Goal: Task Accomplishment & Management: Manage account settings

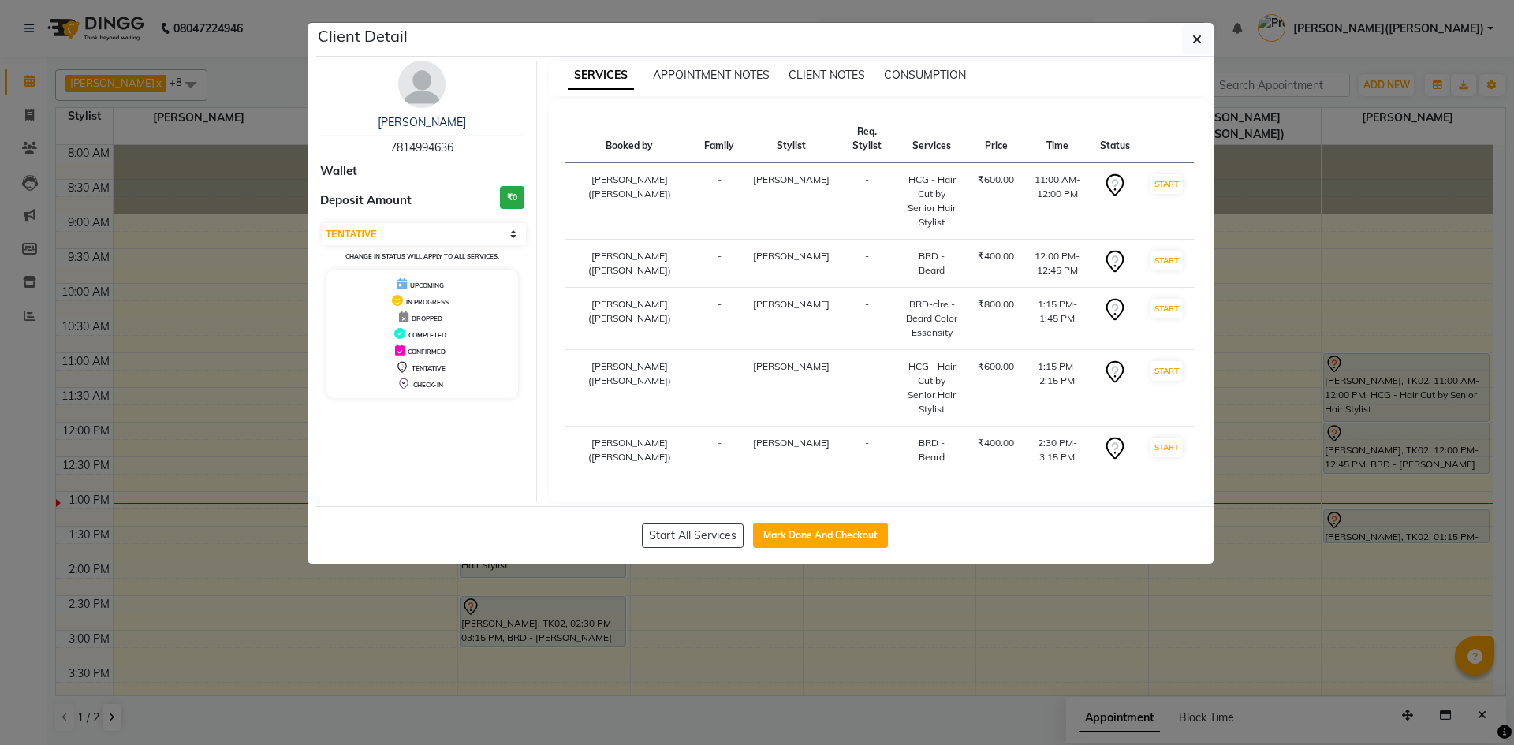
select select "7"
click at [825, 523] on button "Mark Done And Checkout" at bounding box center [820, 535] width 135 height 25
select select "service"
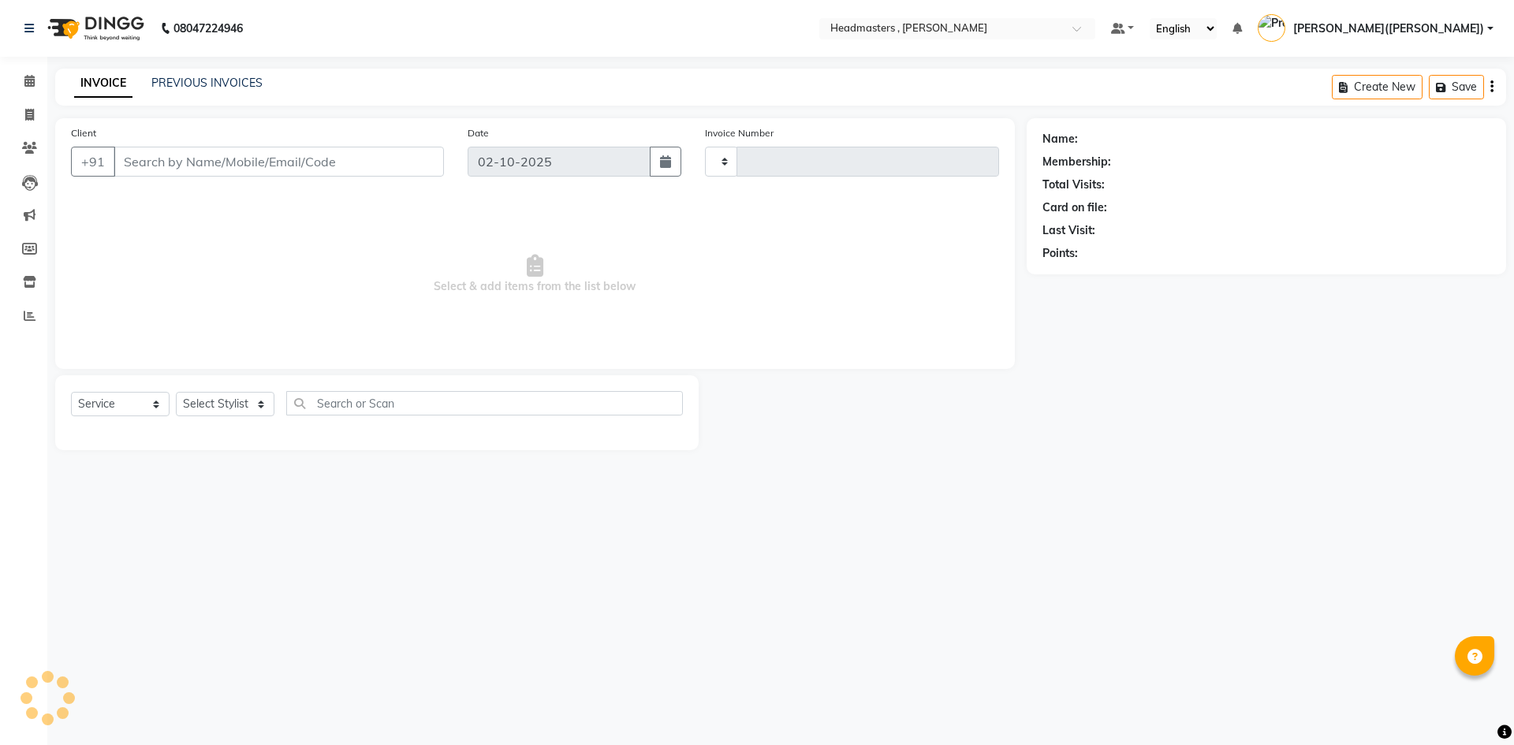
type input "1441"
select select "8566"
type input "7814994636"
select select "85125"
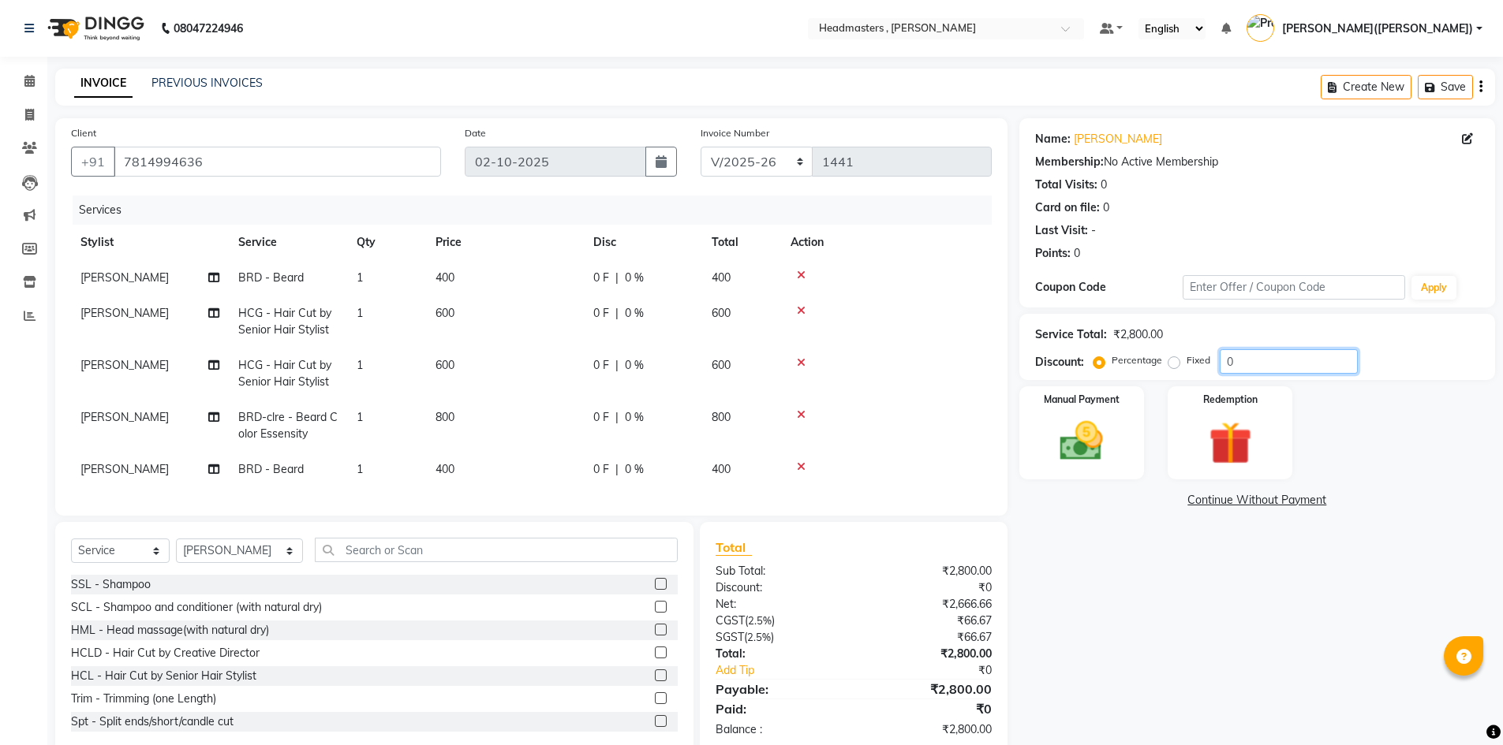
click at [1265, 360] on input "0" at bounding box center [1288, 361] width 138 height 24
type input "050"
click at [1134, 570] on div "Name: [PERSON_NAME] Membership: No Active Membership Total Visits: 0 Card on fi…" at bounding box center [1262, 436] width 487 height 637
click at [1074, 438] on img at bounding box center [1081, 441] width 73 height 51
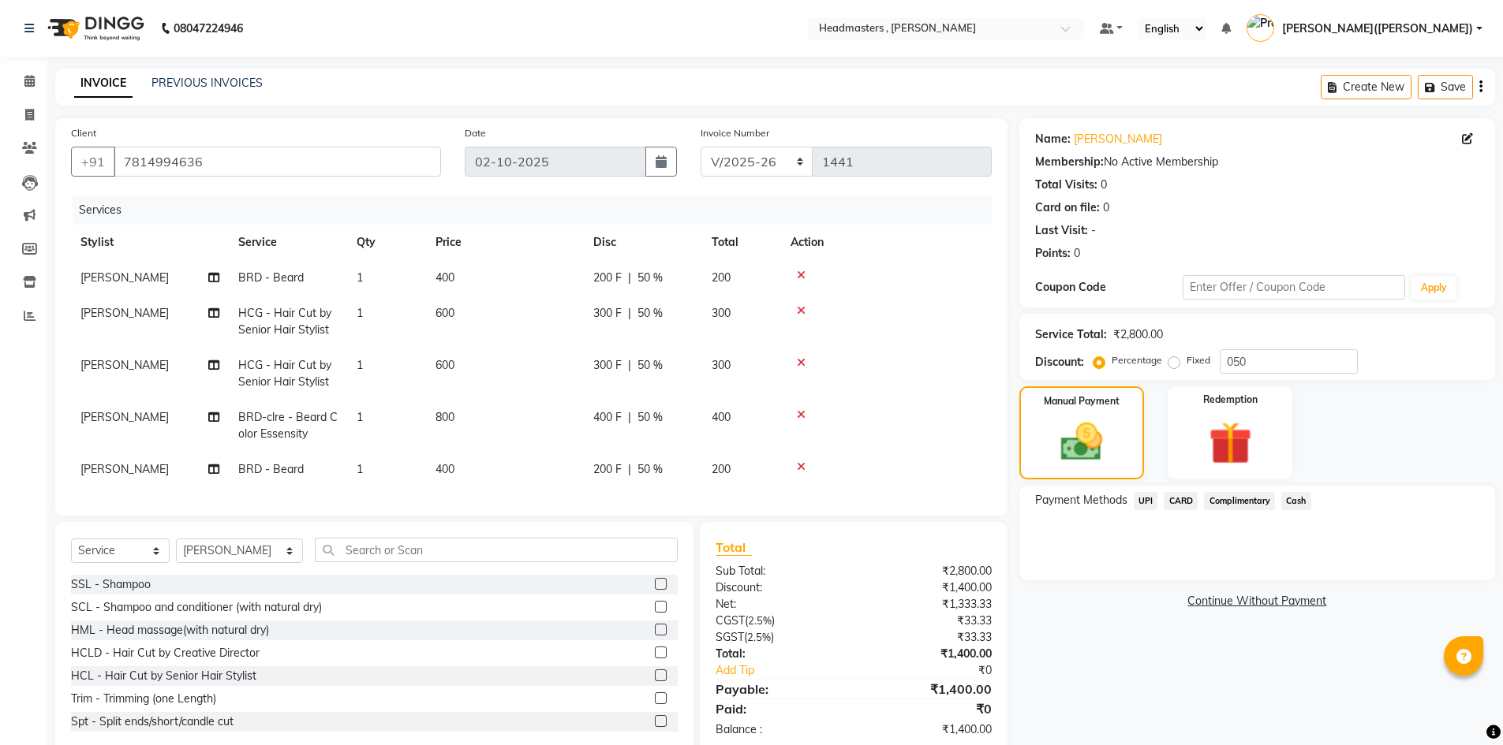
click at [376, 385] on td "1" at bounding box center [386, 374] width 79 height 52
select select "85124"
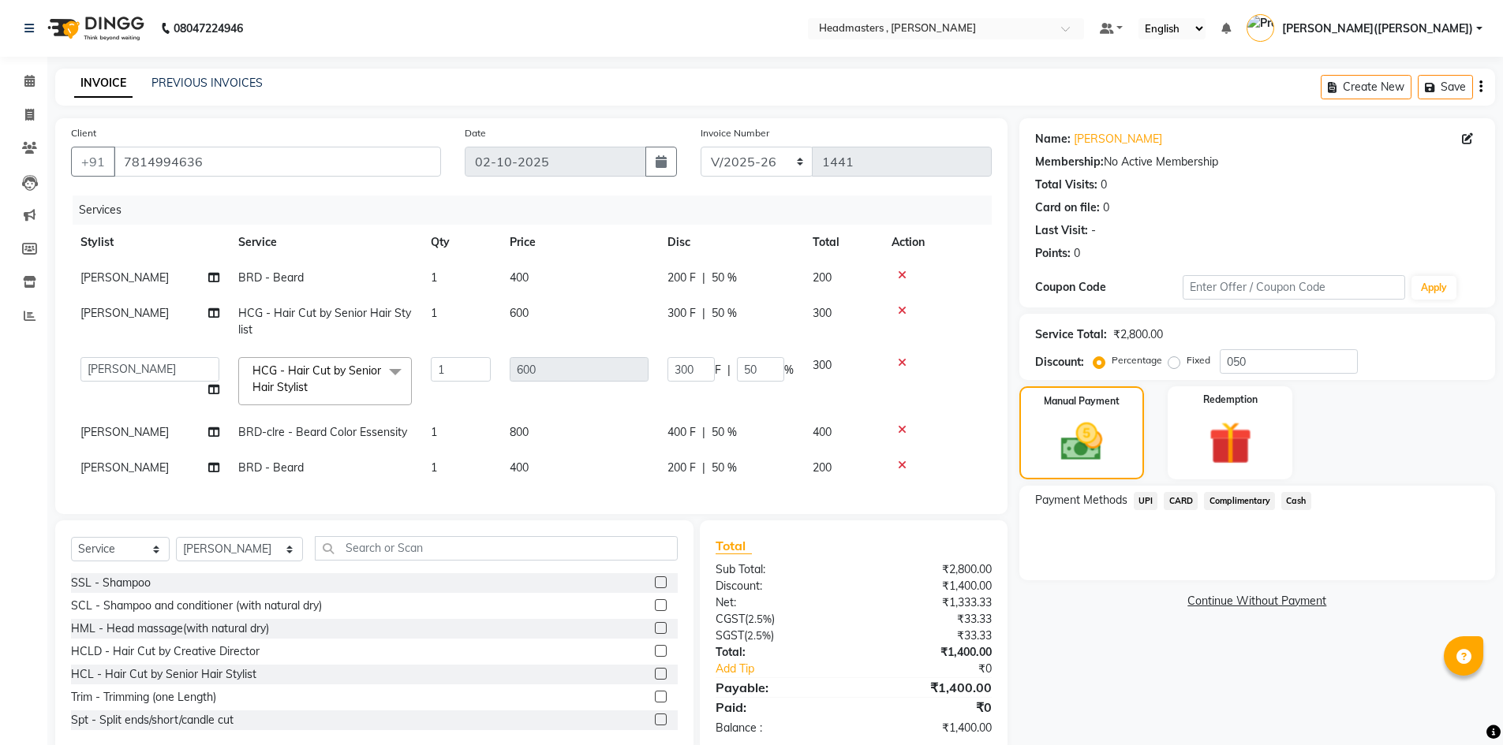
scroll to position [43, 0]
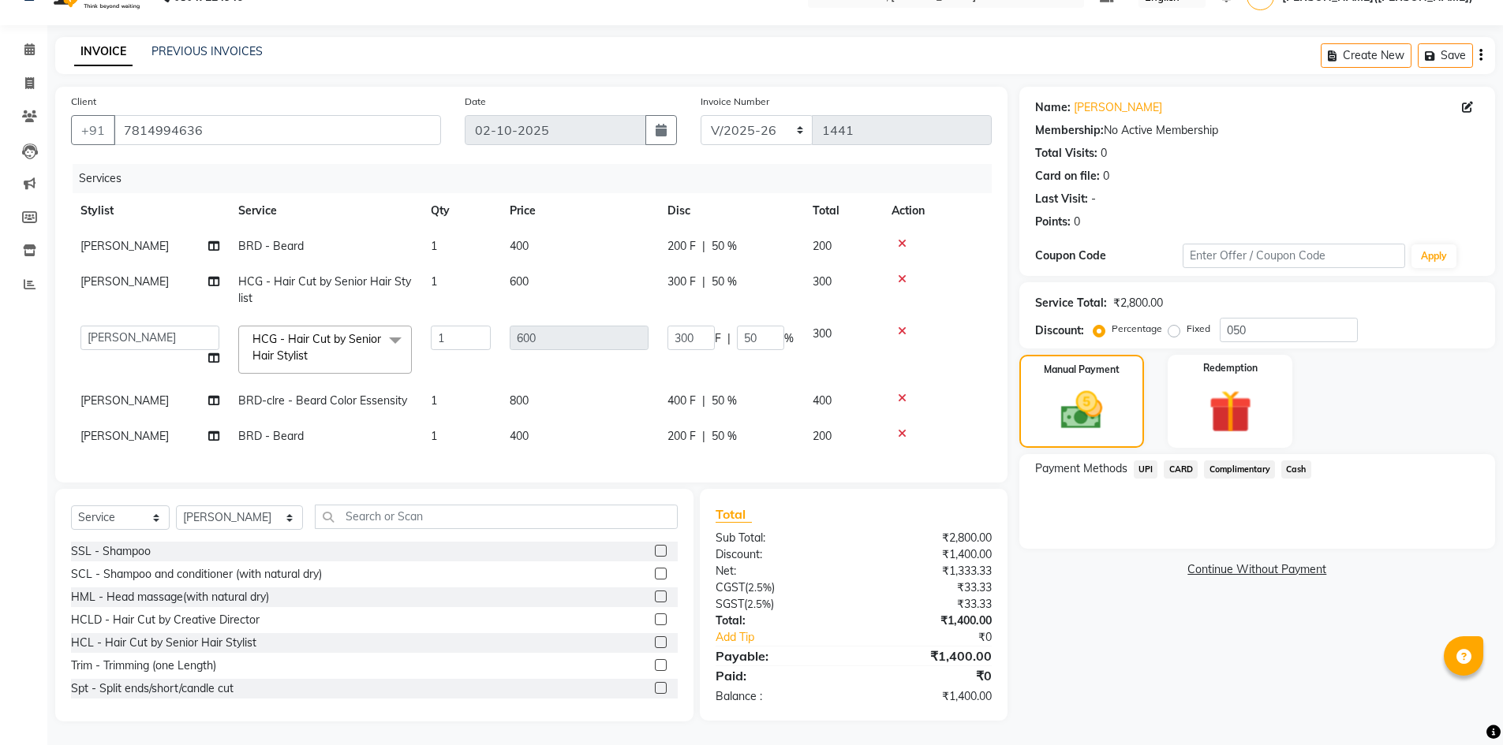
click at [1304, 461] on span "Cash" at bounding box center [1296, 470] width 30 height 18
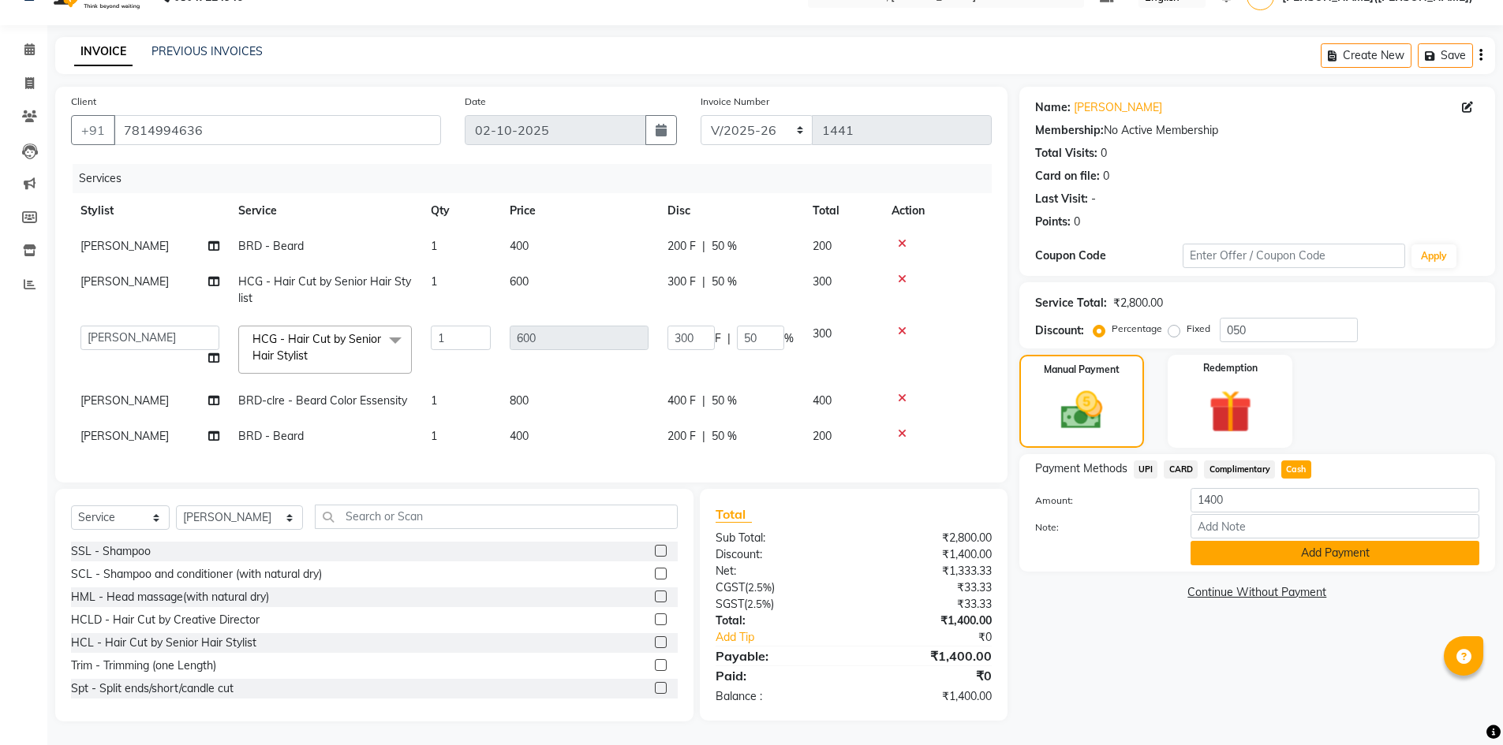
click at [1299, 545] on button "Add Payment" at bounding box center [1334, 553] width 289 height 24
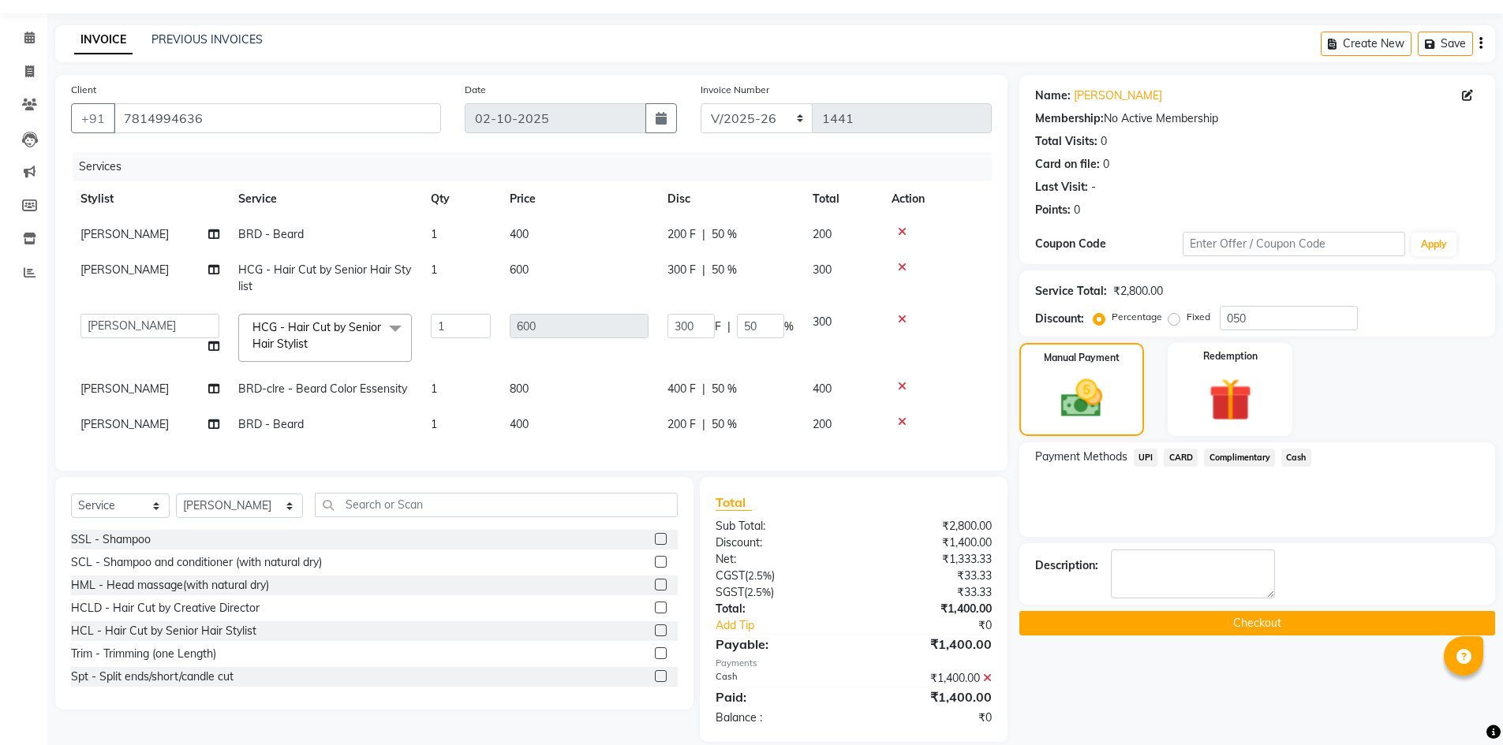
click at [1259, 628] on button "Checkout" at bounding box center [1257, 623] width 476 height 24
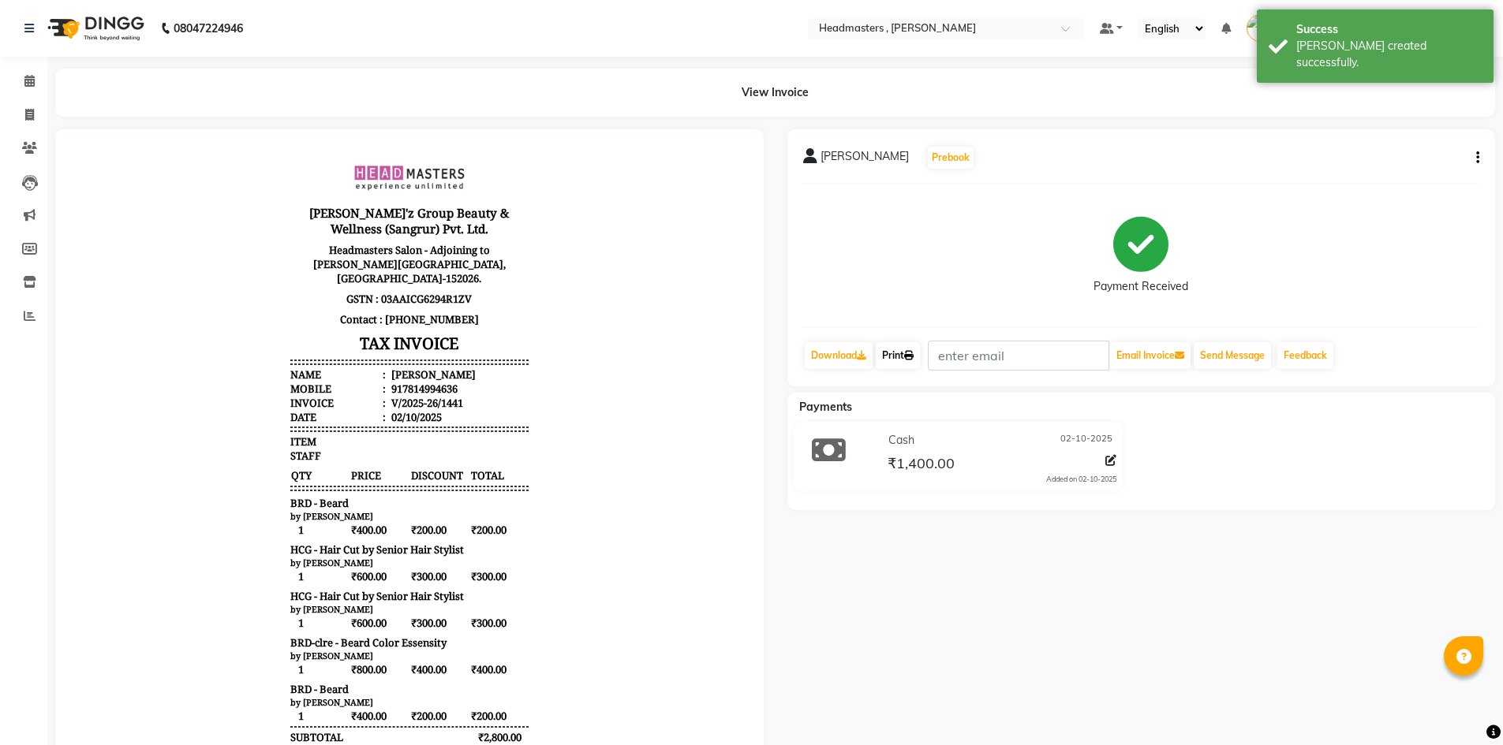
click at [913, 356] on icon at bounding box center [908, 355] width 9 height 9
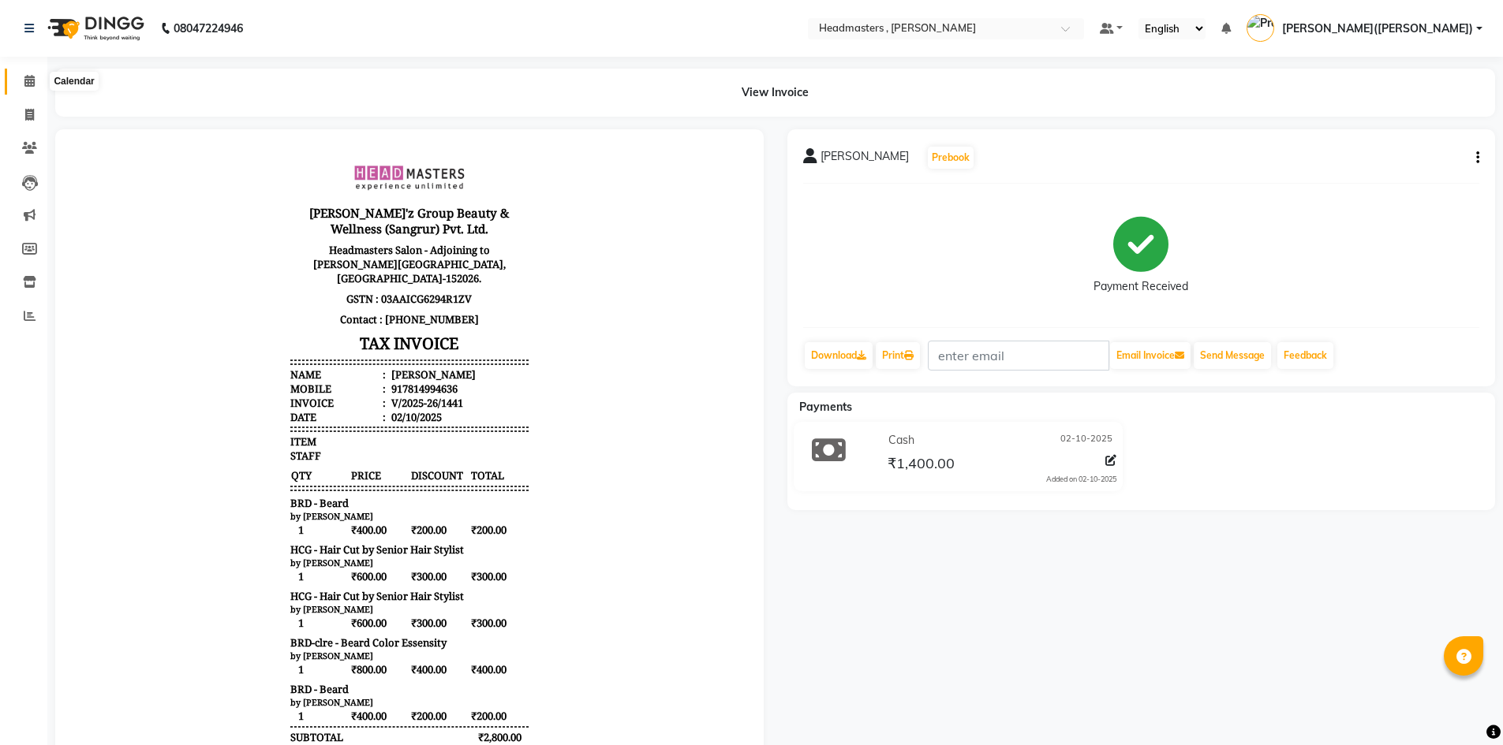
click at [22, 80] on span at bounding box center [30, 82] width 28 height 18
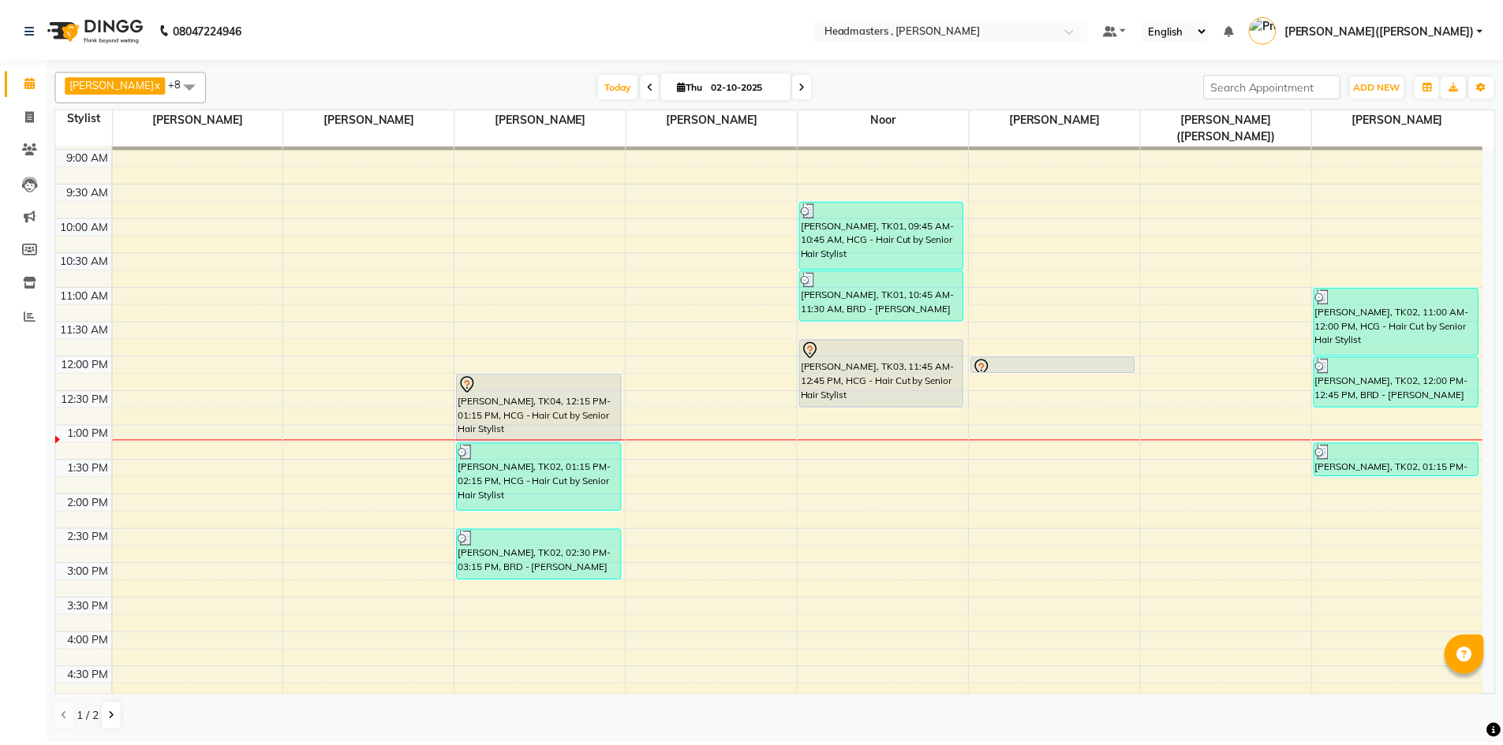
scroll to position [62, 0]
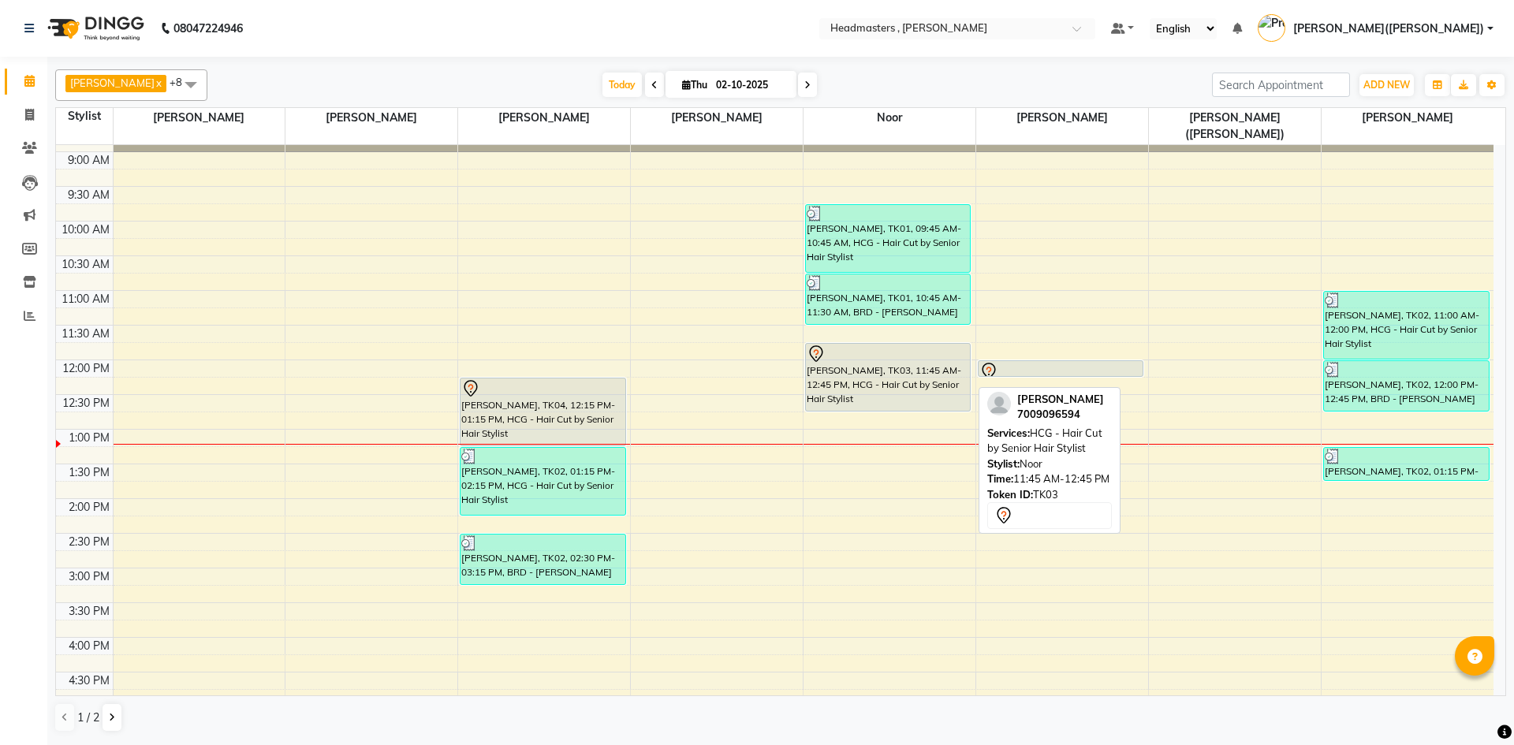
click at [837, 371] on div "[PERSON_NAME], TK03, 11:45 AM-12:45 PM, HCG - Hair Cut by Senior Hair Stylist" at bounding box center [888, 377] width 164 height 67
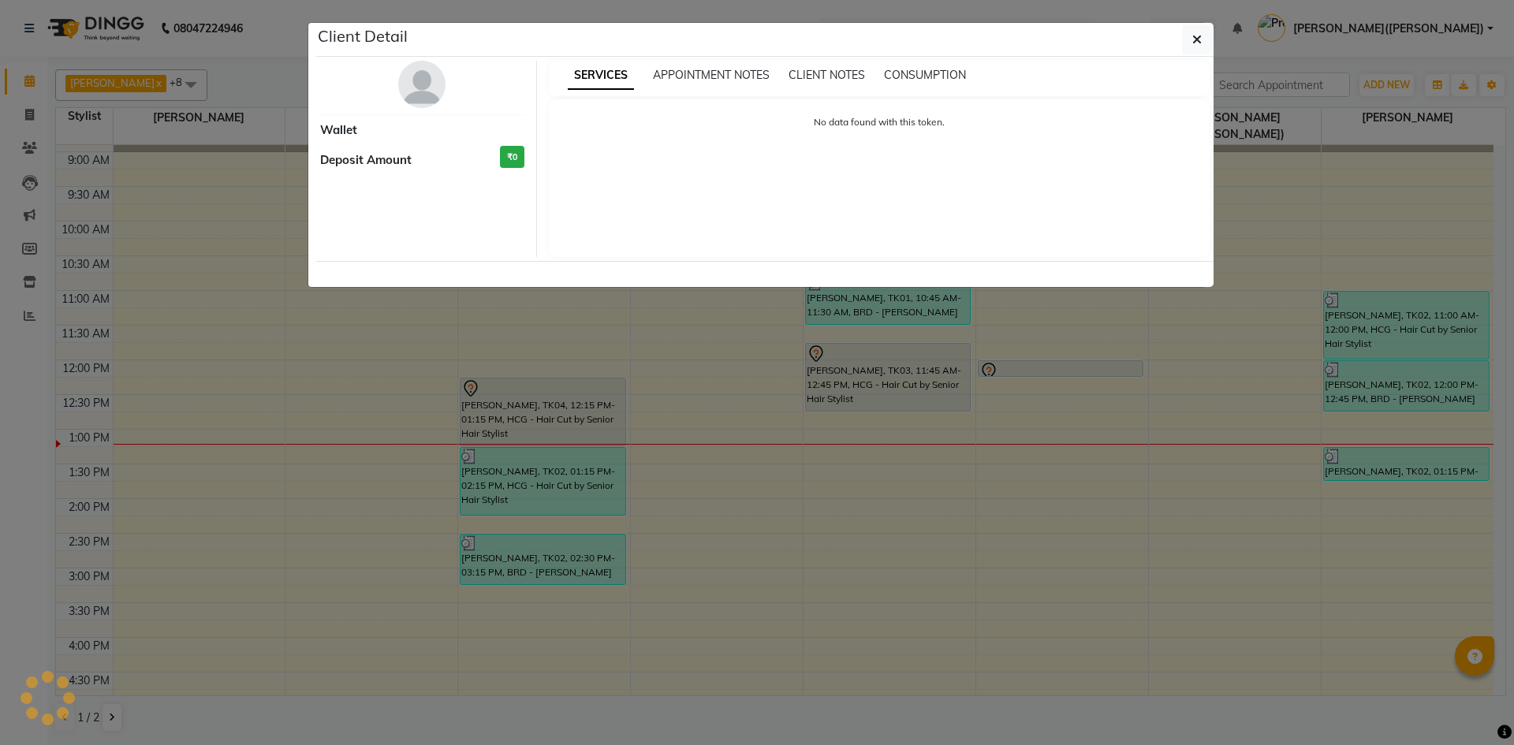
select select "7"
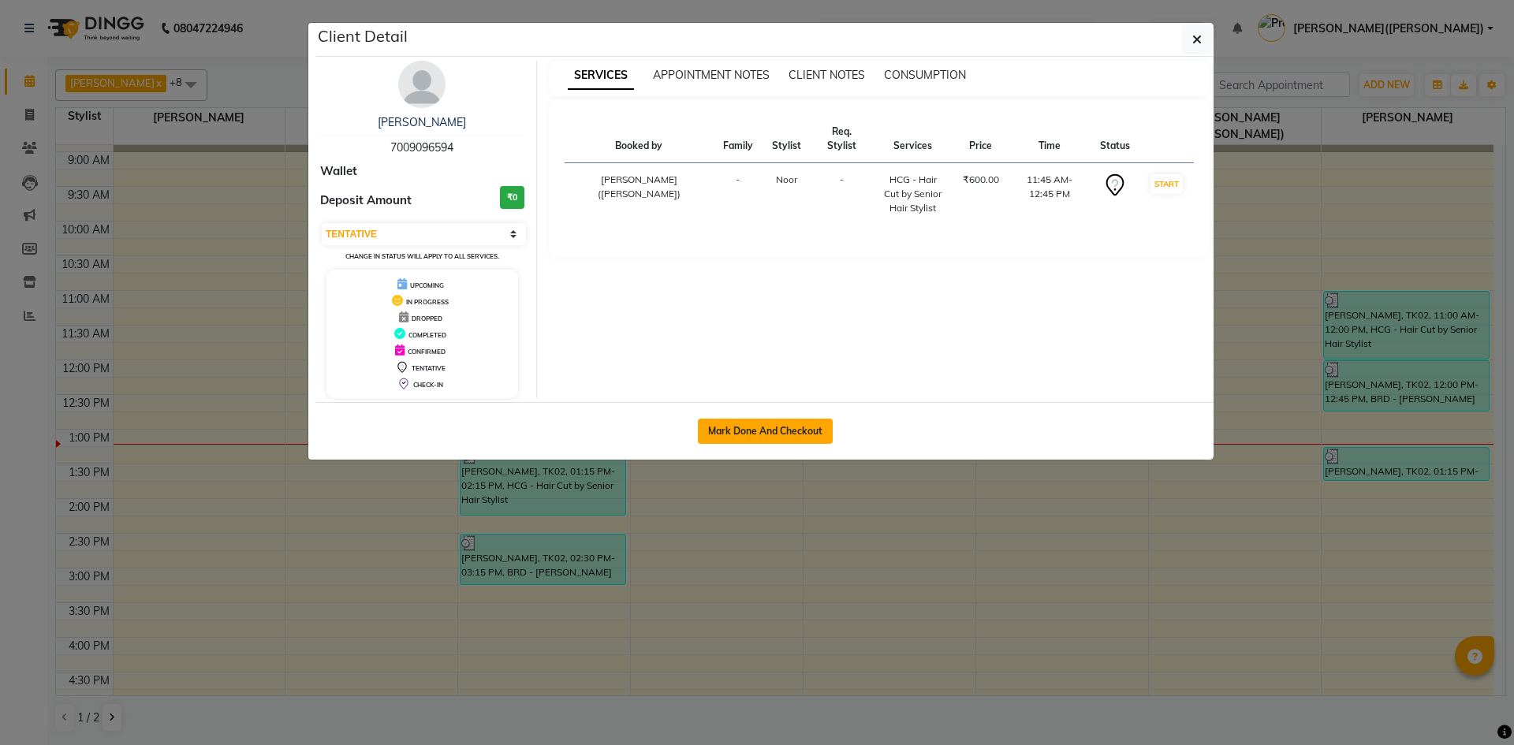
click at [782, 427] on button "Mark Done And Checkout" at bounding box center [765, 431] width 135 height 25
select select "service"
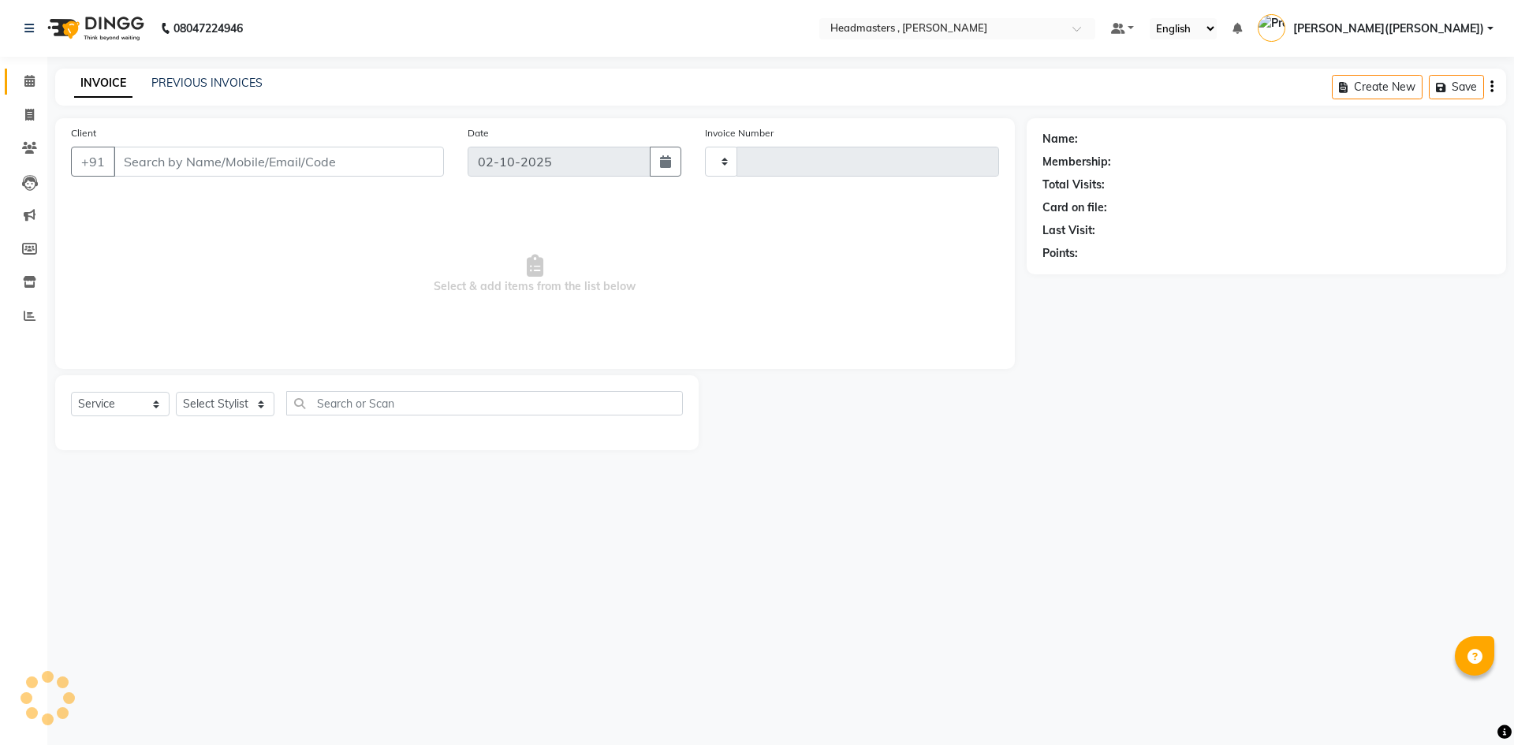
type input "1442"
select select "8566"
type input "7009096594"
select select "85427"
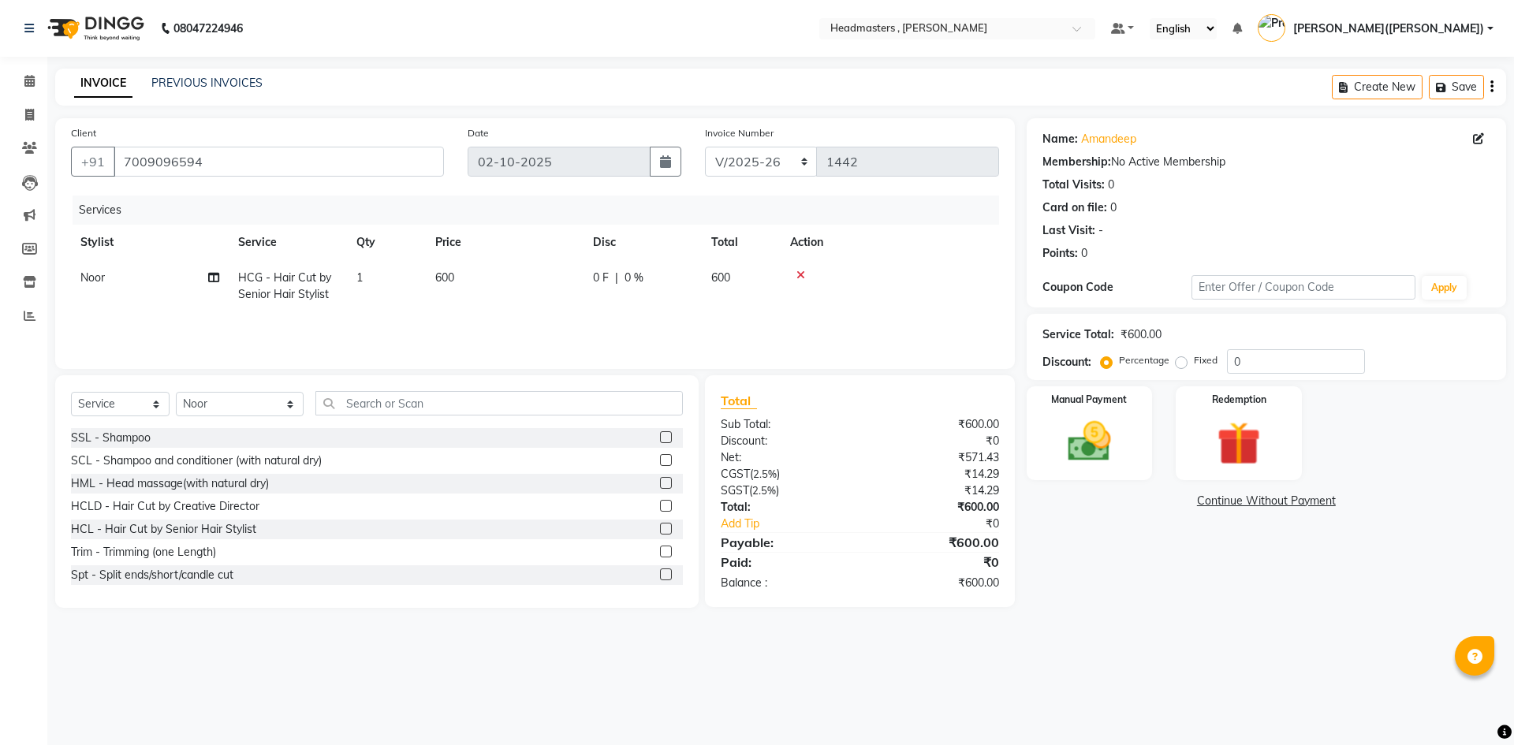
click at [1263, 345] on div "Service Total: ₹600.00 Discount: Percentage Fixed 0" at bounding box center [1267, 347] width 448 height 54
click at [1263, 351] on input "0" at bounding box center [1296, 361] width 138 height 24
type input "050"
click at [1069, 450] on img at bounding box center [1089, 442] width 73 height 52
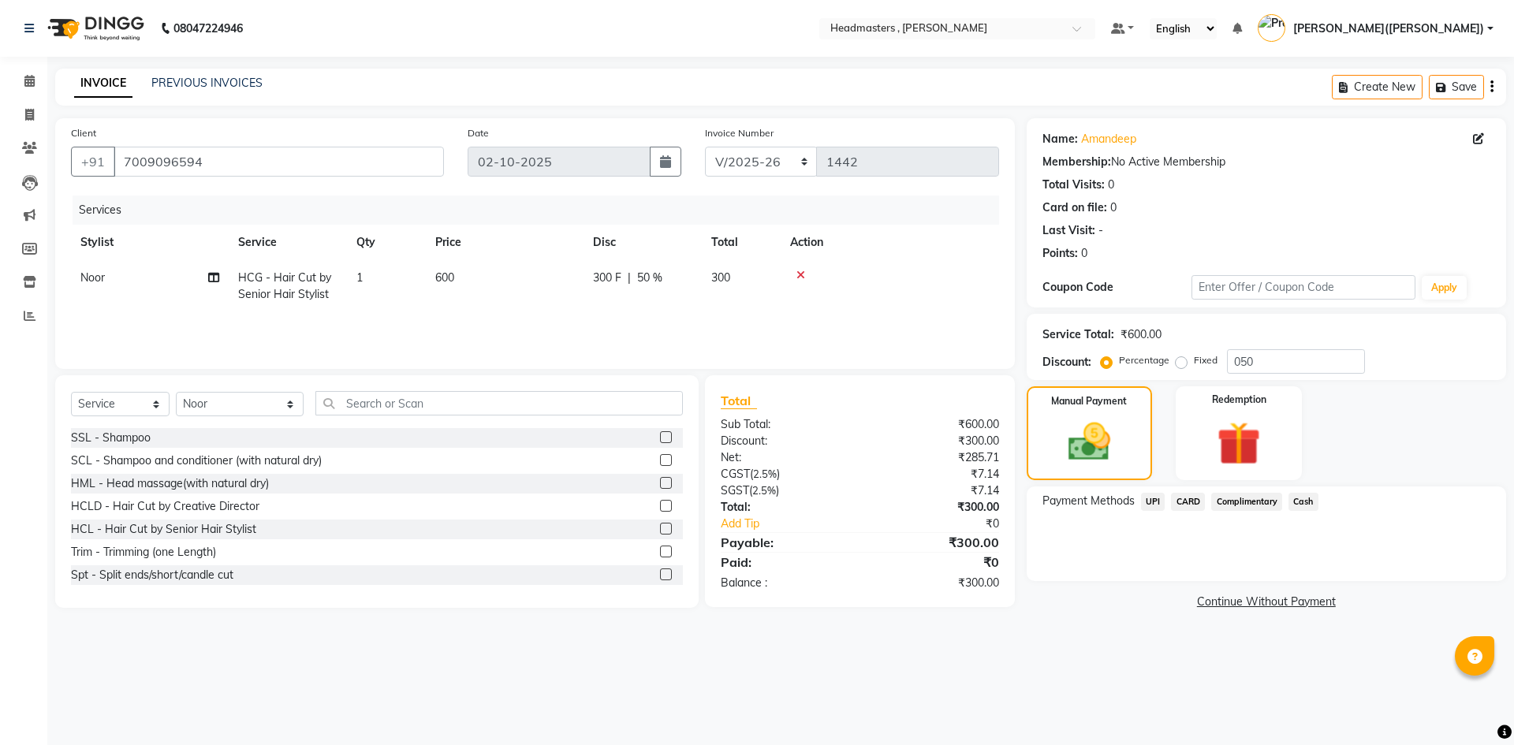
click at [1154, 500] on span "UPI" at bounding box center [1153, 502] width 24 height 18
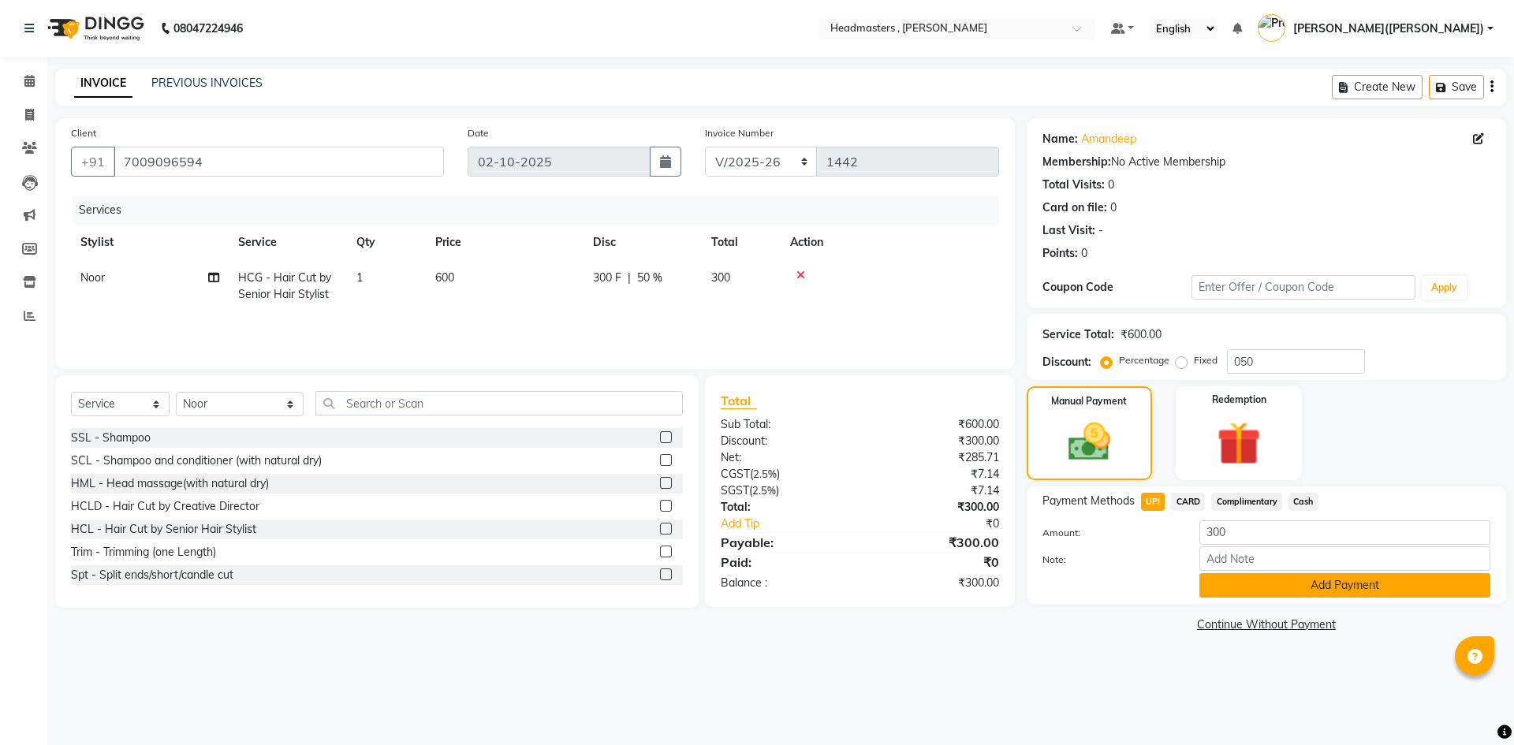
click at [1320, 578] on button "Add Payment" at bounding box center [1345, 585] width 291 height 24
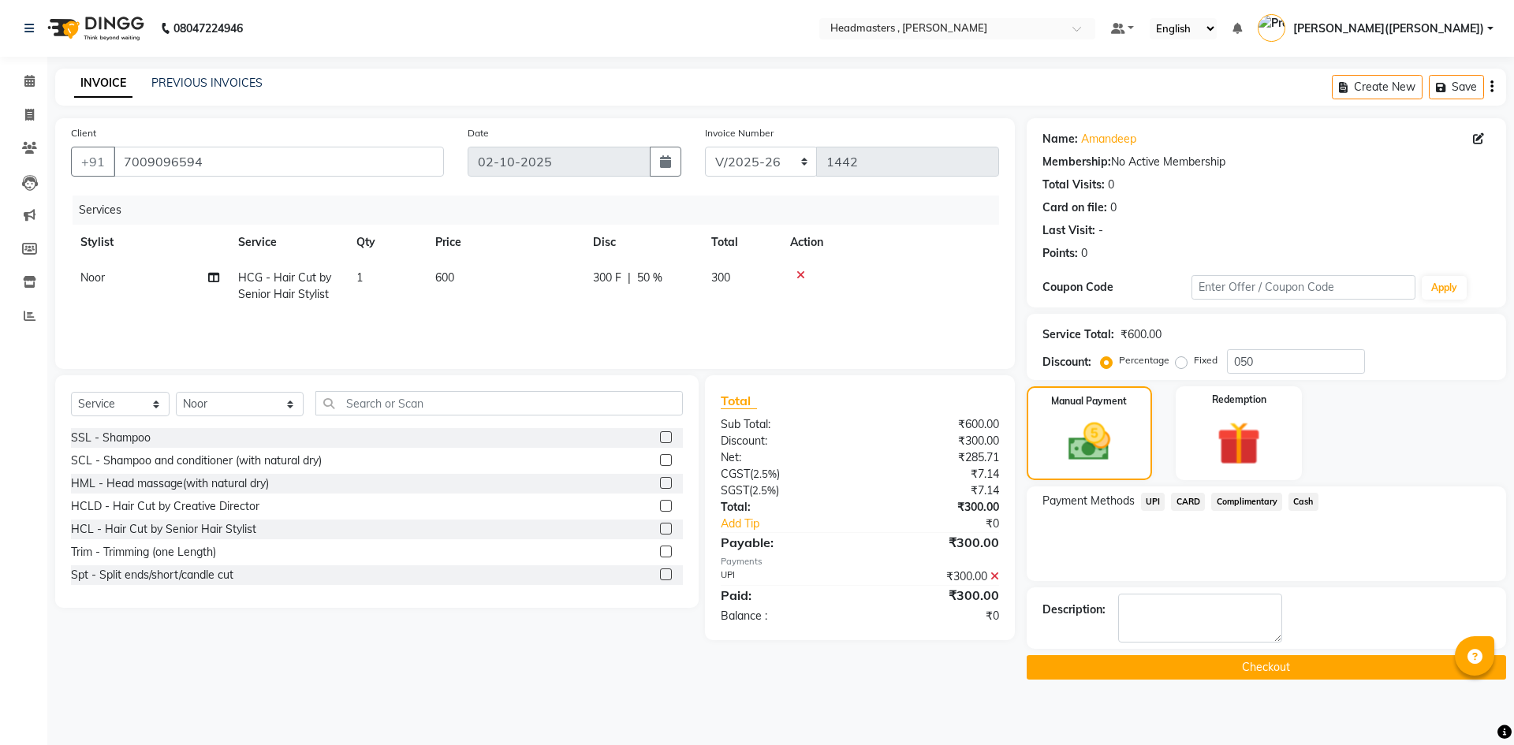
click at [1287, 662] on button "Checkout" at bounding box center [1267, 667] width 480 height 24
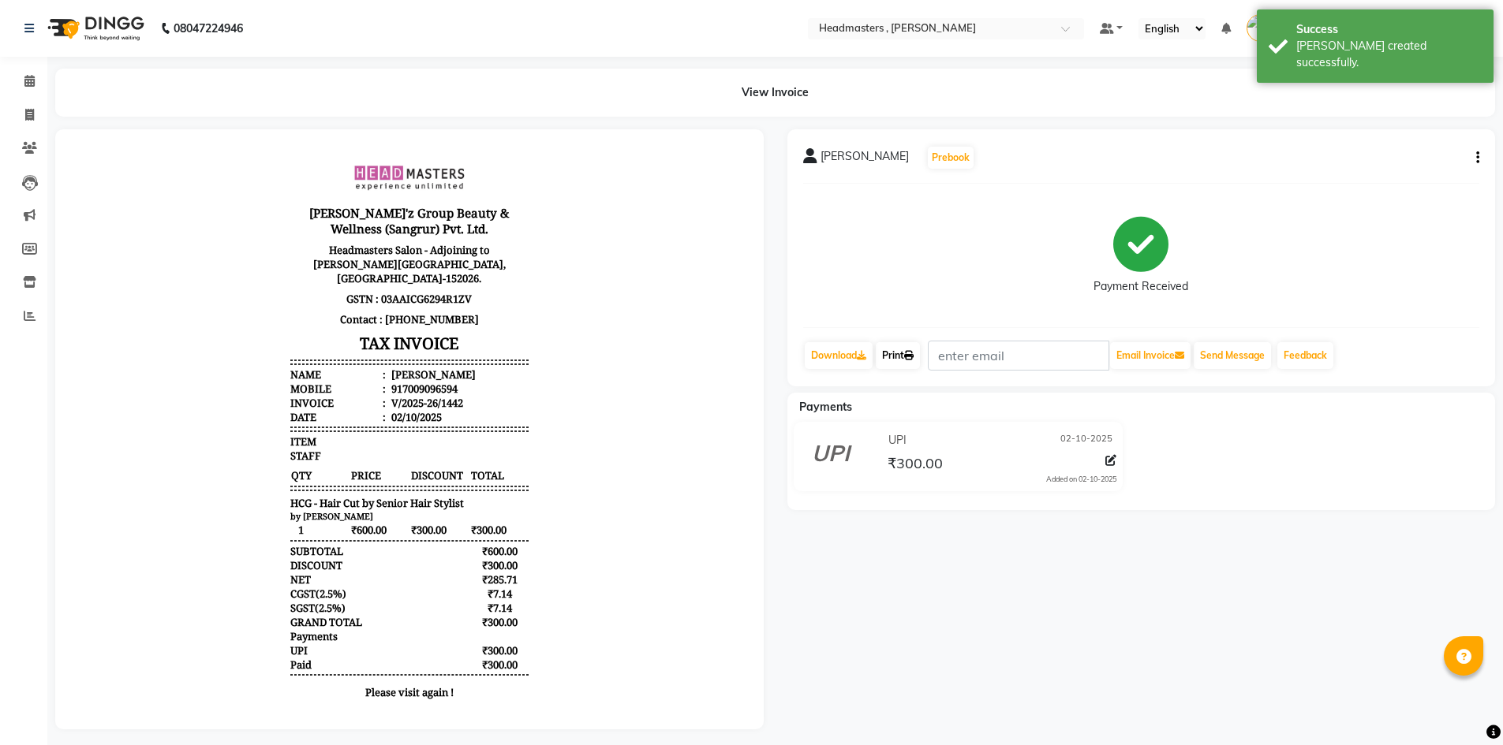
click at [907, 358] on link "Print" at bounding box center [898, 355] width 44 height 27
click at [16, 81] on span at bounding box center [30, 82] width 28 height 18
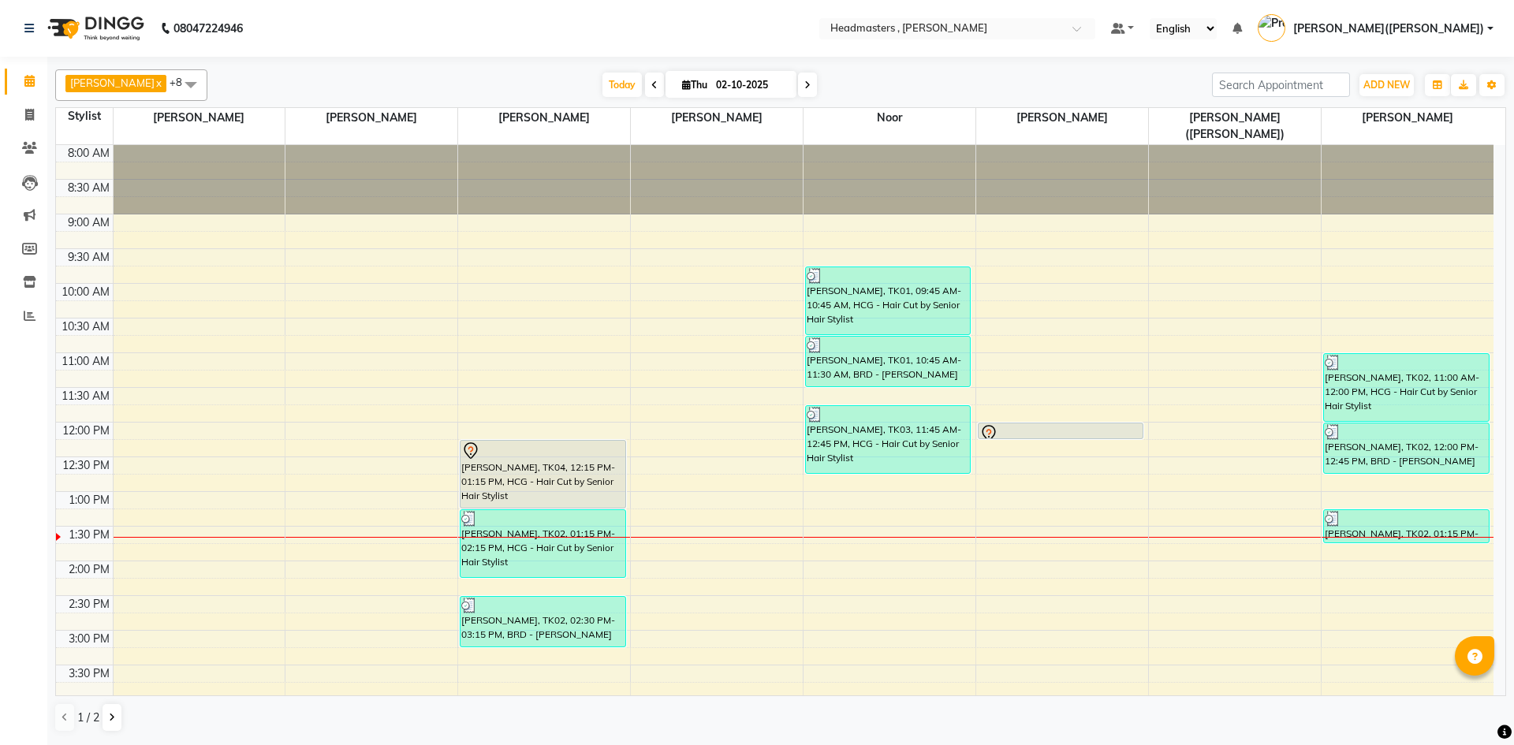
click at [128, 496] on div "8:00 AM 8:30 AM 9:00 AM 9:30 AM 10:00 AM 10:30 AM 11:00 AM 11:30 AM 12:00 PM 12…" at bounding box center [775, 596] width 1438 height 902
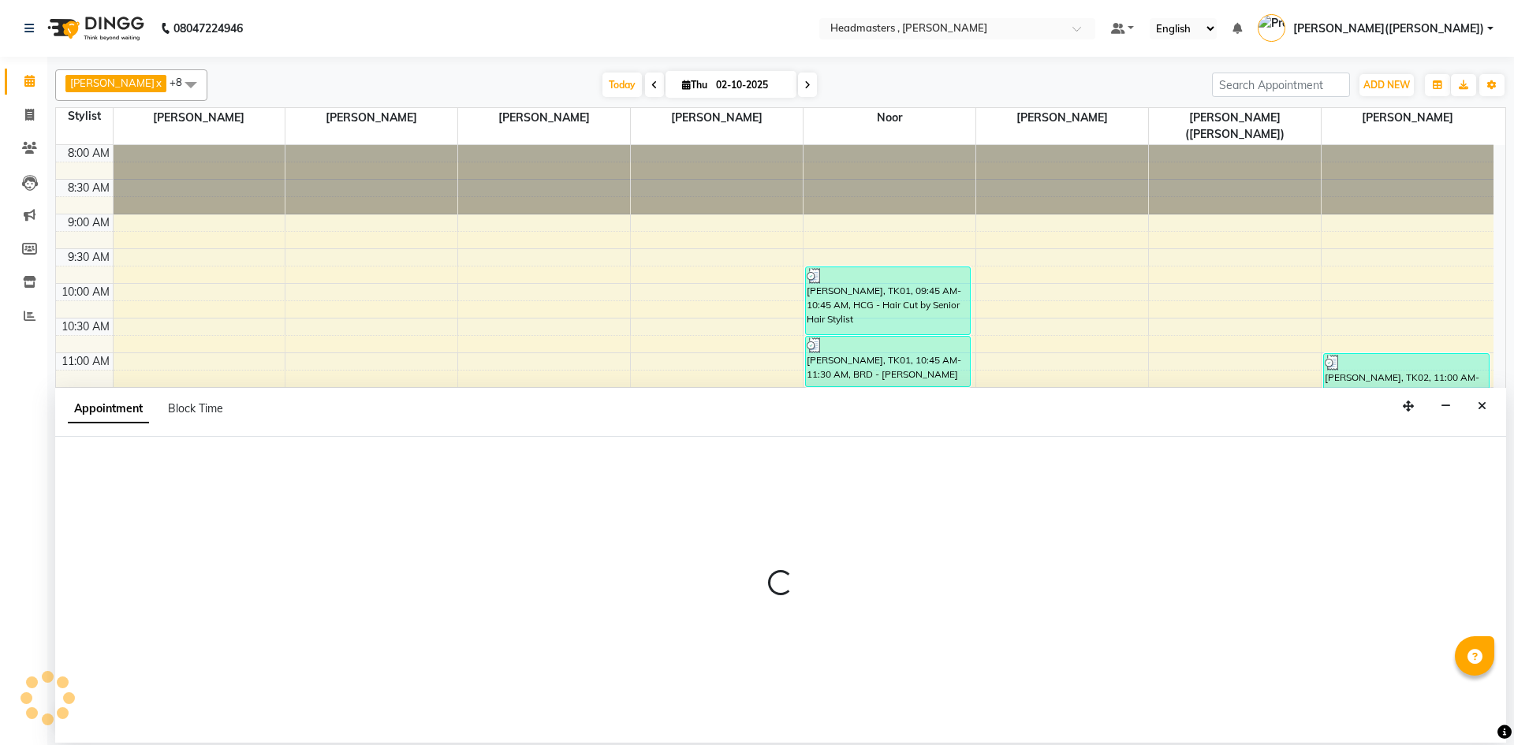
select select "85123"
select select "795"
select select "tentative"
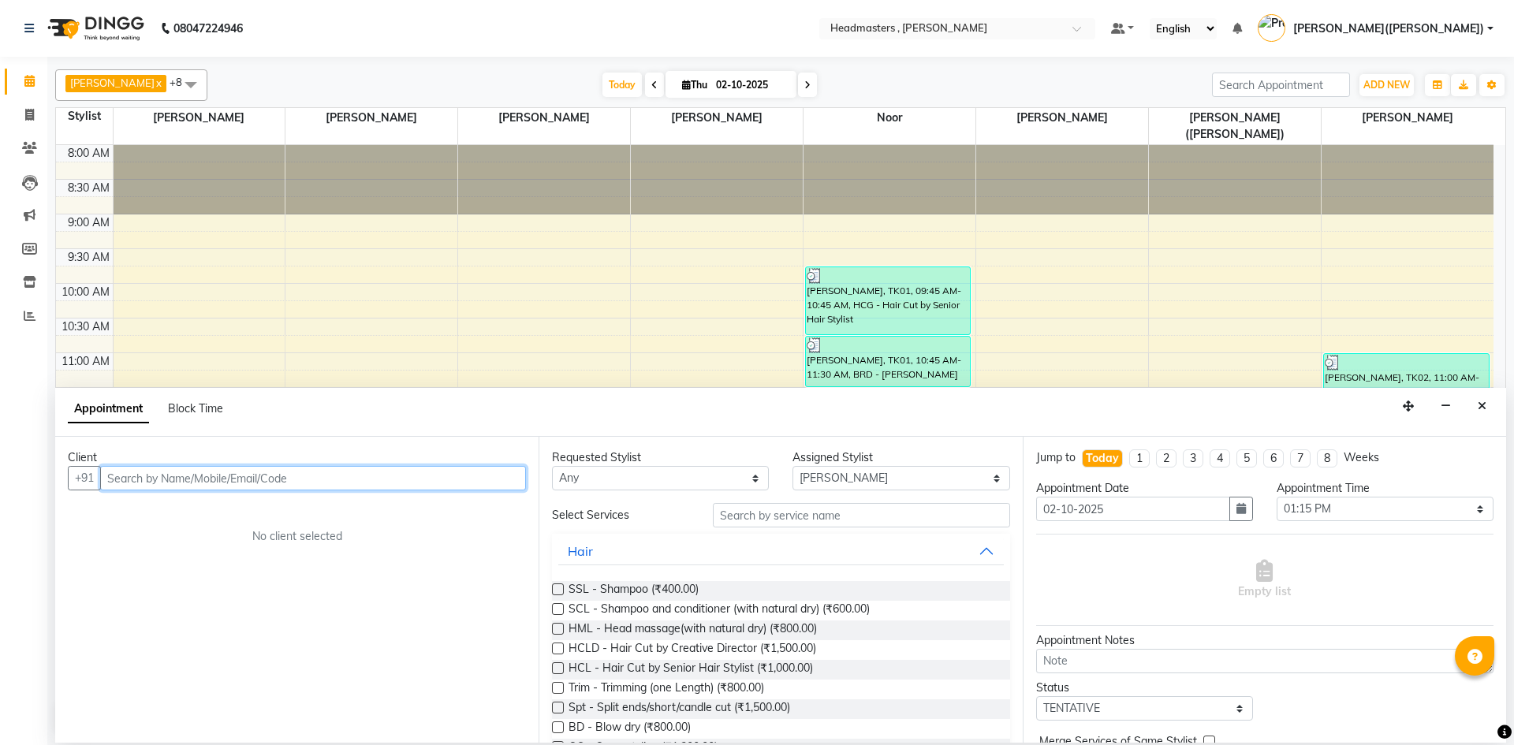
paste input "6280820291"
type input "6280820291"
click at [485, 484] on span "Add Client" at bounding box center [493, 478] width 53 height 14
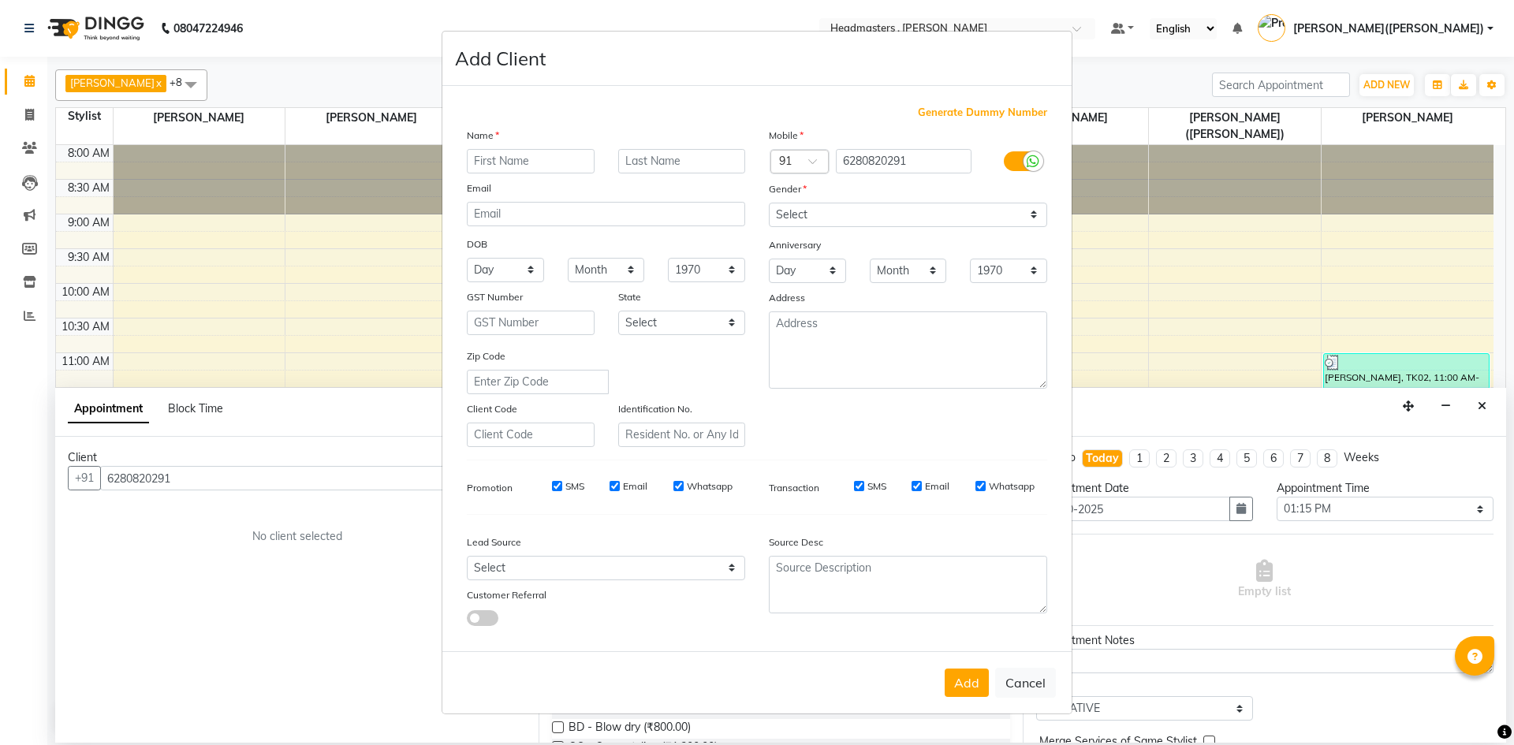
click at [504, 169] on input "text" at bounding box center [531, 161] width 128 height 24
type input "B"
type input "VEERPAL"
click at [641, 164] on input "text" at bounding box center [682, 161] width 128 height 24
type input "KAUR"
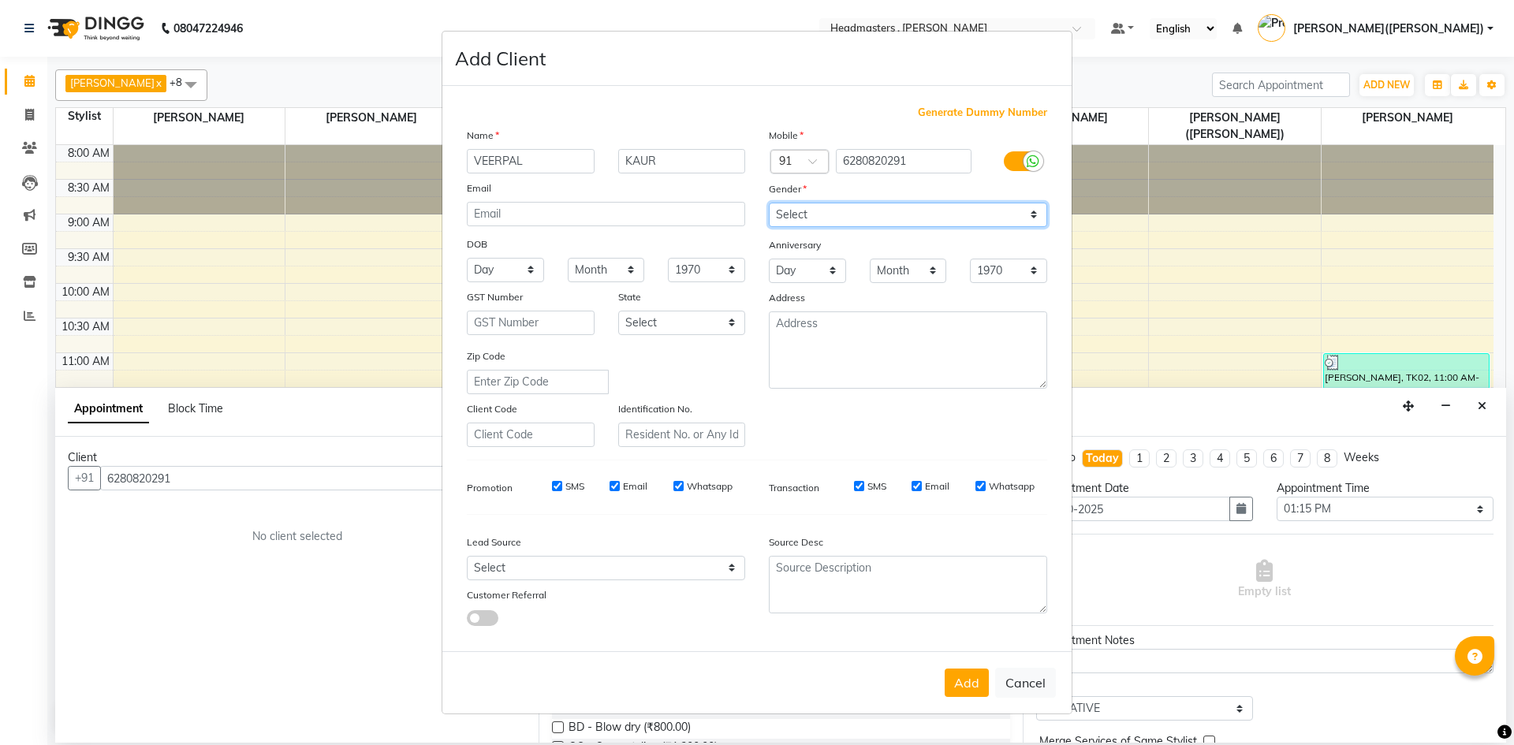
click at [1029, 218] on select "Select [DEMOGRAPHIC_DATA] [DEMOGRAPHIC_DATA] Other Prefer Not To Say" at bounding box center [908, 215] width 278 height 24
select select "[DEMOGRAPHIC_DATA]"
click at [769, 203] on select "Select [DEMOGRAPHIC_DATA] [DEMOGRAPHIC_DATA] Other Prefer Not To Say" at bounding box center [908, 215] width 278 height 24
click at [959, 684] on button "Add" at bounding box center [967, 683] width 44 height 28
click at [965, 671] on div "Add Cancel" at bounding box center [757, 683] width 629 height 62
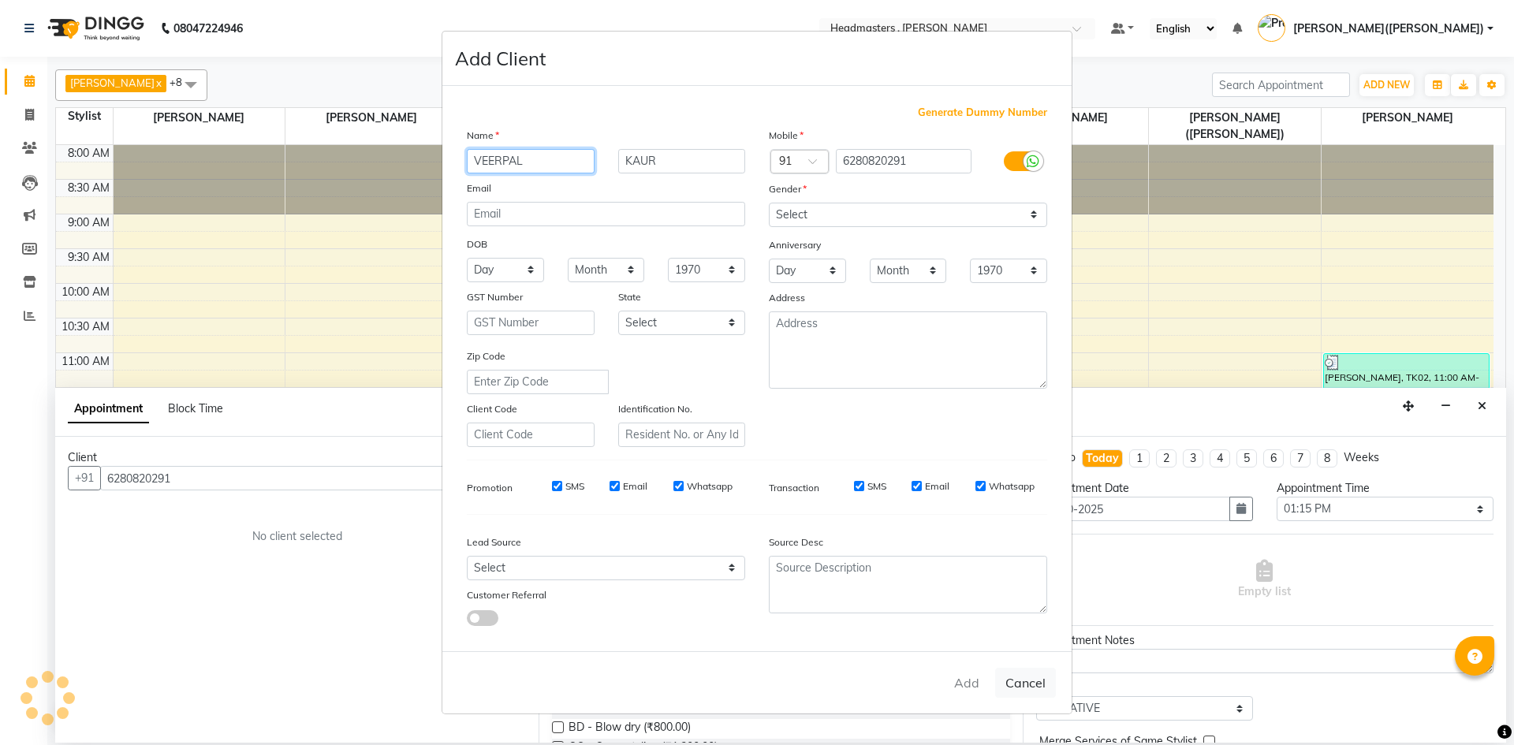
click at [528, 160] on input "VEERPAL" at bounding box center [531, 161] width 128 height 24
click at [973, 685] on div "Add Cancel" at bounding box center [757, 683] width 629 height 62
select select
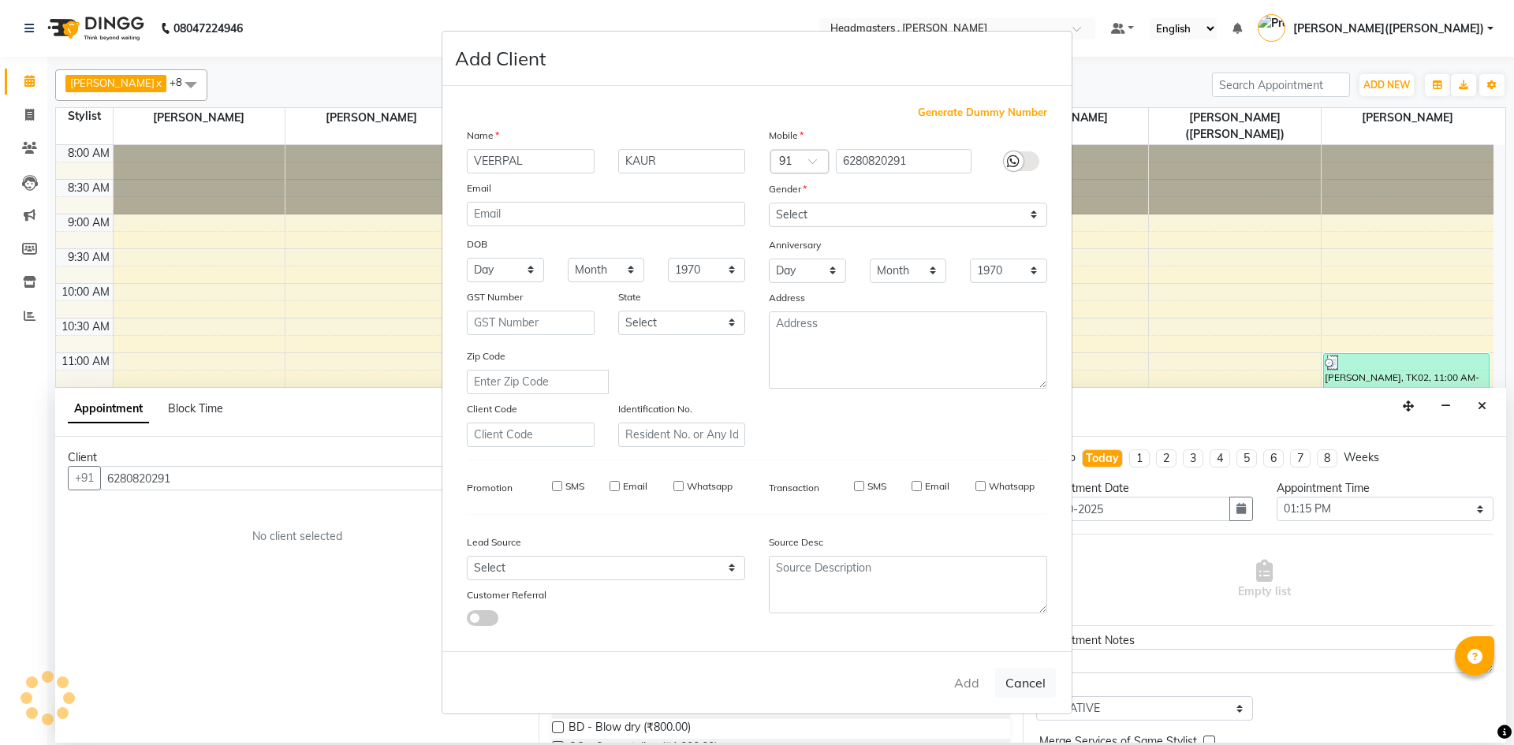
select select
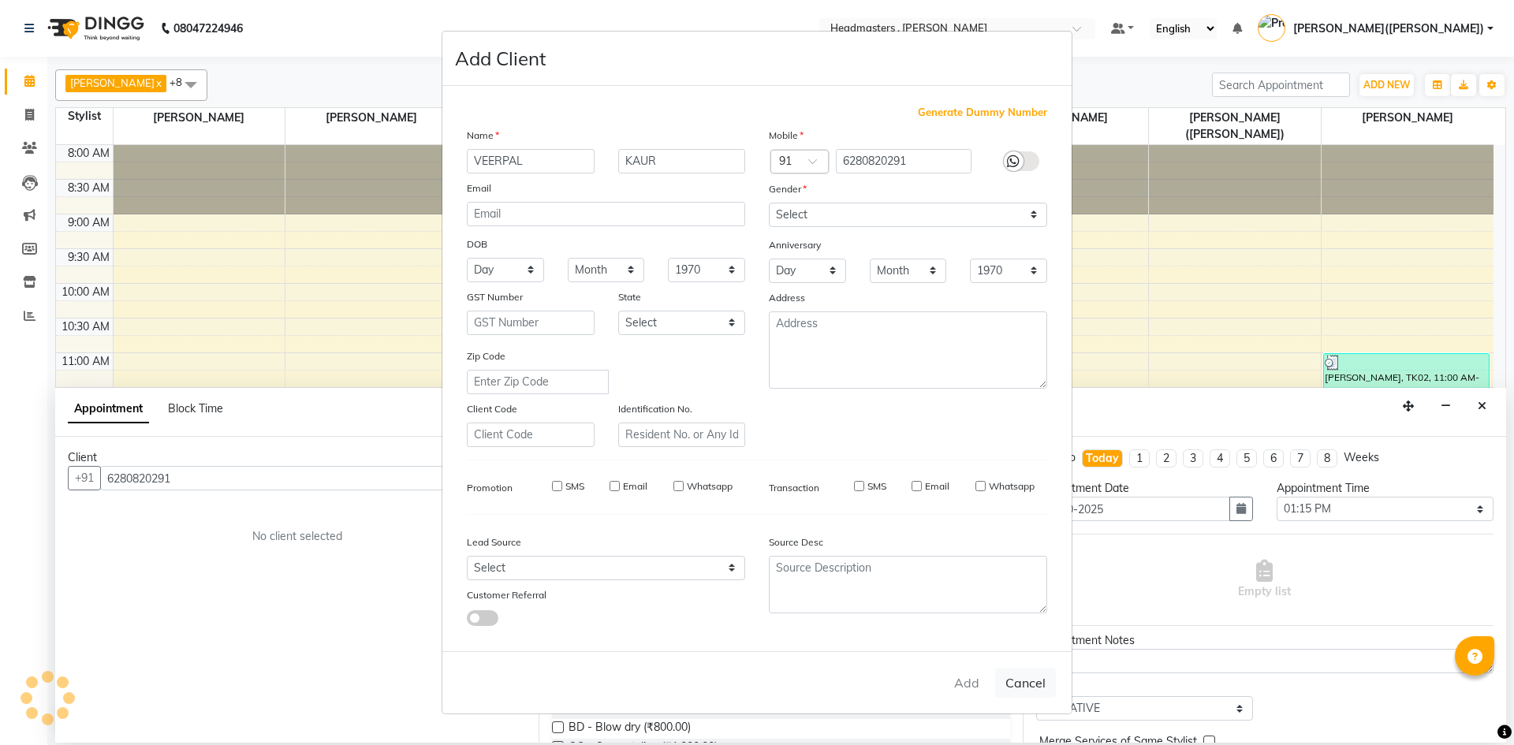
select select
checkbox input "false"
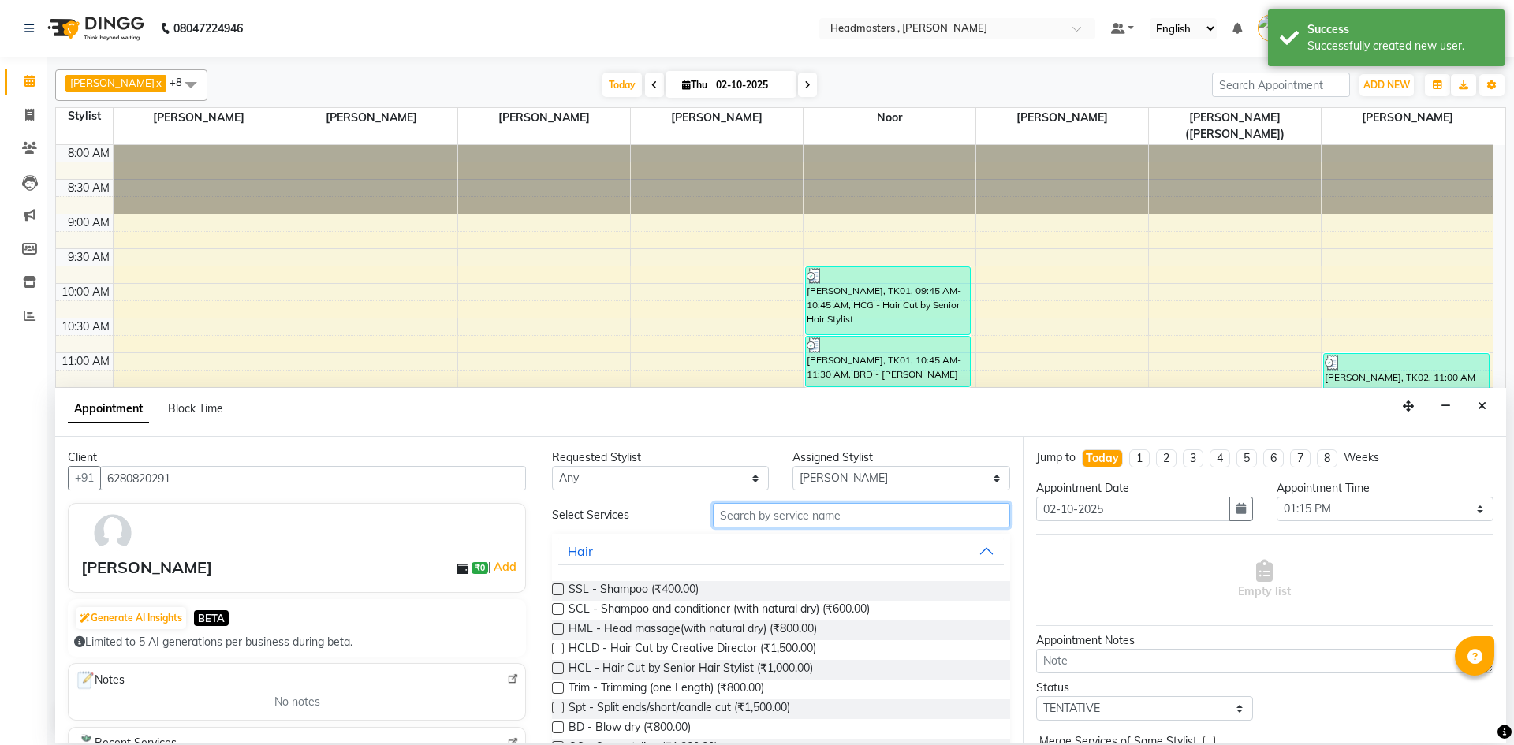
click at [744, 519] on input "text" at bounding box center [861, 515] width 297 height 24
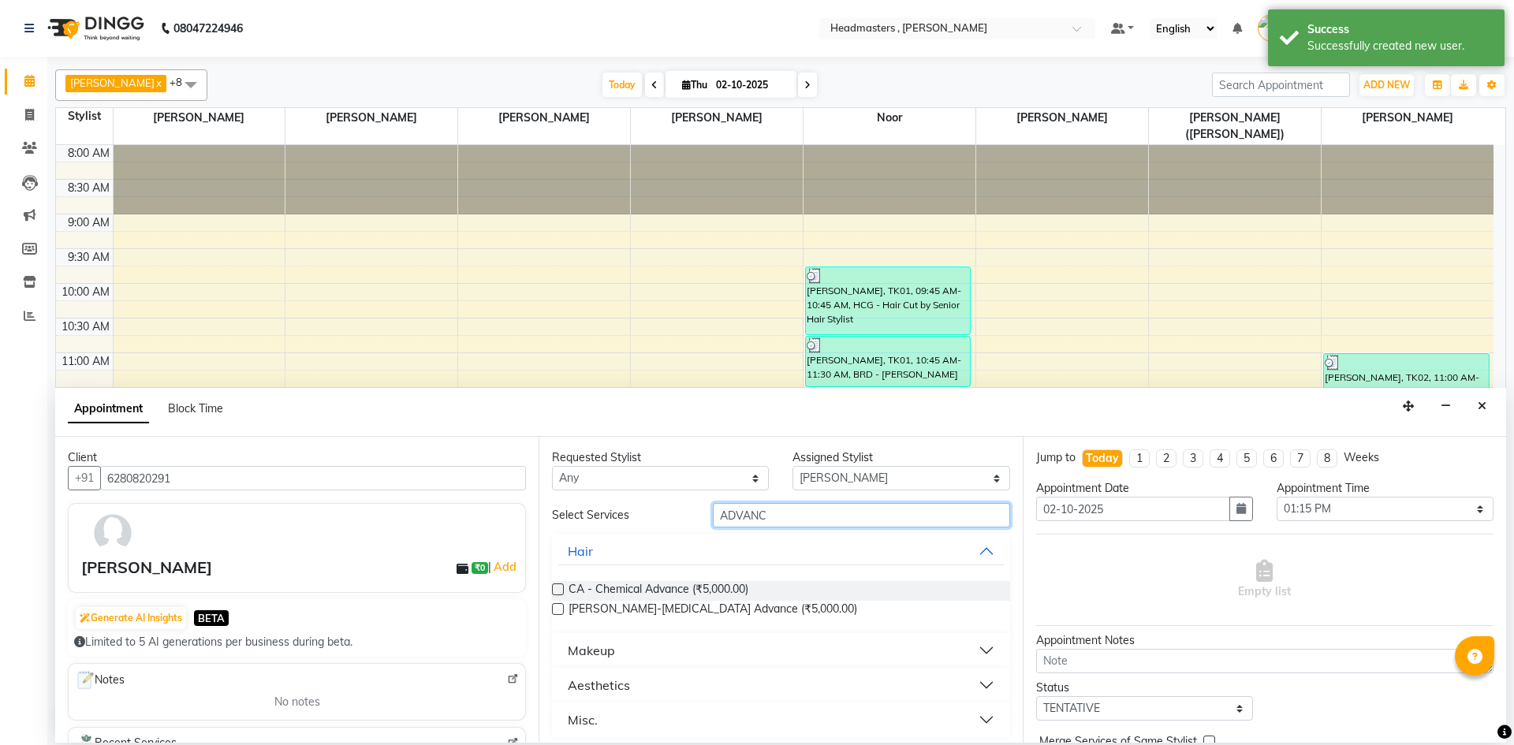
type input "ADVANC"
click at [621, 649] on button "Makeup" at bounding box center [780, 651] width 445 height 28
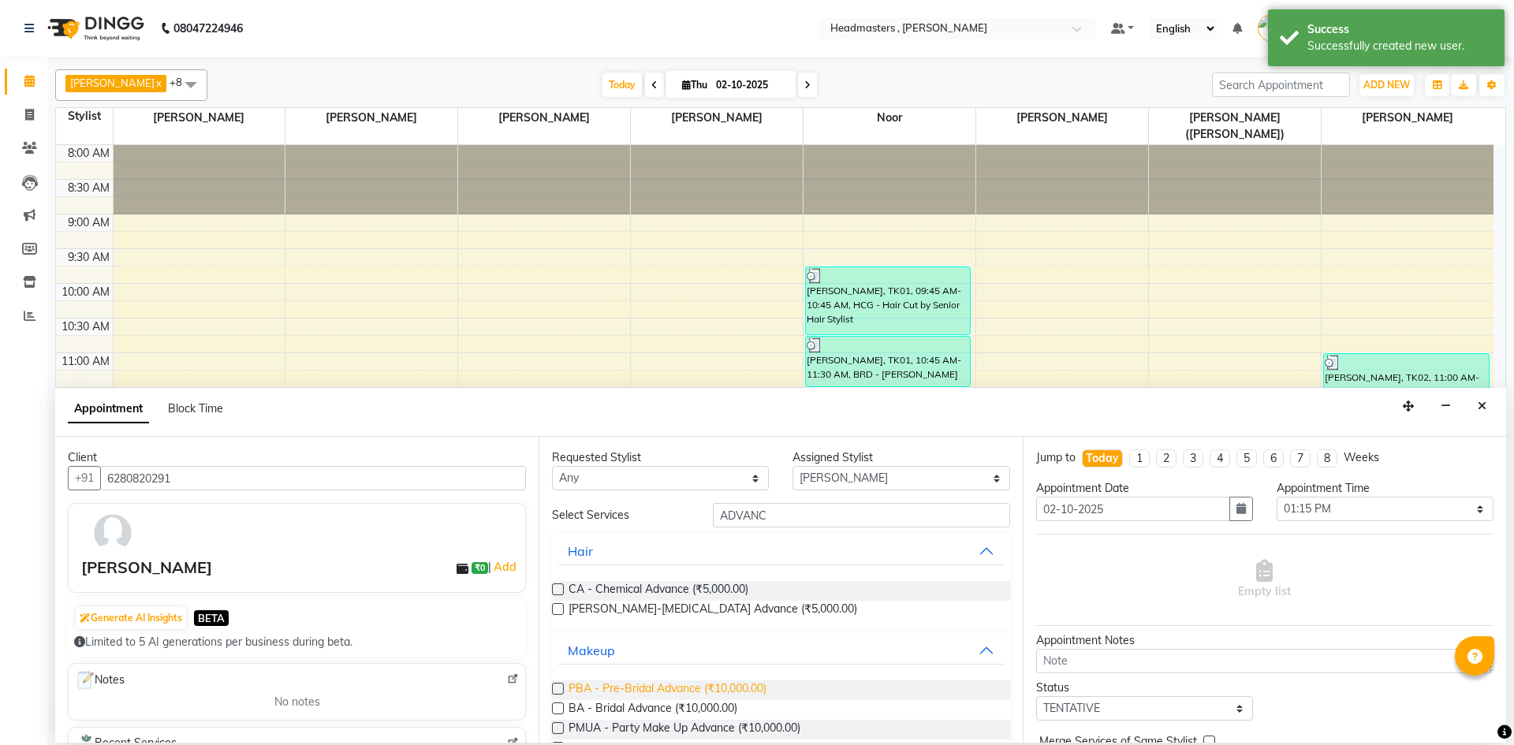
click at [742, 688] on span "PBA - Pre-Bridal Advance (₹10,000.00)" at bounding box center [668, 691] width 198 height 20
checkbox input "false"
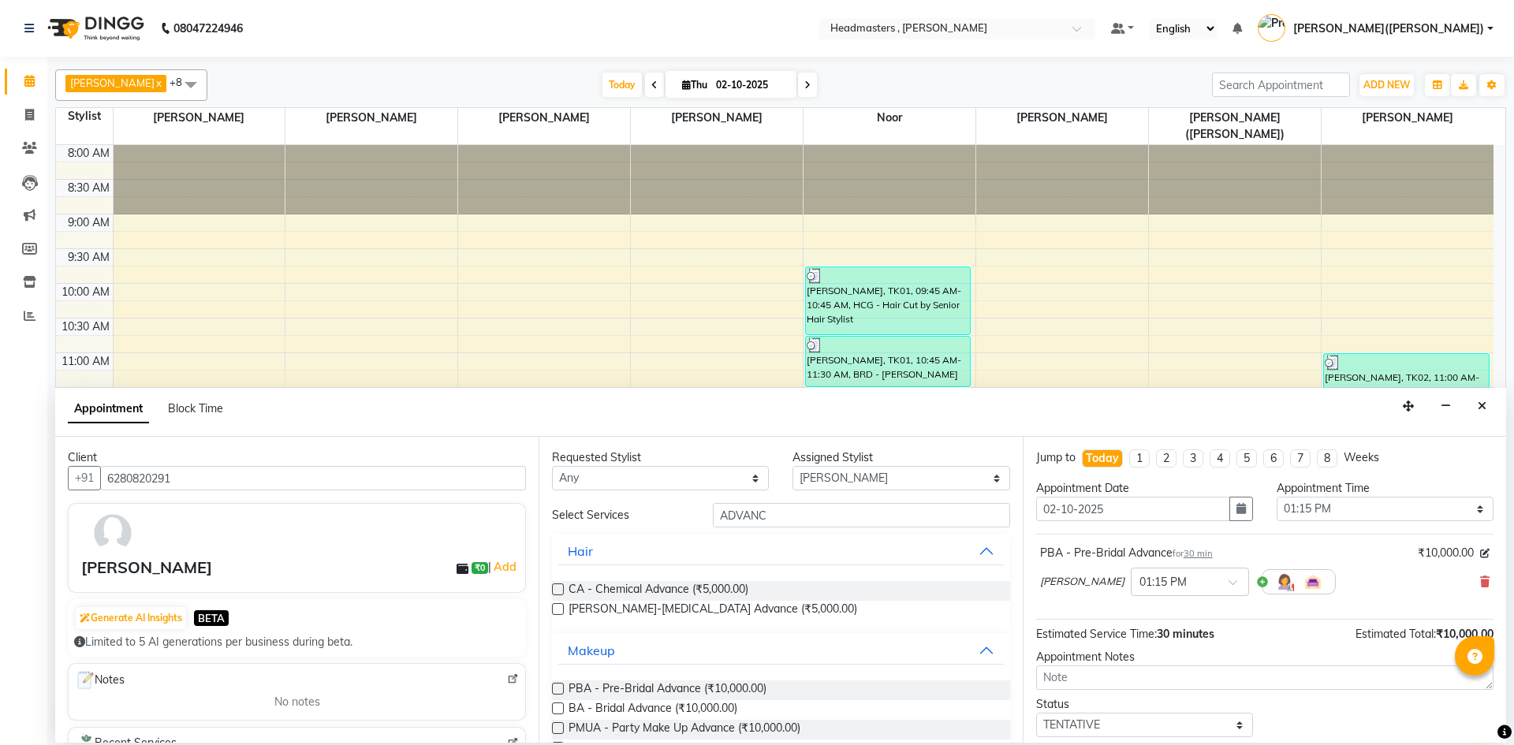
scroll to position [68, 0]
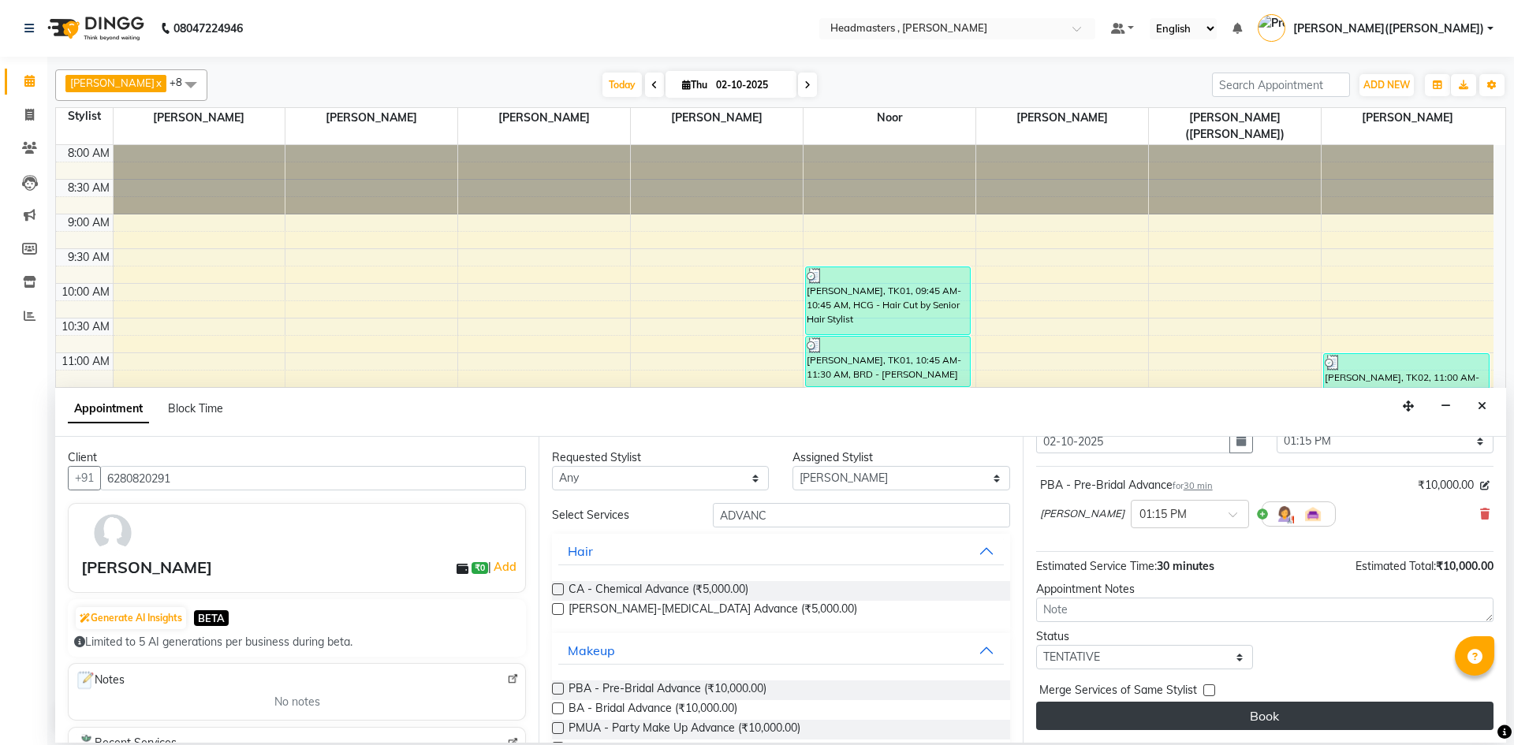
click at [1388, 713] on button "Book" at bounding box center [1265, 716] width 458 height 28
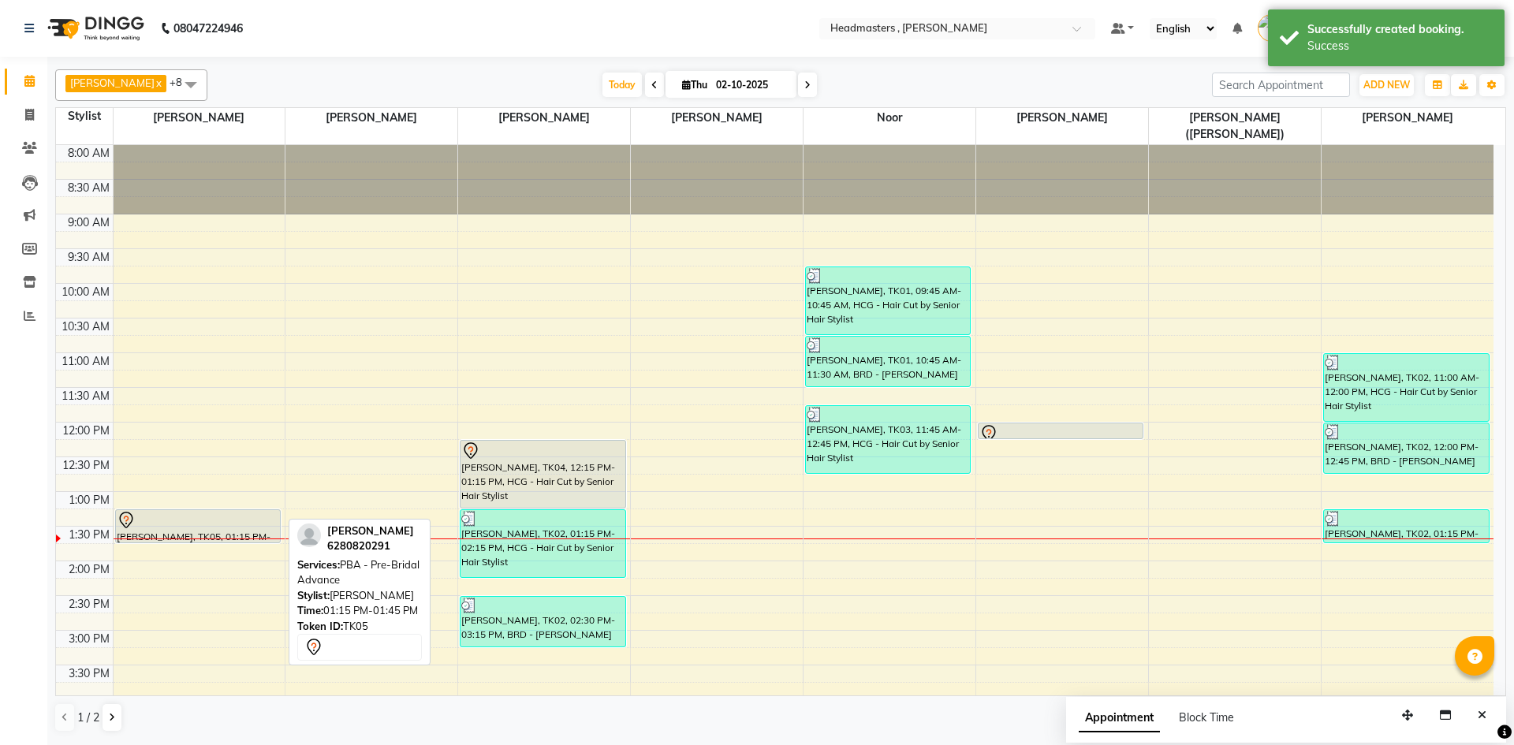
click at [177, 514] on div "[PERSON_NAME], TK05, 01:15 PM-01:45 PM, PBA - Pre-Bridal Advance" at bounding box center [198, 526] width 164 height 32
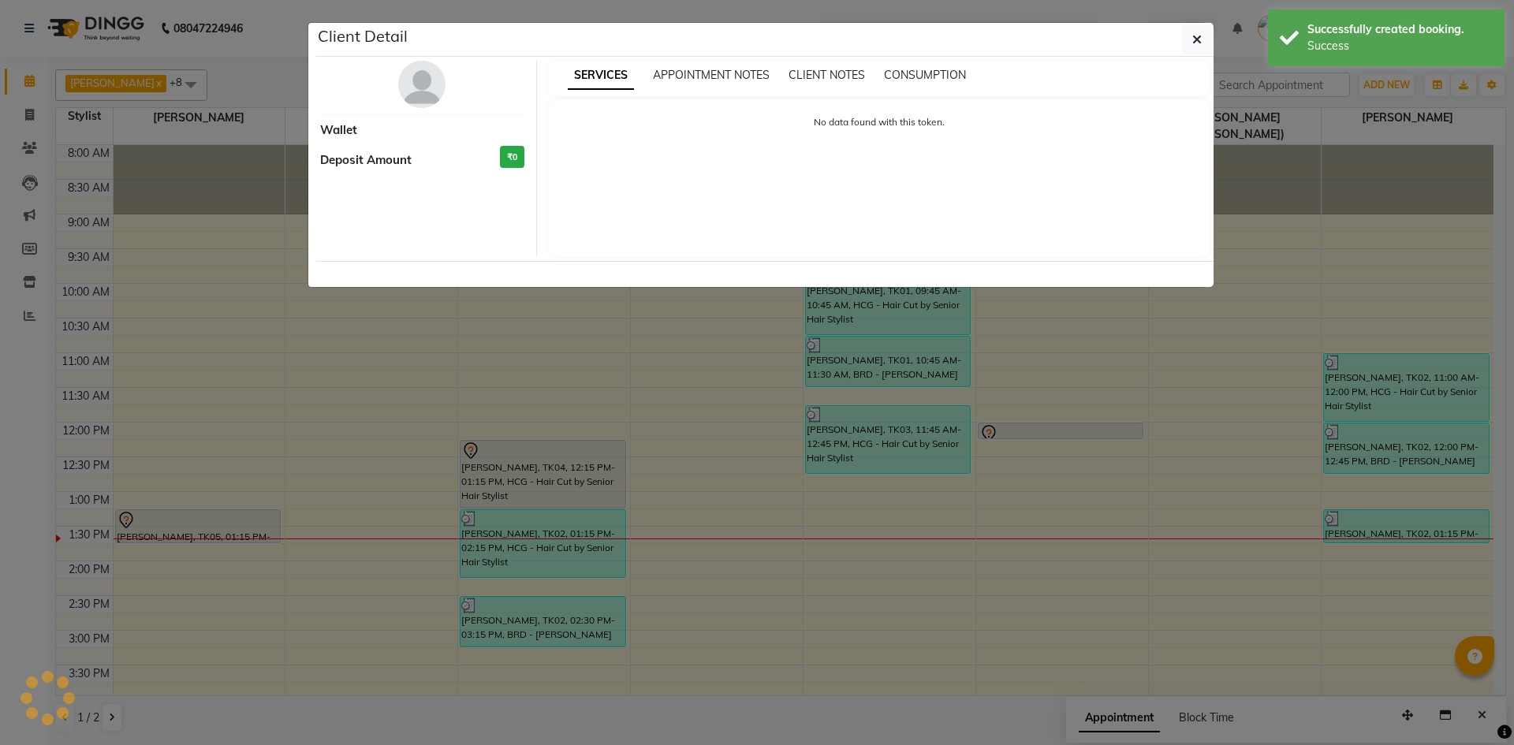
click at [177, 514] on ngb-modal-window "Client Detail Wallet Deposit Amount ₹0 SERVICES APPOINTMENT NOTES CLIENT NOTES …" at bounding box center [757, 372] width 1514 height 745
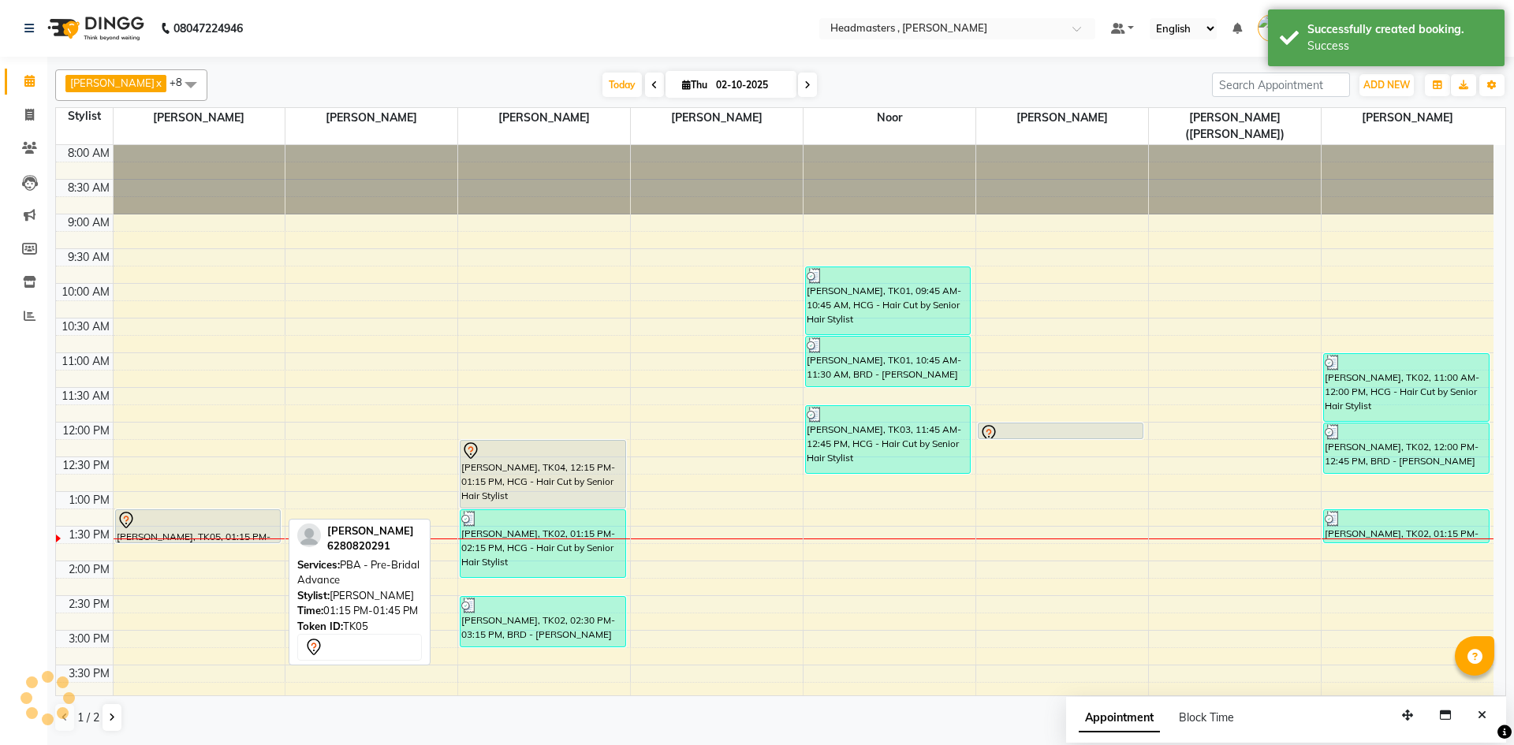
click at [177, 514] on div "[PERSON_NAME], TK05, 01:15 PM-01:45 PM, PBA - Pre-Bridal Advance" at bounding box center [198, 526] width 164 height 32
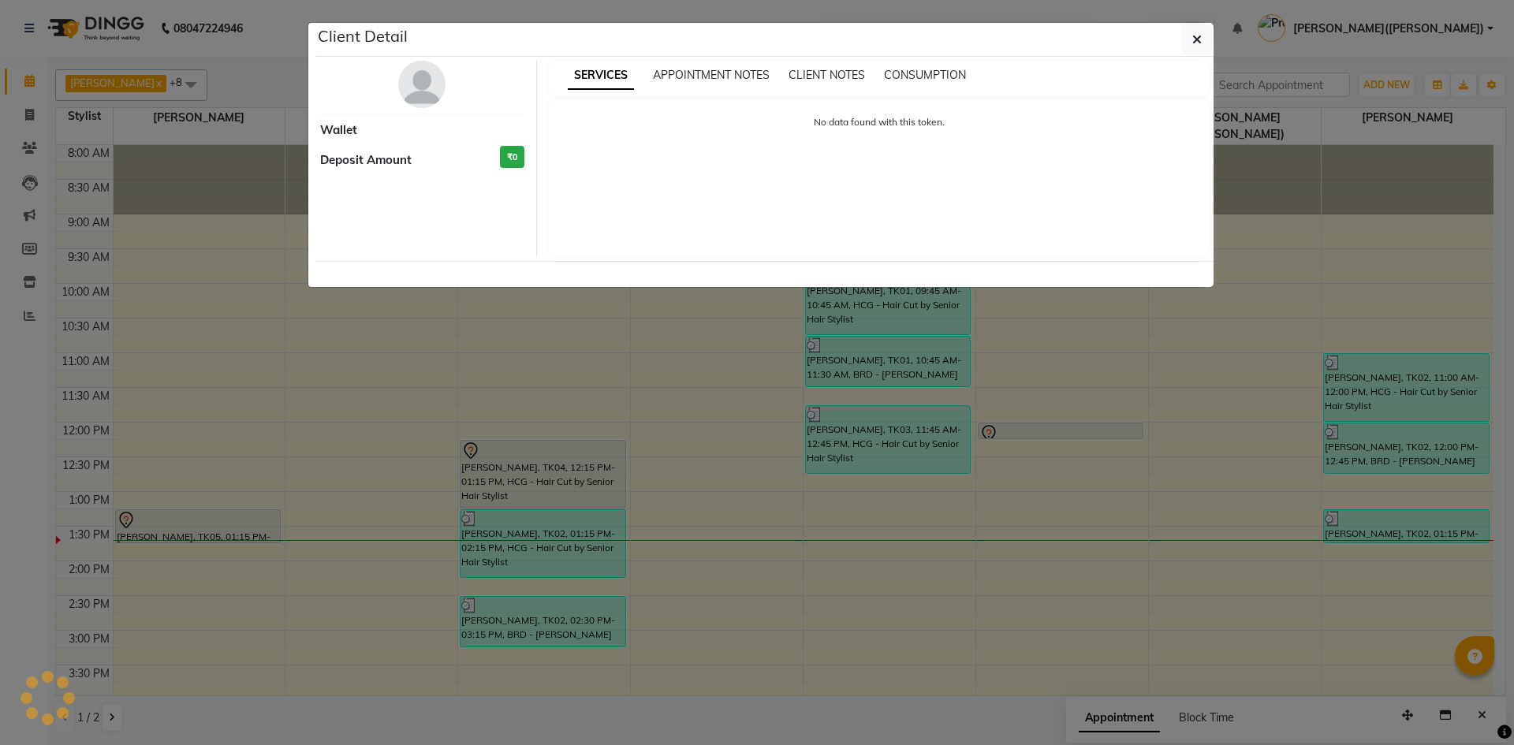
select select "7"
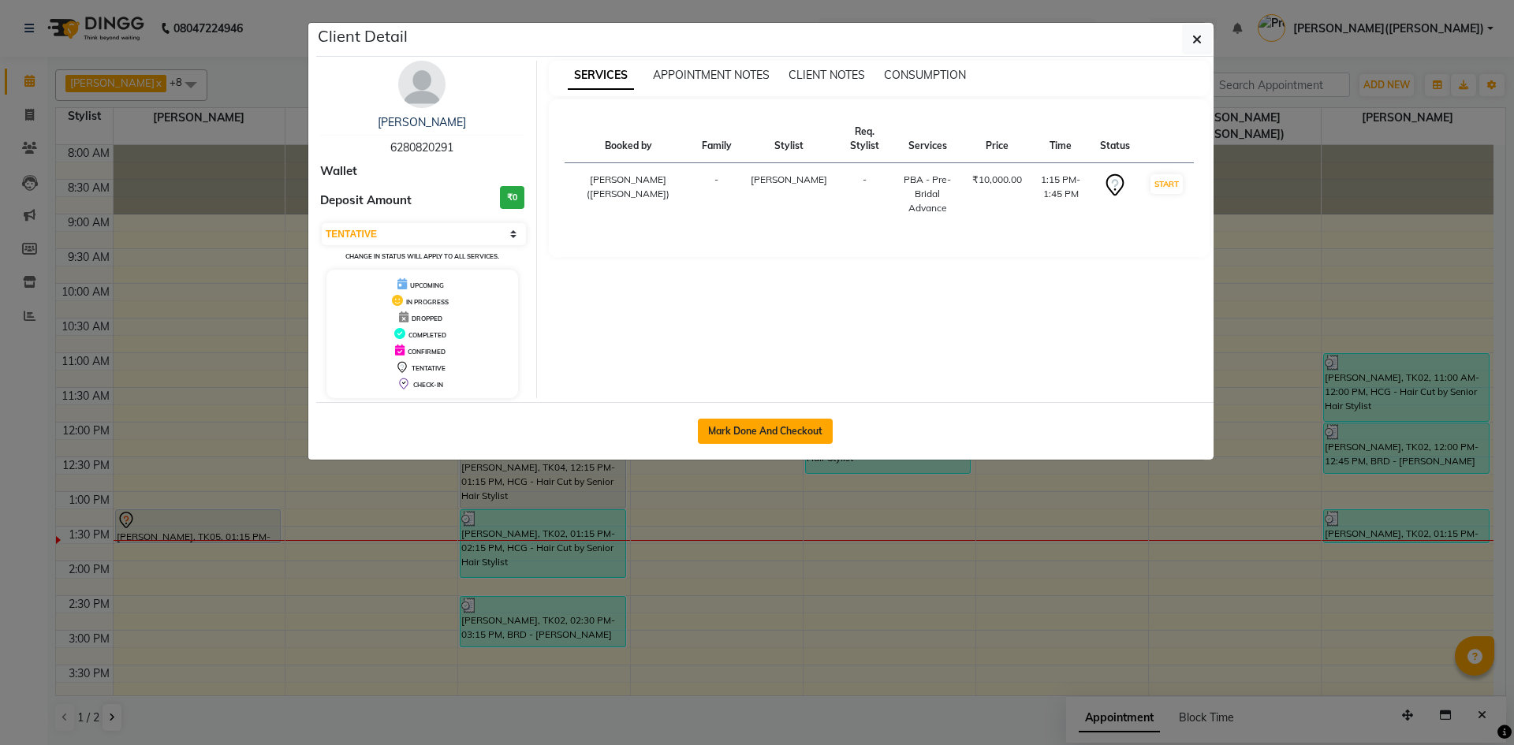
click at [743, 428] on button "Mark Done And Checkout" at bounding box center [765, 431] width 135 height 25
select select "service"
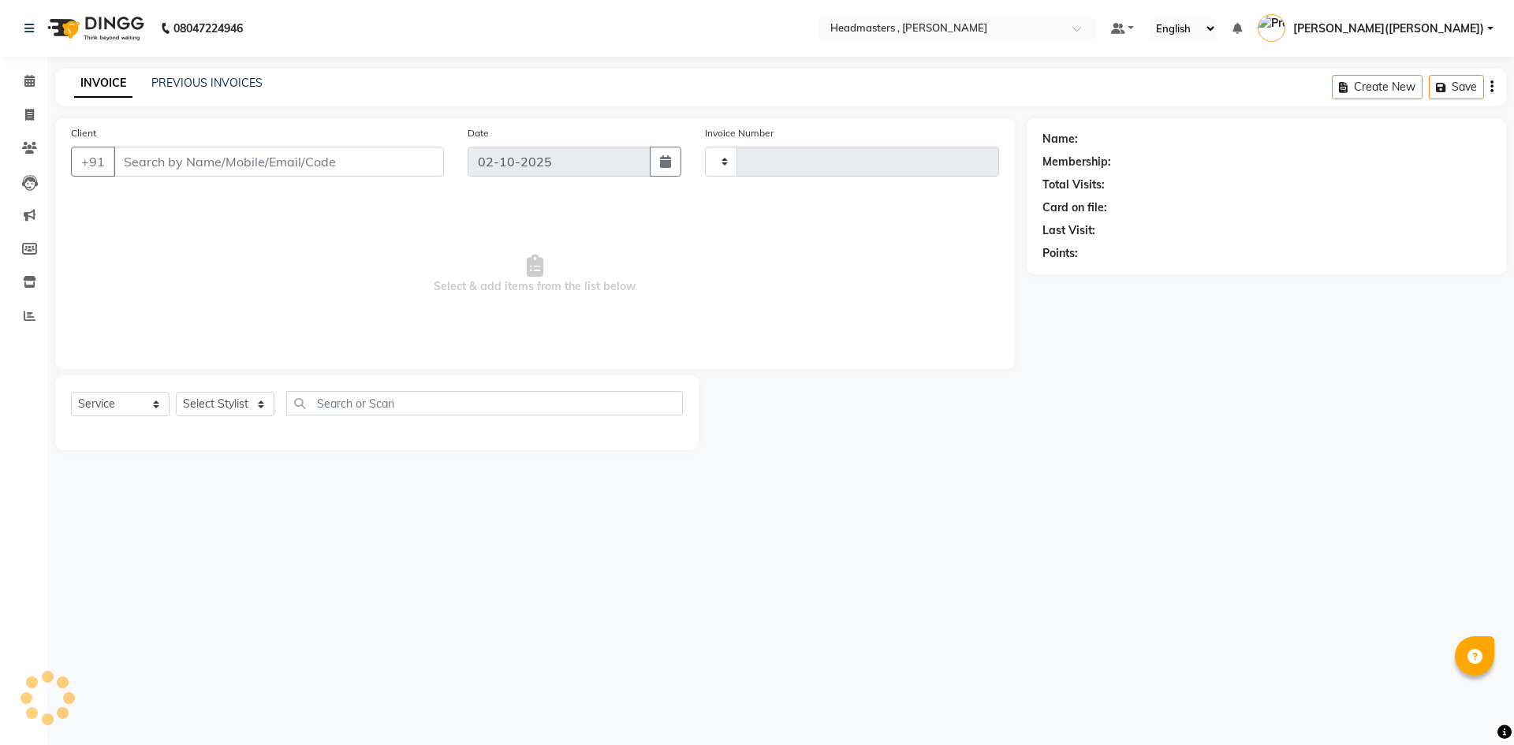
type input "1443"
select select "8566"
type input "6280820291"
select select "85123"
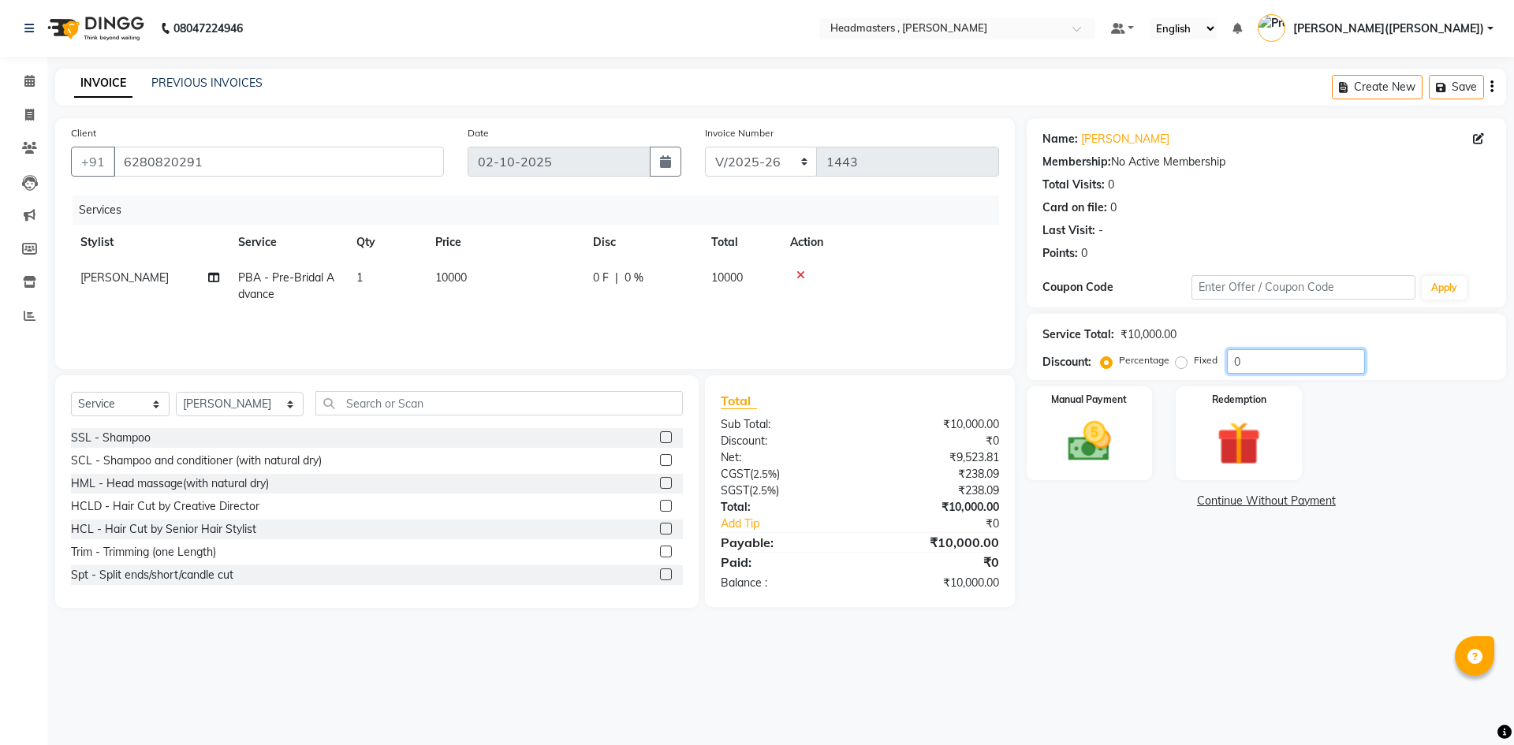
click at [1269, 361] on input "0" at bounding box center [1296, 361] width 138 height 24
type input "050"
click at [1097, 454] on img at bounding box center [1089, 442] width 73 height 52
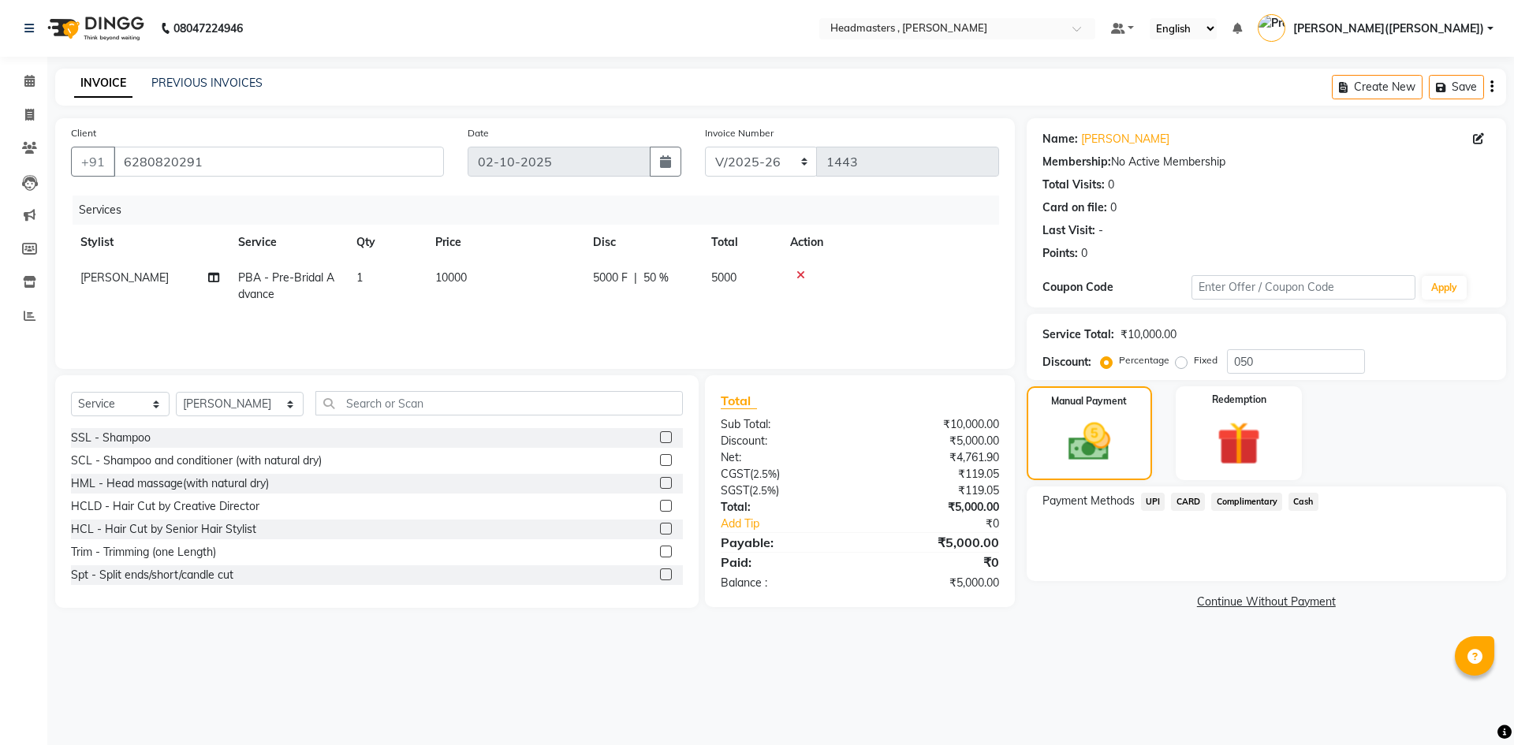
click at [1306, 502] on span "Cash" at bounding box center [1304, 502] width 30 height 18
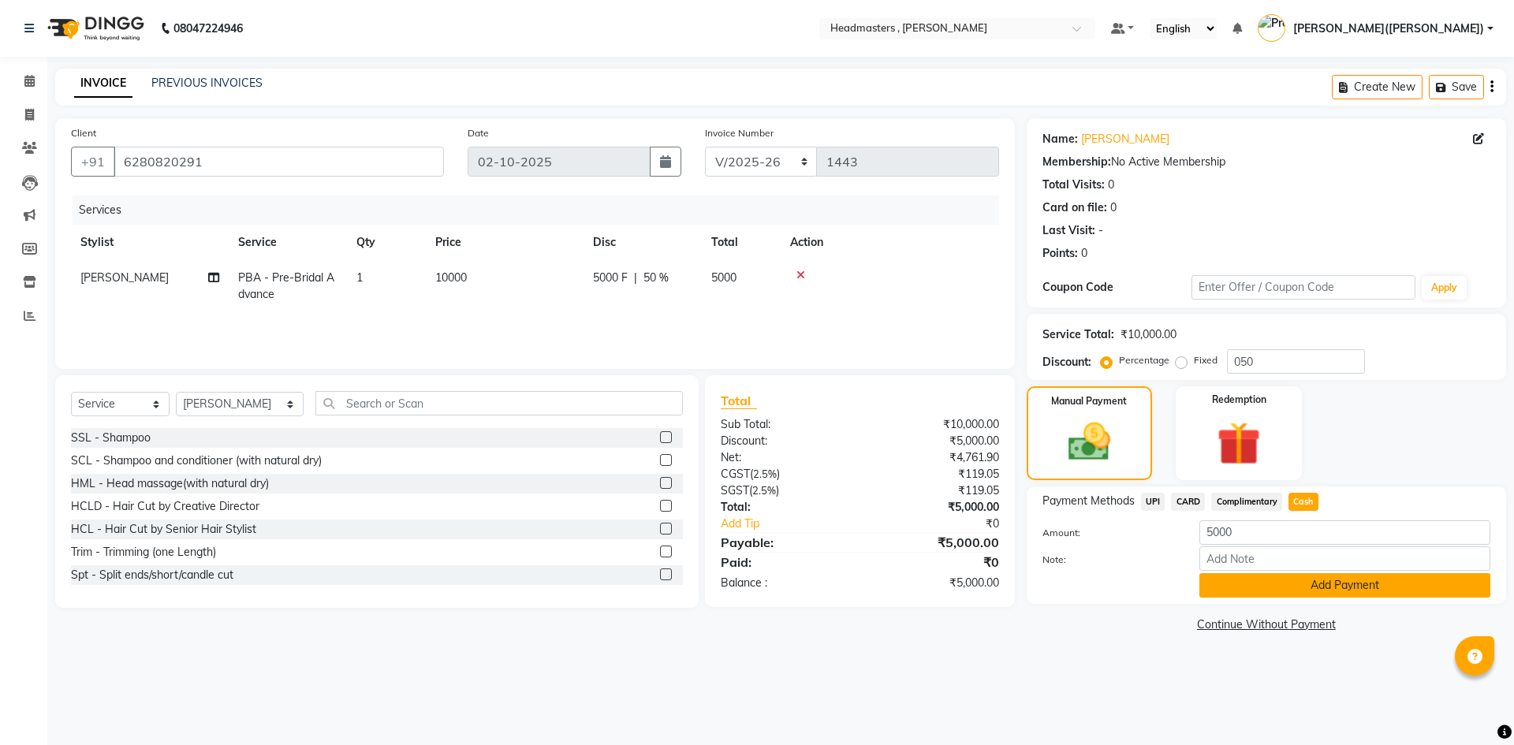
click at [1283, 574] on button "Add Payment" at bounding box center [1345, 585] width 291 height 24
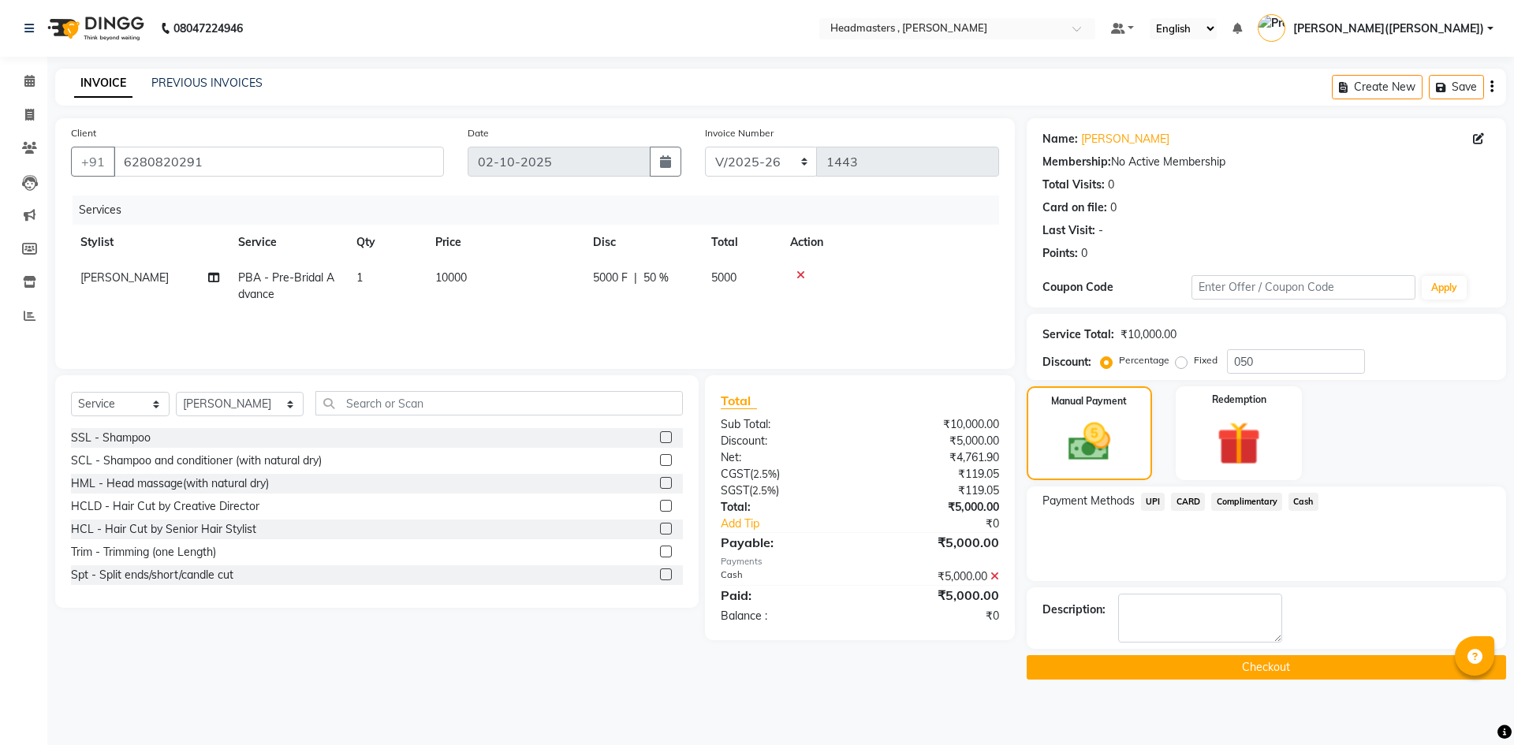
click at [1249, 668] on button "Checkout" at bounding box center [1267, 667] width 480 height 24
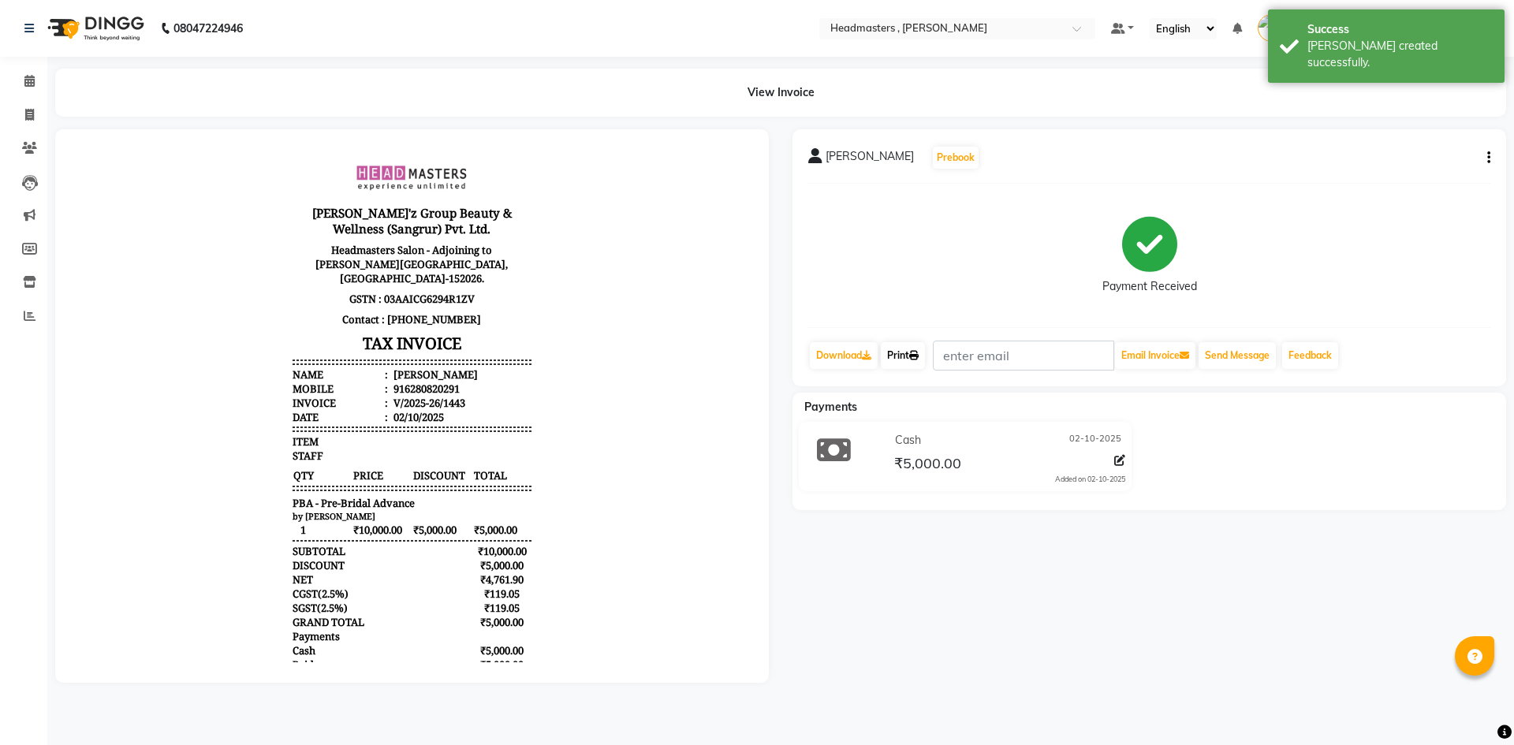
click at [894, 355] on link "Print" at bounding box center [903, 355] width 44 height 27
click at [906, 350] on link "Print" at bounding box center [903, 355] width 44 height 27
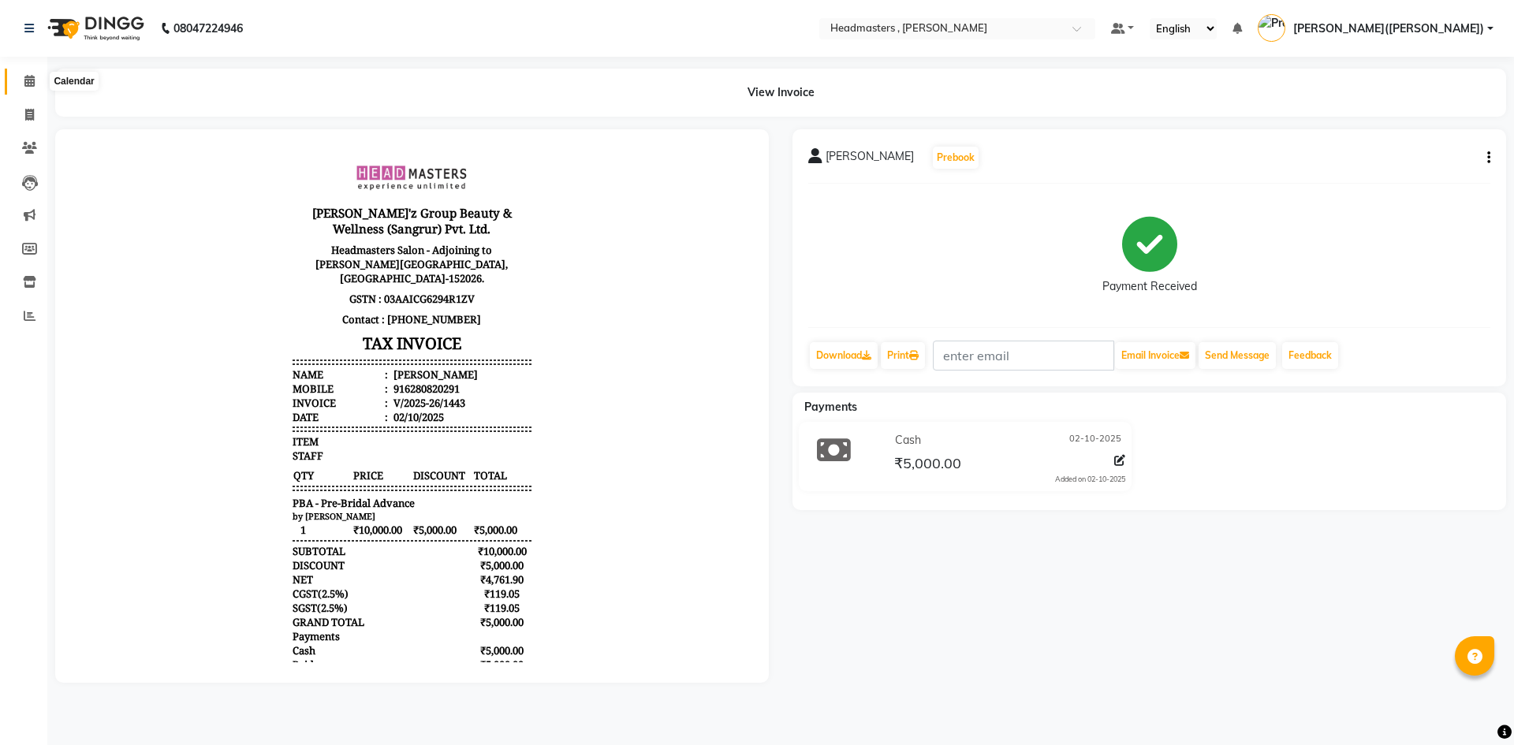
click at [28, 83] on icon at bounding box center [29, 81] width 10 height 12
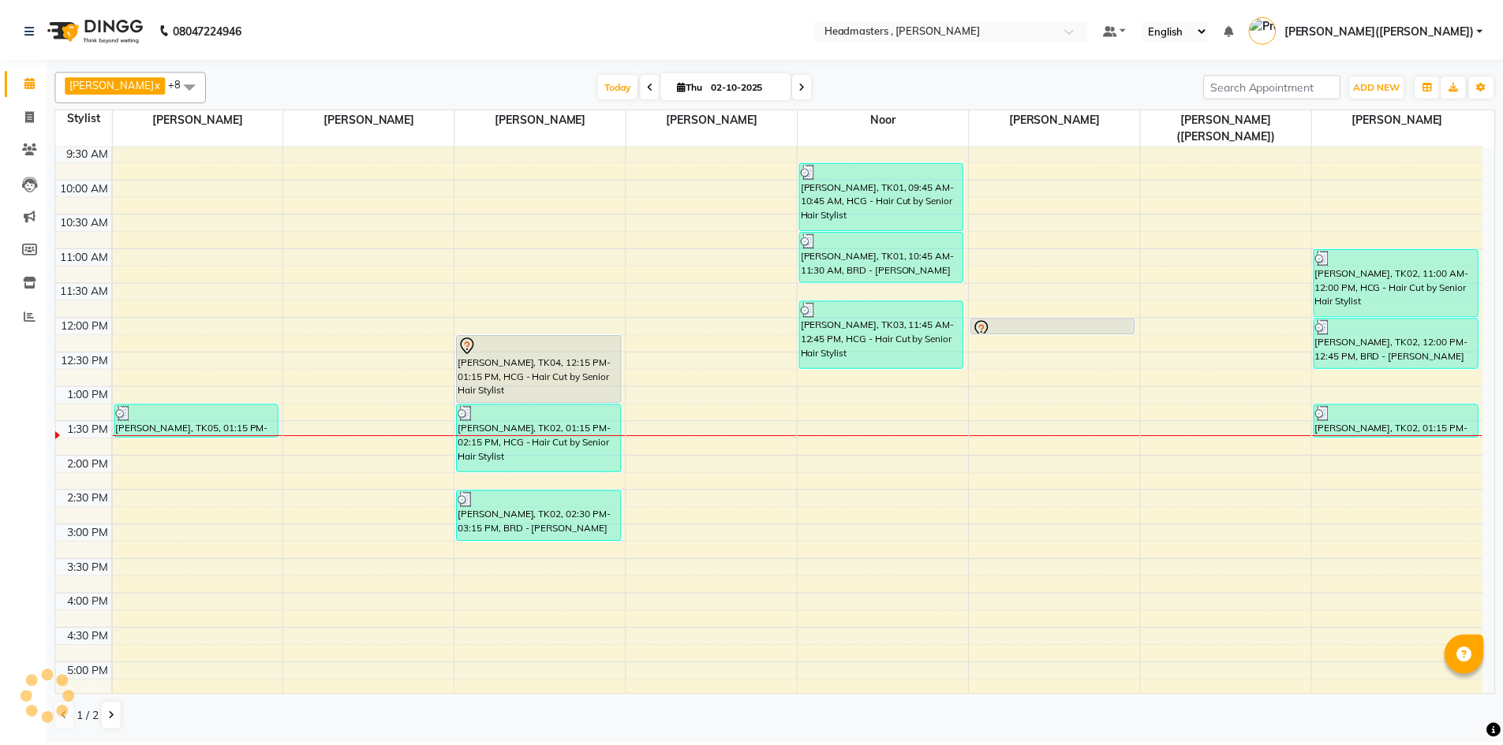
scroll to position [109, 0]
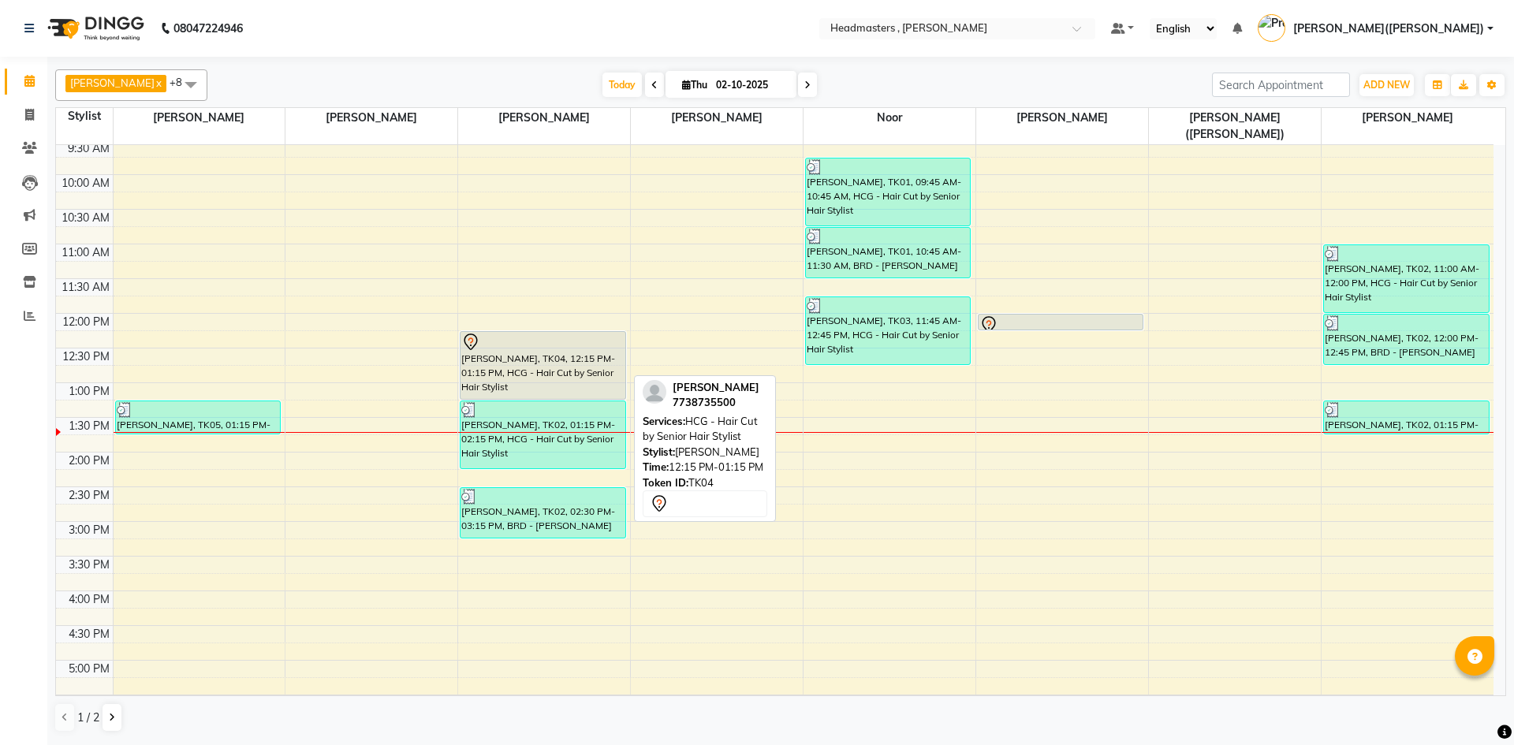
click at [547, 338] on div "[PERSON_NAME], TK04, 12:15 PM-01:15 PM, HCG - Hair Cut by Senior Hair Stylist" at bounding box center [543, 365] width 164 height 67
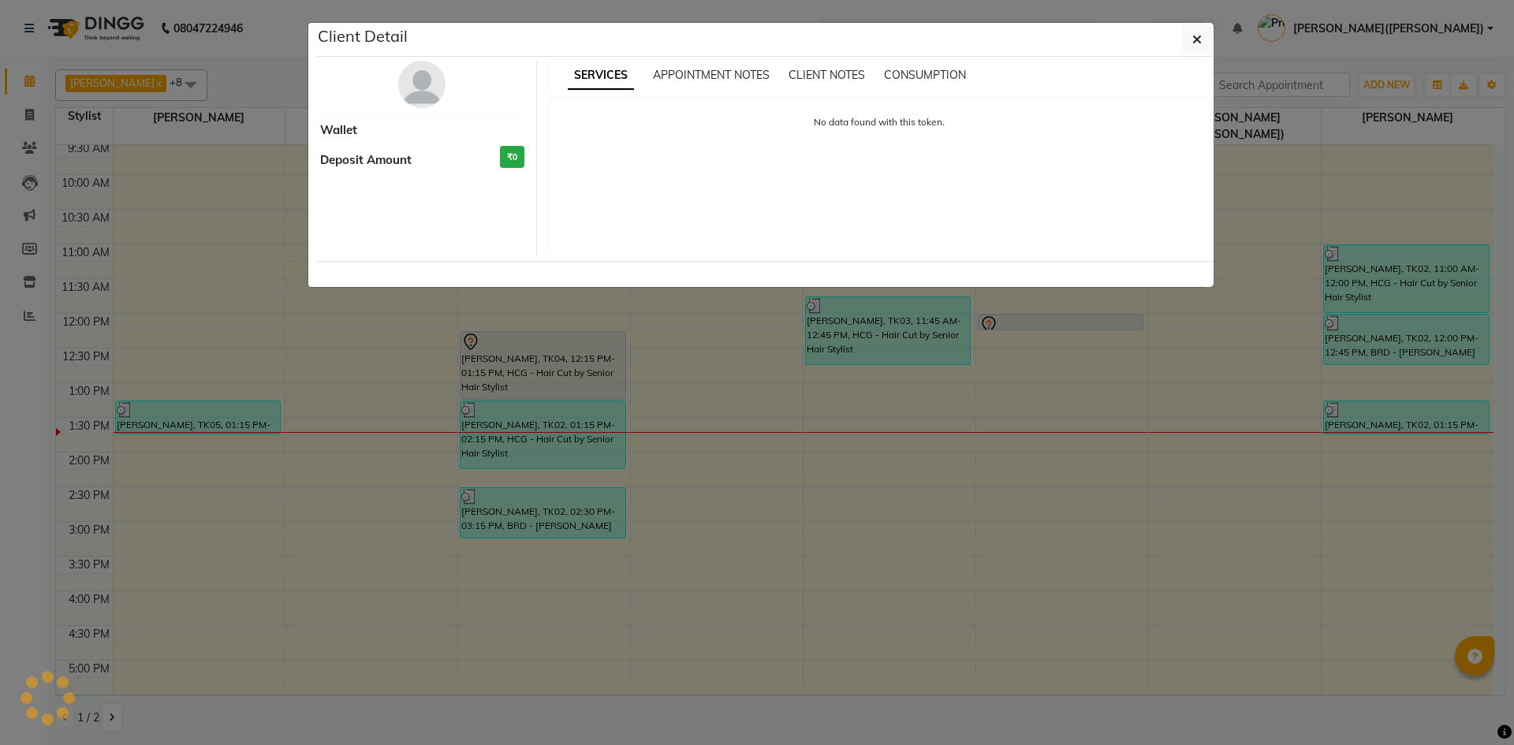
select select "7"
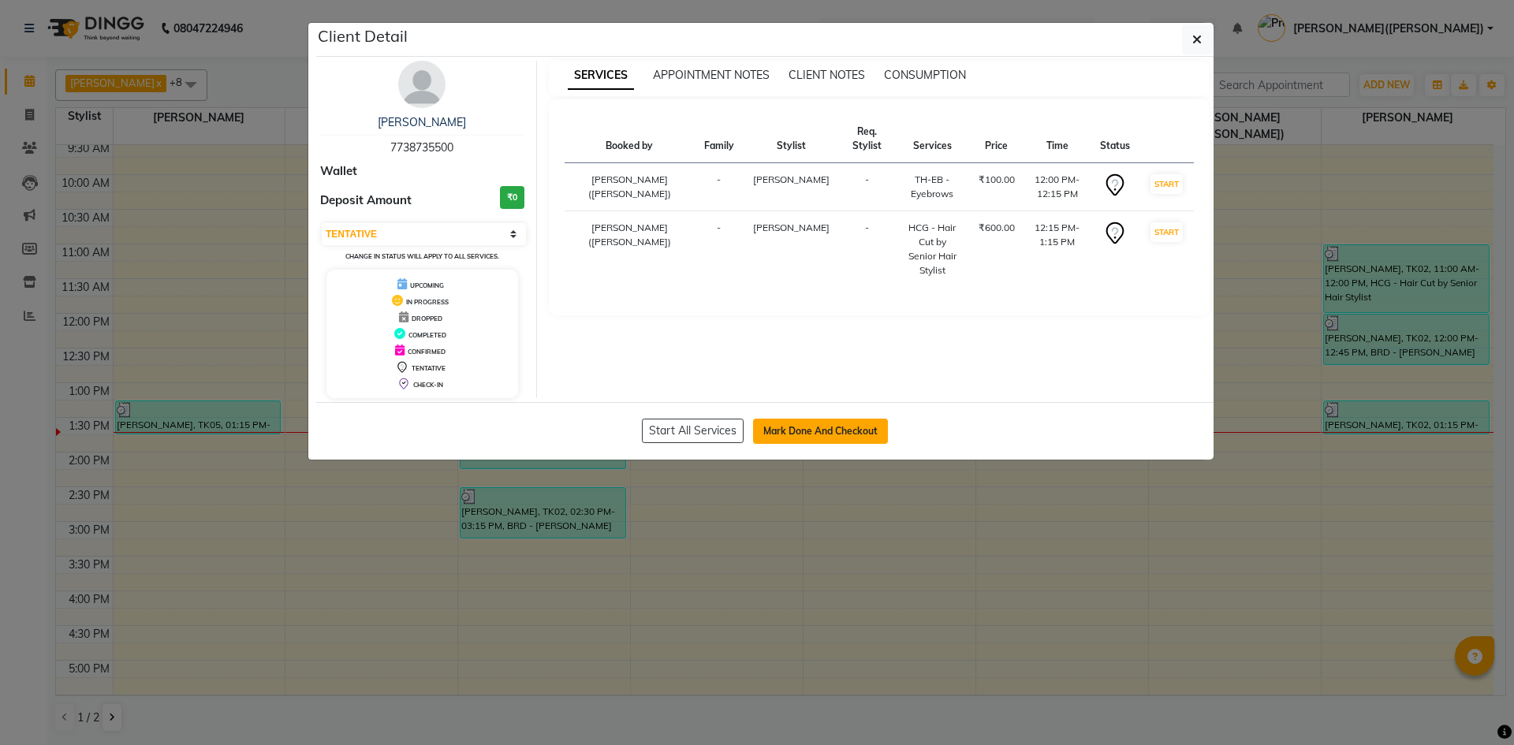
click at [836, 430] on button "Mark Done And Checkout" at bounding box center [820, 431] width 135 height 25
select select "service"
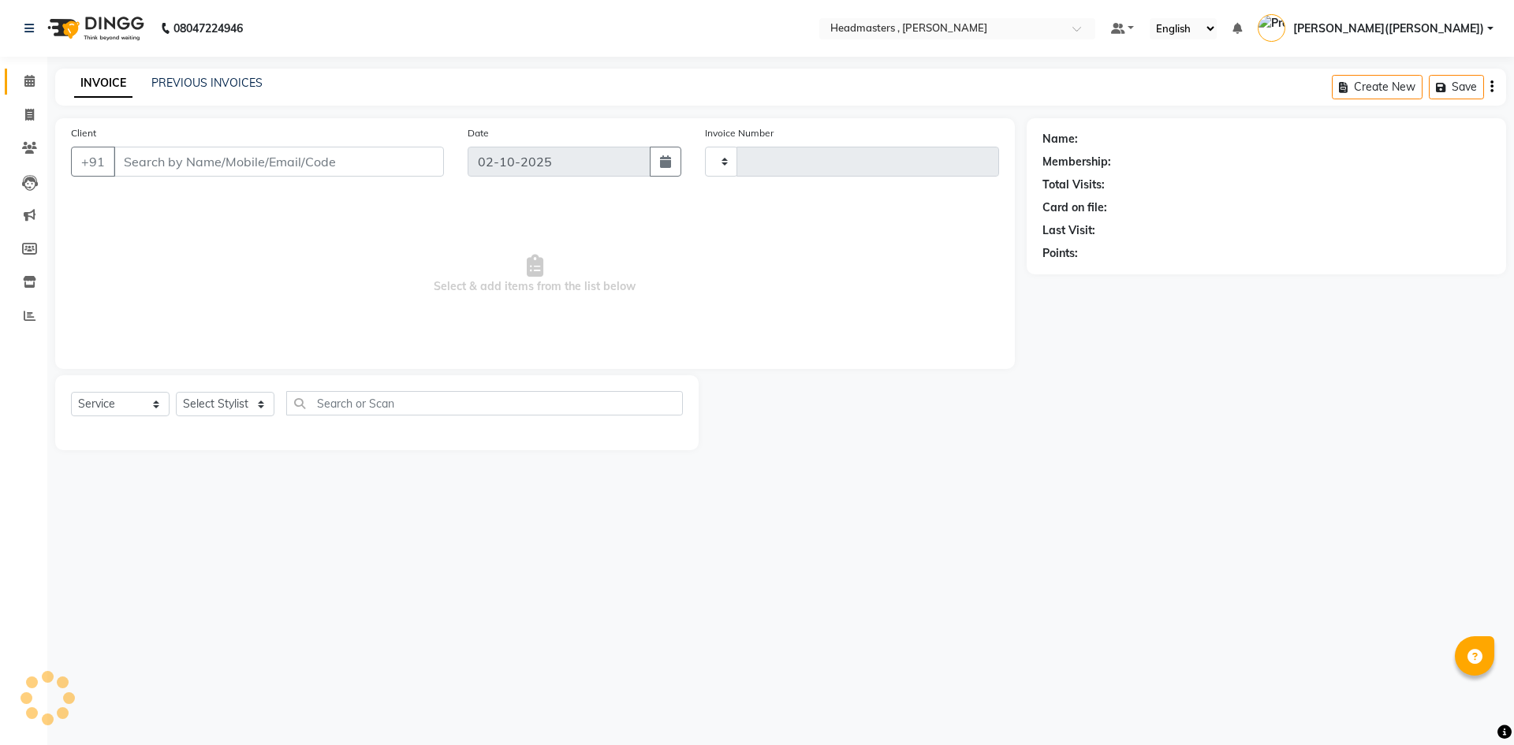
type input "1444"
select select "8566"
type input "7738735500"
select select "85125"
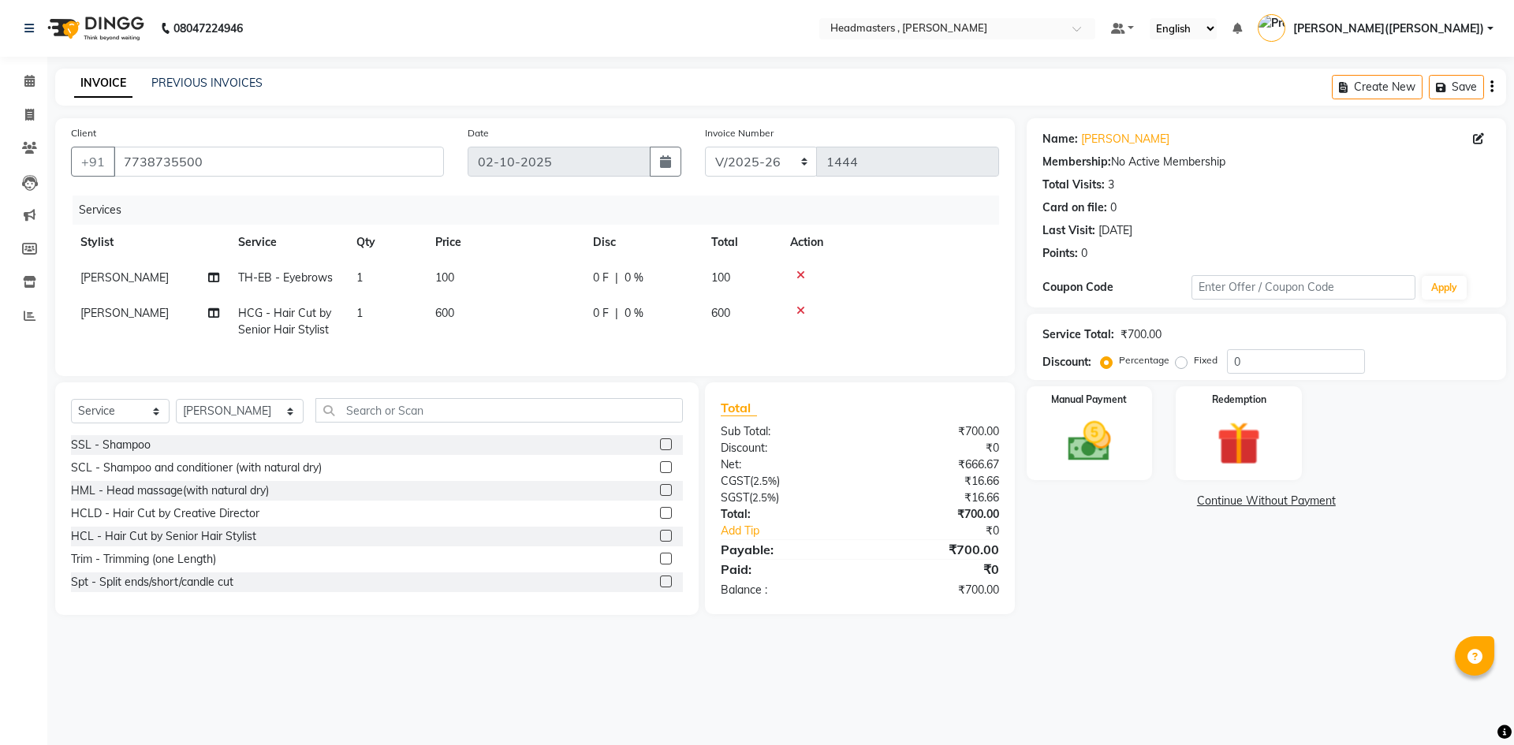
click at [509, 407] on div "Select Service Product Membership Package Voucher Prepaid Gift Card Select Styl…" at bounding box center [377, 499] width 644 height 233
drag, startPoint x: 338, startPoint y: 416, endPoint x: 330, endPoint y: 416, distance: 8.7
click at [335, 417] on input "text" at bounding box center [500, 410] width 368 height 24
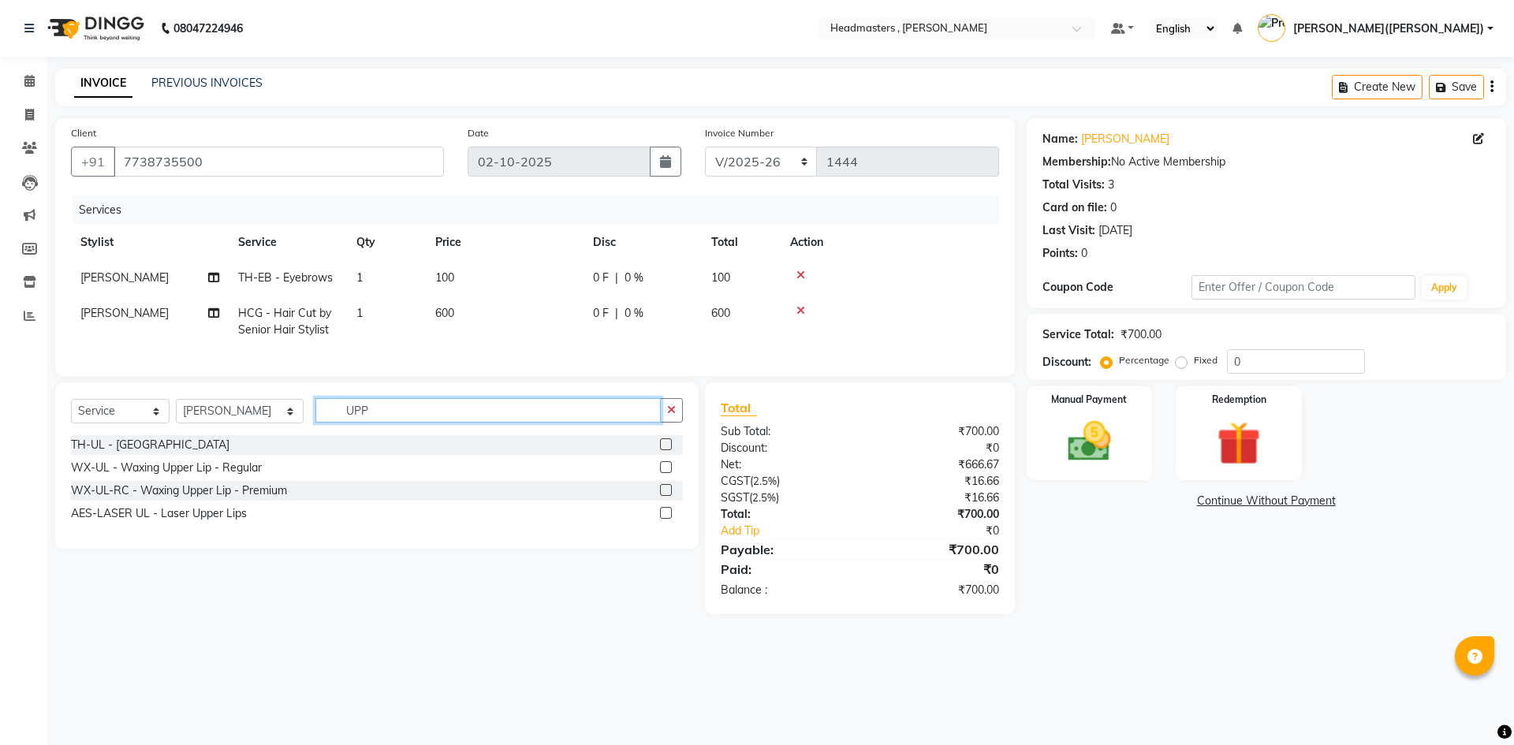
type input "UPP"
click at [168, 451] on div "TH-UL - [GEOGRAPHIC_DATA]" at bounding box center [377, 445] width 612 height 20
click at [670, 450] on label at bounding box center [666, 445] width 12 height 12
click at [670, 450] on input "checkbox" at bounding box center [665, 445] width 10 height 10
checkbox input "true"
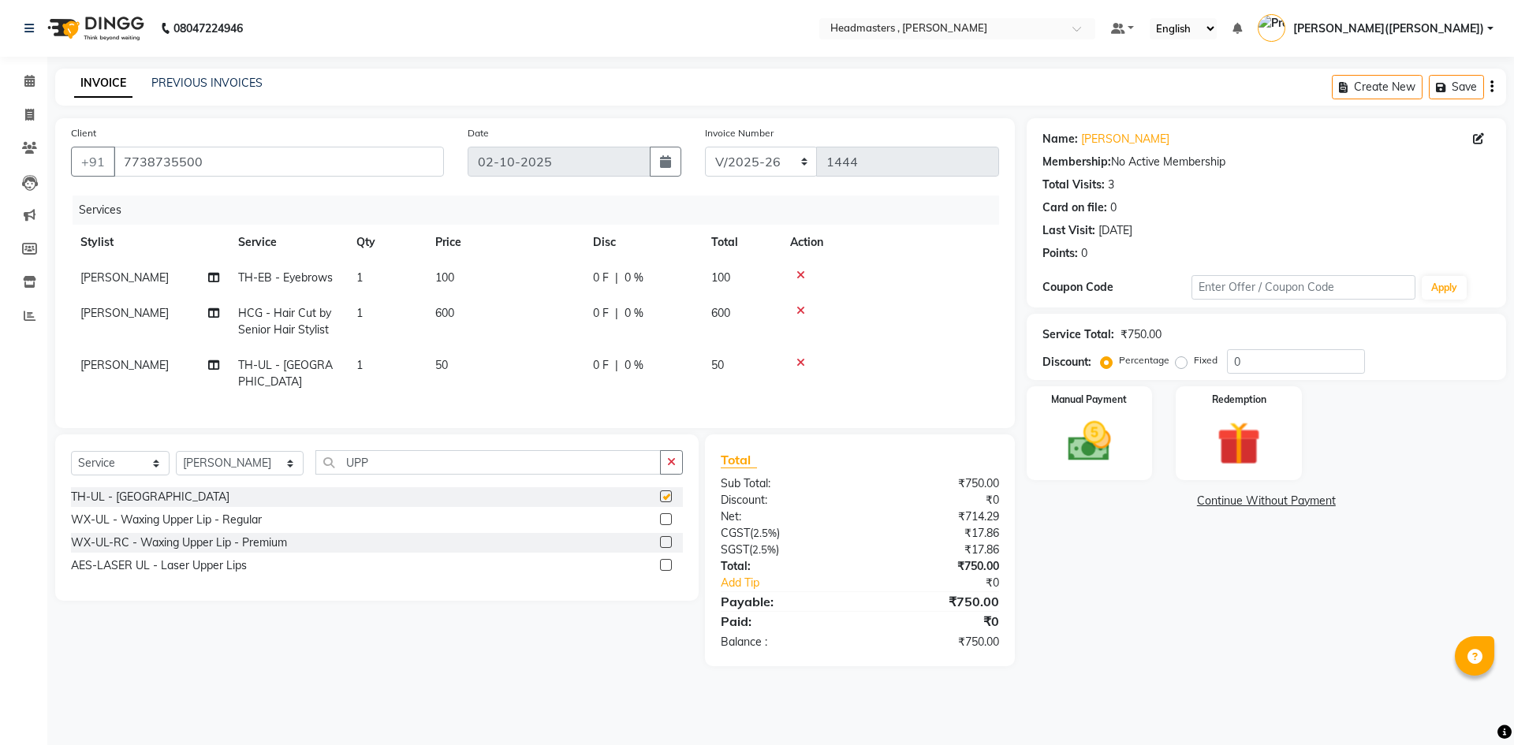
click at [670, 461] on icon "button" at bounding box center [671, 462] width 9 height 11
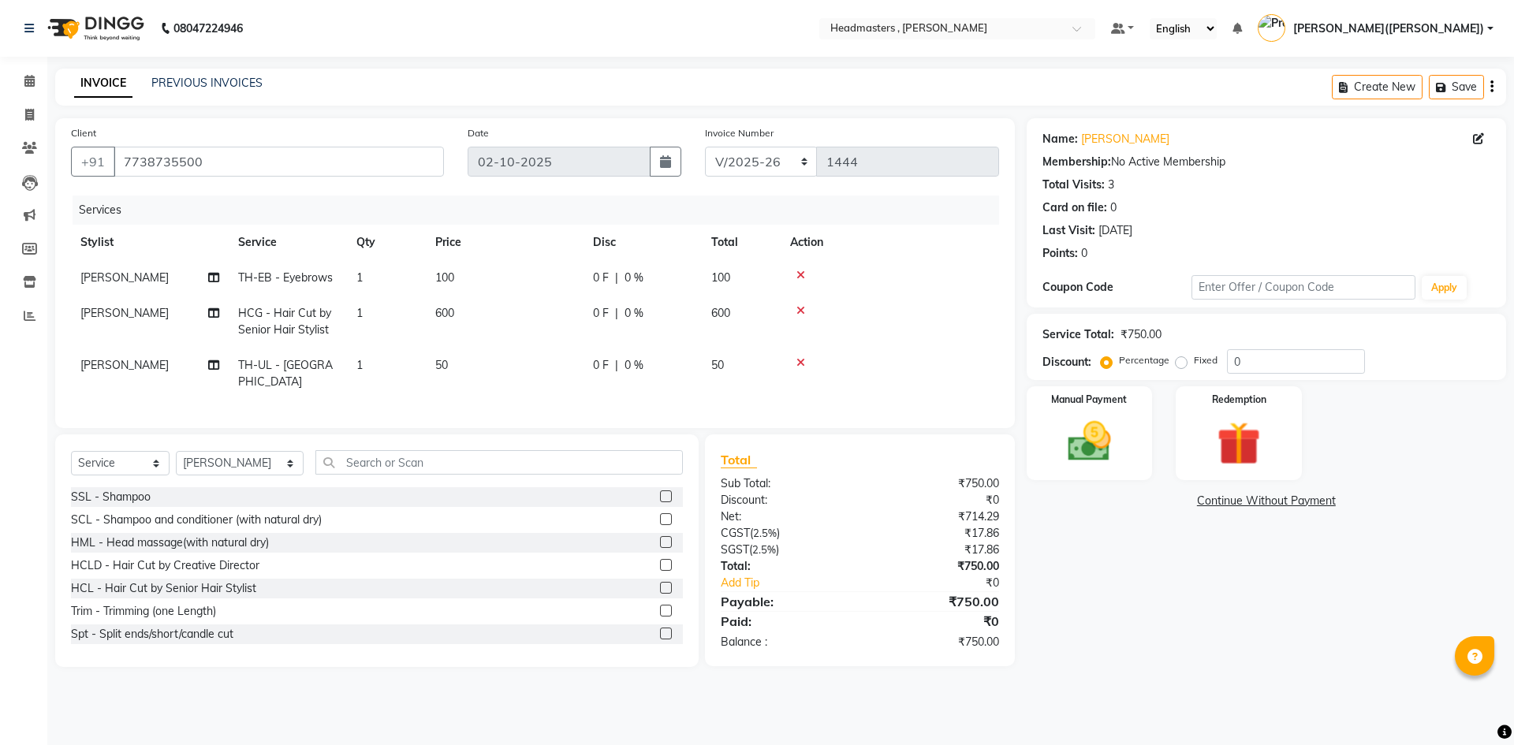
click at [602, 312] on span "0 F" at bounding box center [601, 313] width 16 height 17
select select "85125"
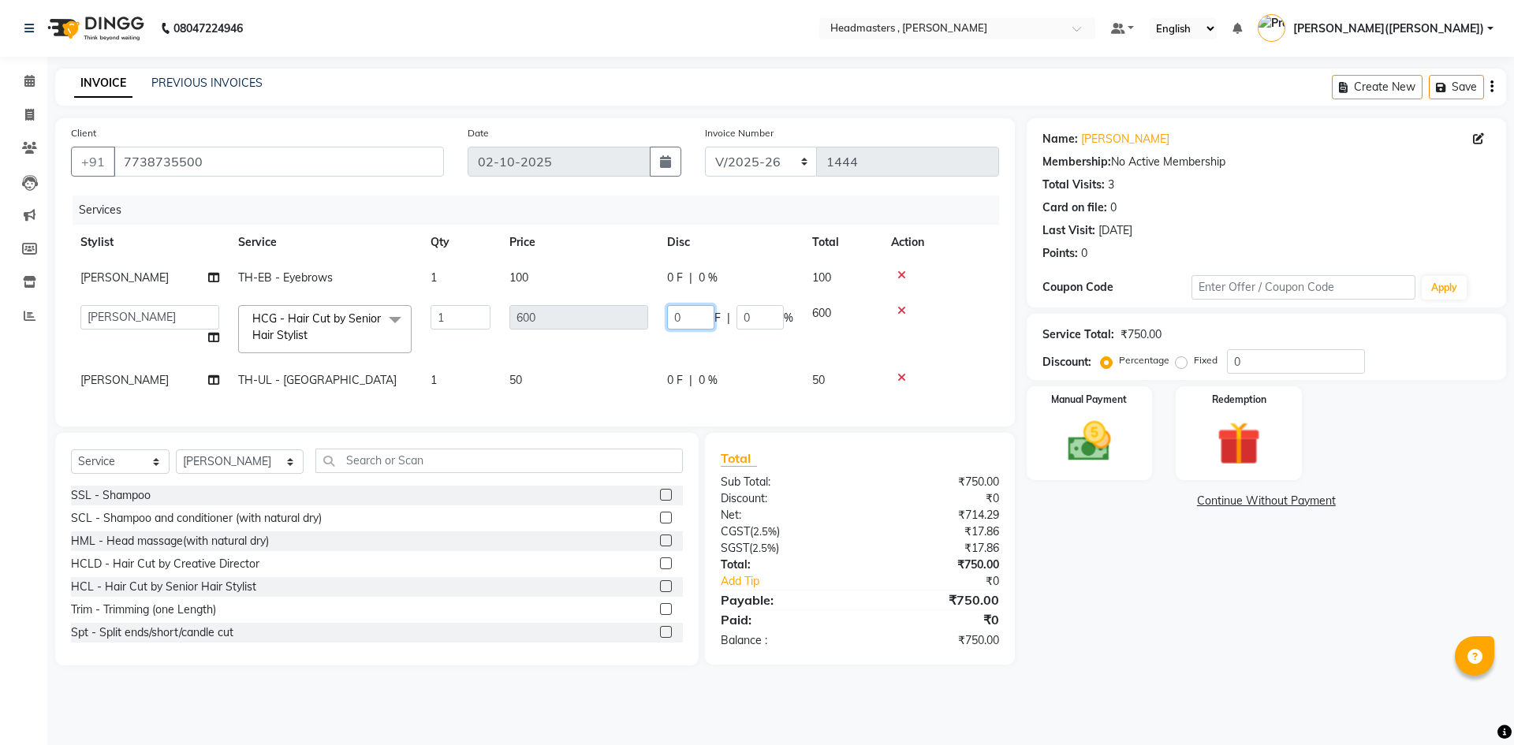
click at [693, 313] on input "0" at bounding box center [690, 317] width 47 height 24
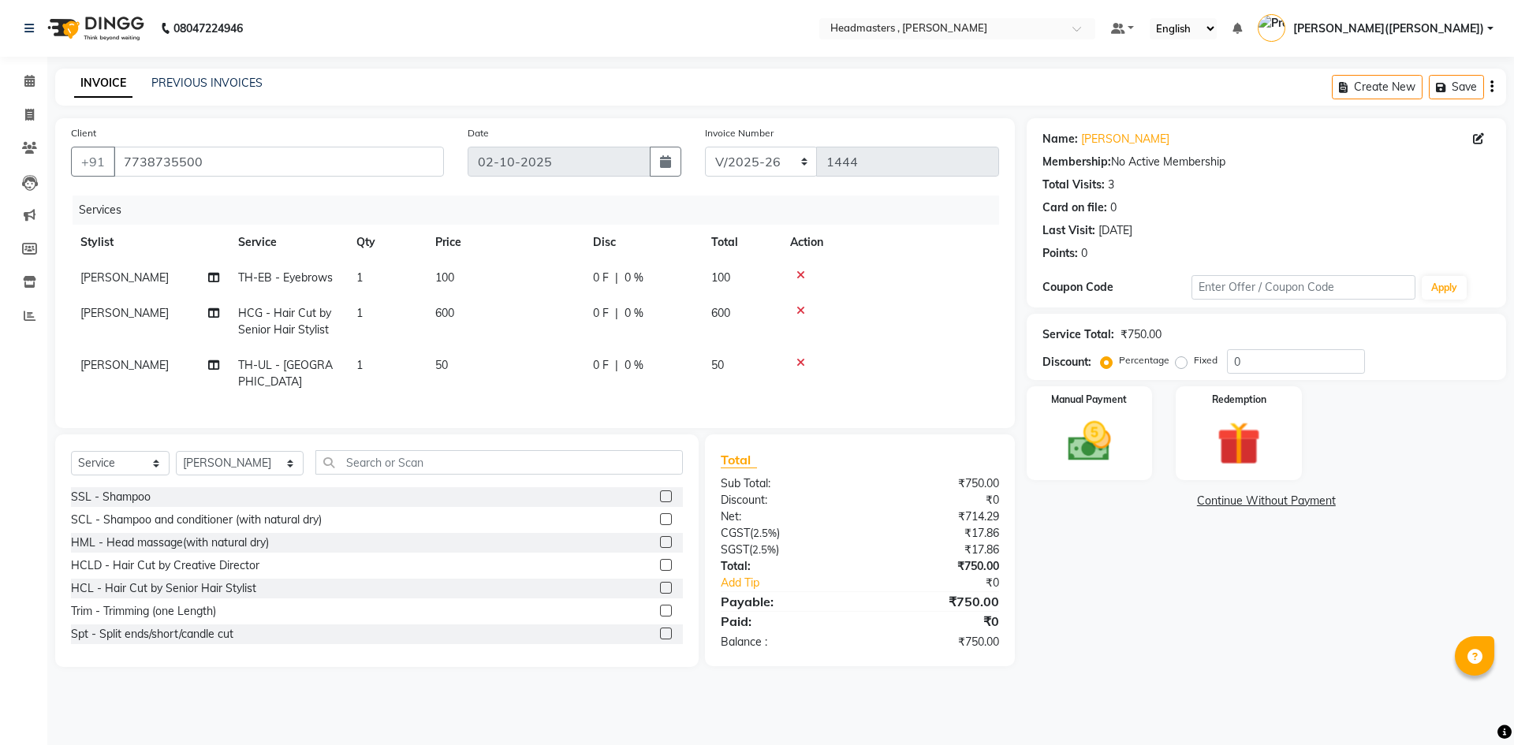
click at [649, 309] on div "0 F | 0 %" at bounding box center [642, 313] width 99 height 17
select select "85125"
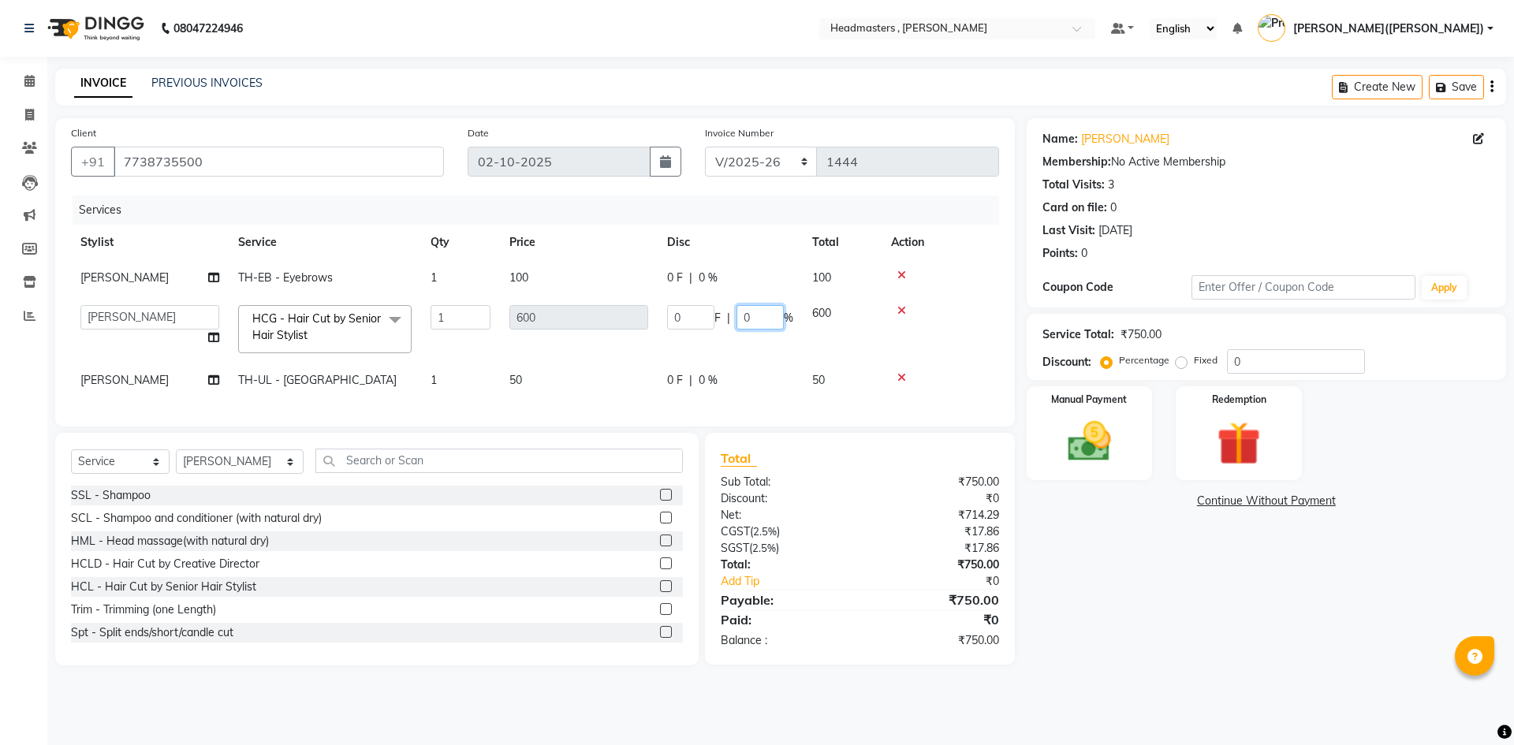
click at [756, 314] on input "0" at bounding box center [760, 317] width 47 height 24
type input "050"
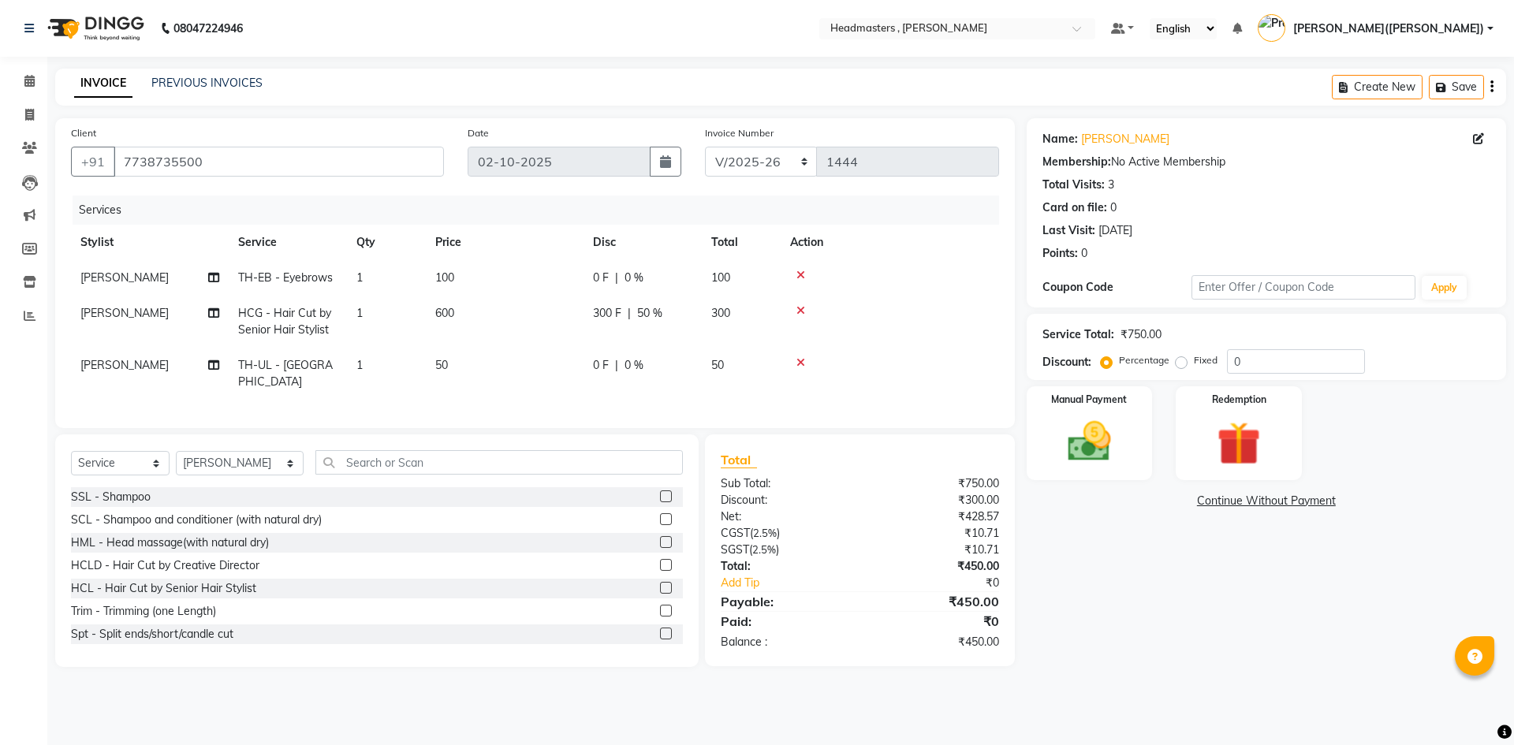
click at [1180, 644] on div "Name: [PERSON_NAME] Membership: No Active Membership Total Visits: 3 Card on fi…" at bounding box center [1272, 392] width 491 height 549
click at [1082, 449] on img at bounding box center [1089, 442] width 73 height 52
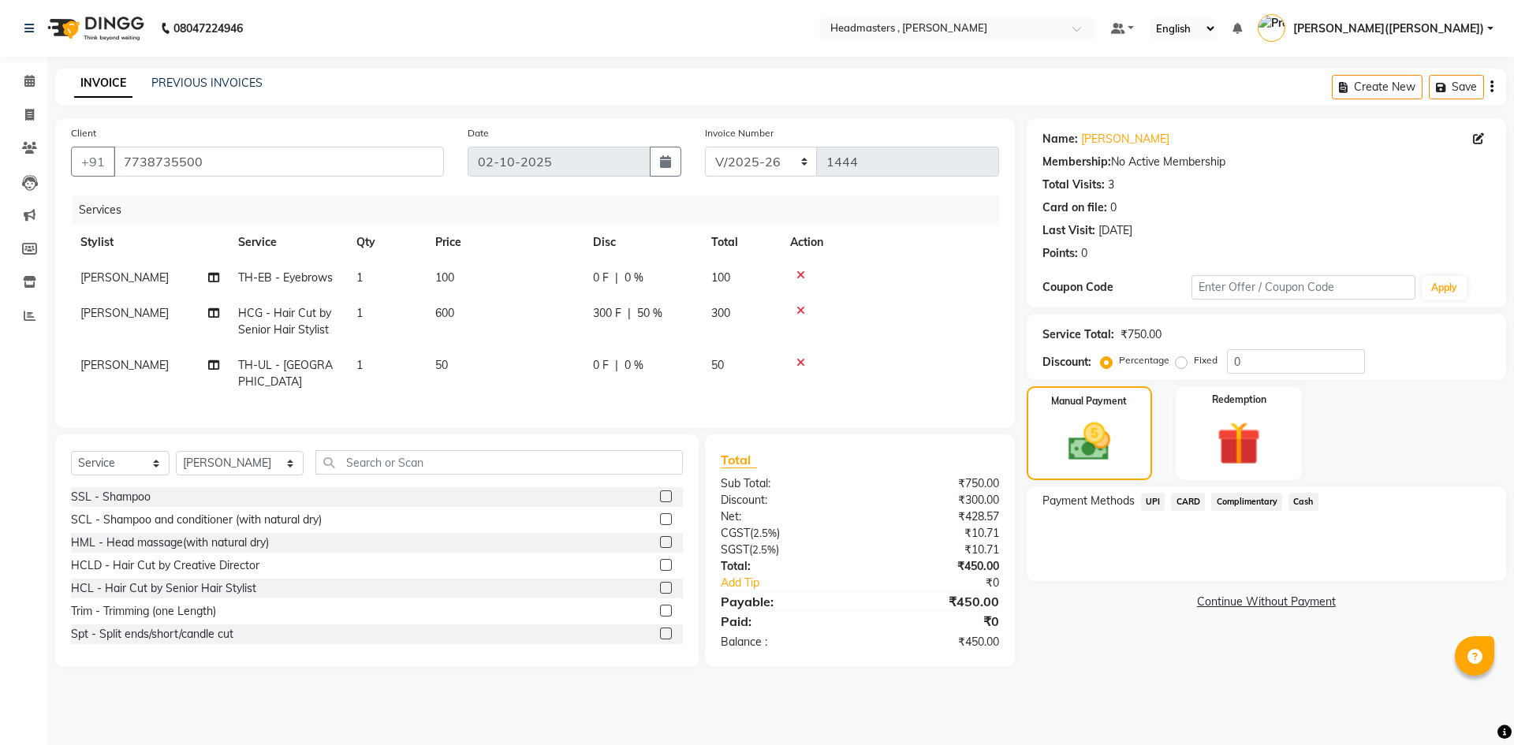
click at [1182, 496] on span "CARD" at bounding box center [1188, 502] width 34 height 18
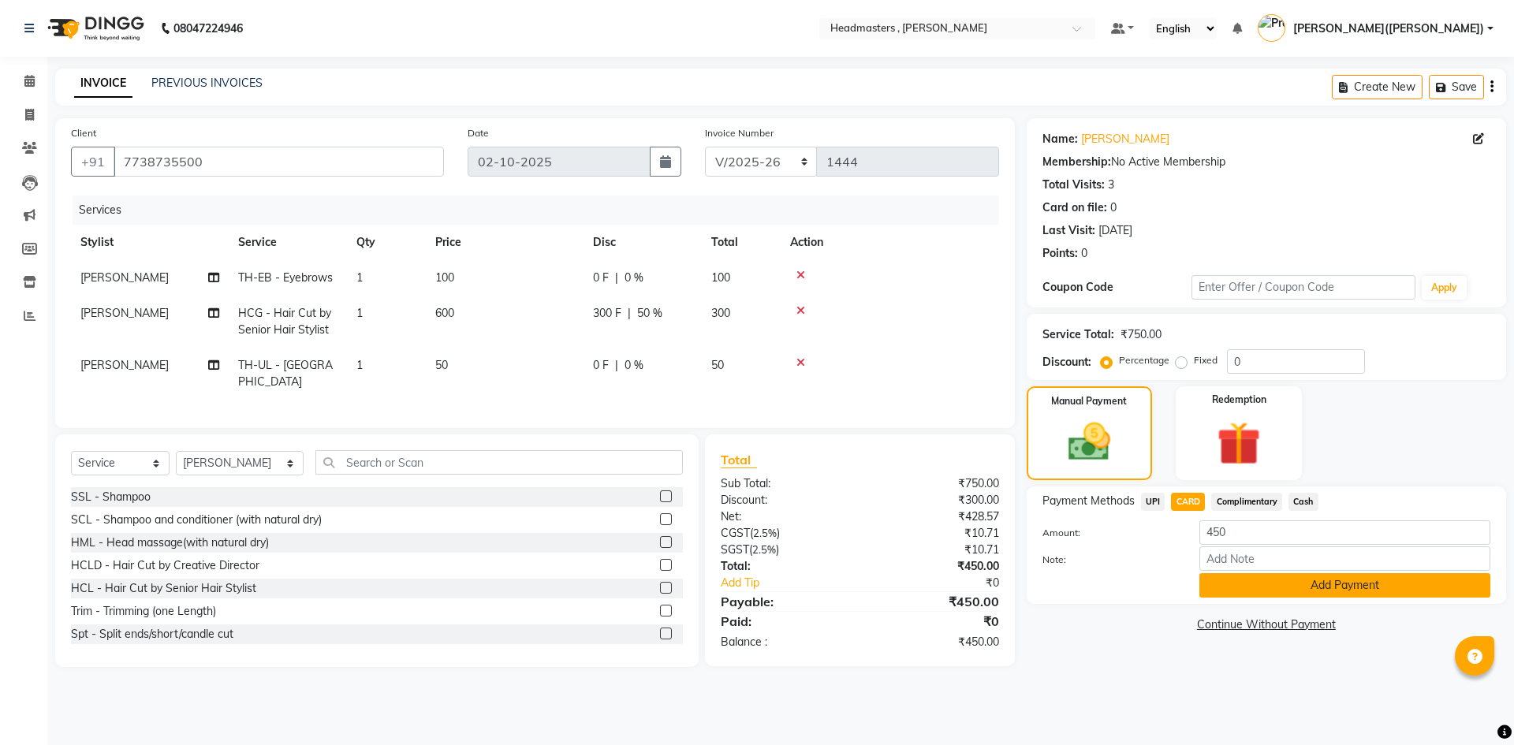
click at [1255, 587] on button "Add Payment" at bounding box center [1345, 585] width 291 height 24
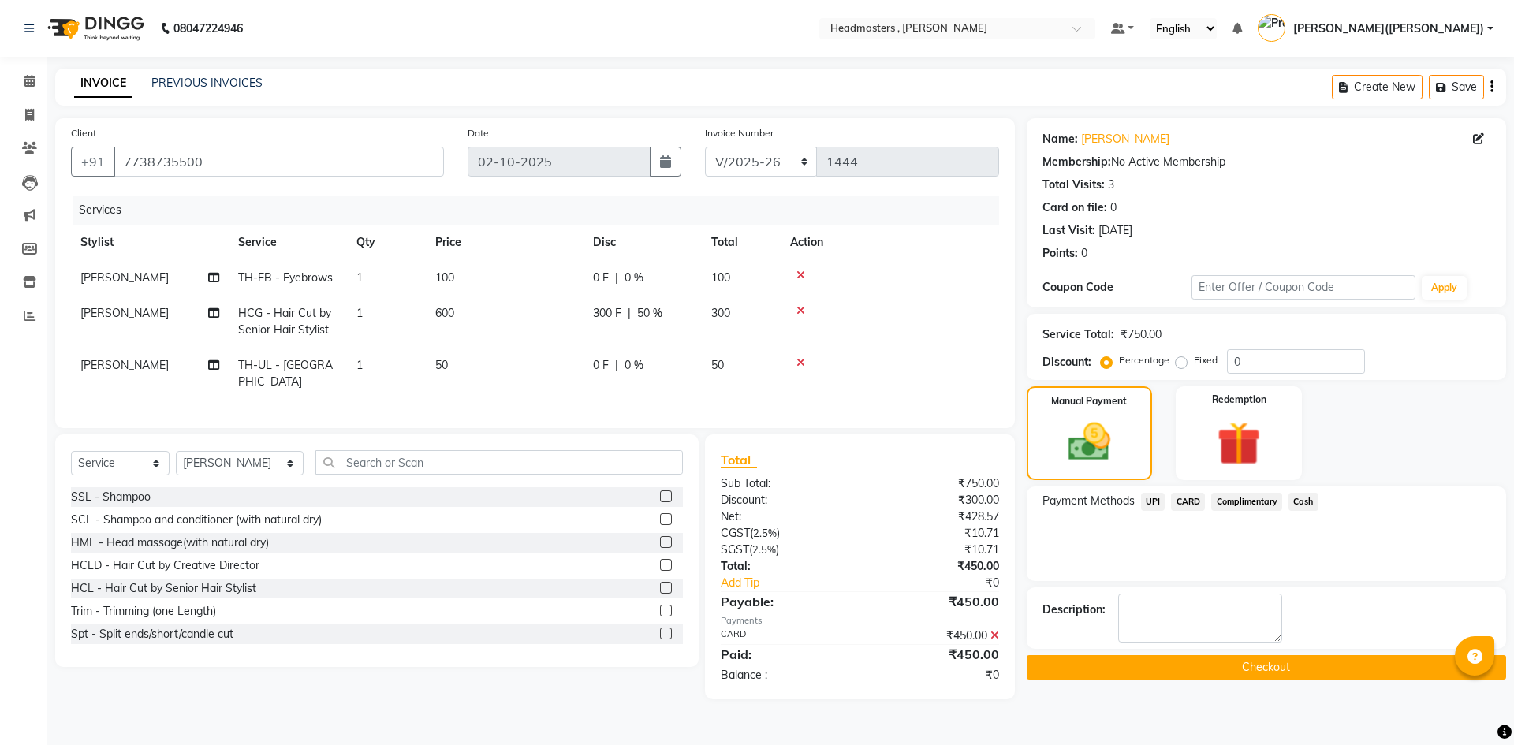
click at [1211, 656] on button "Checkout" at bounding box center [1267, 667] width 480 height 24
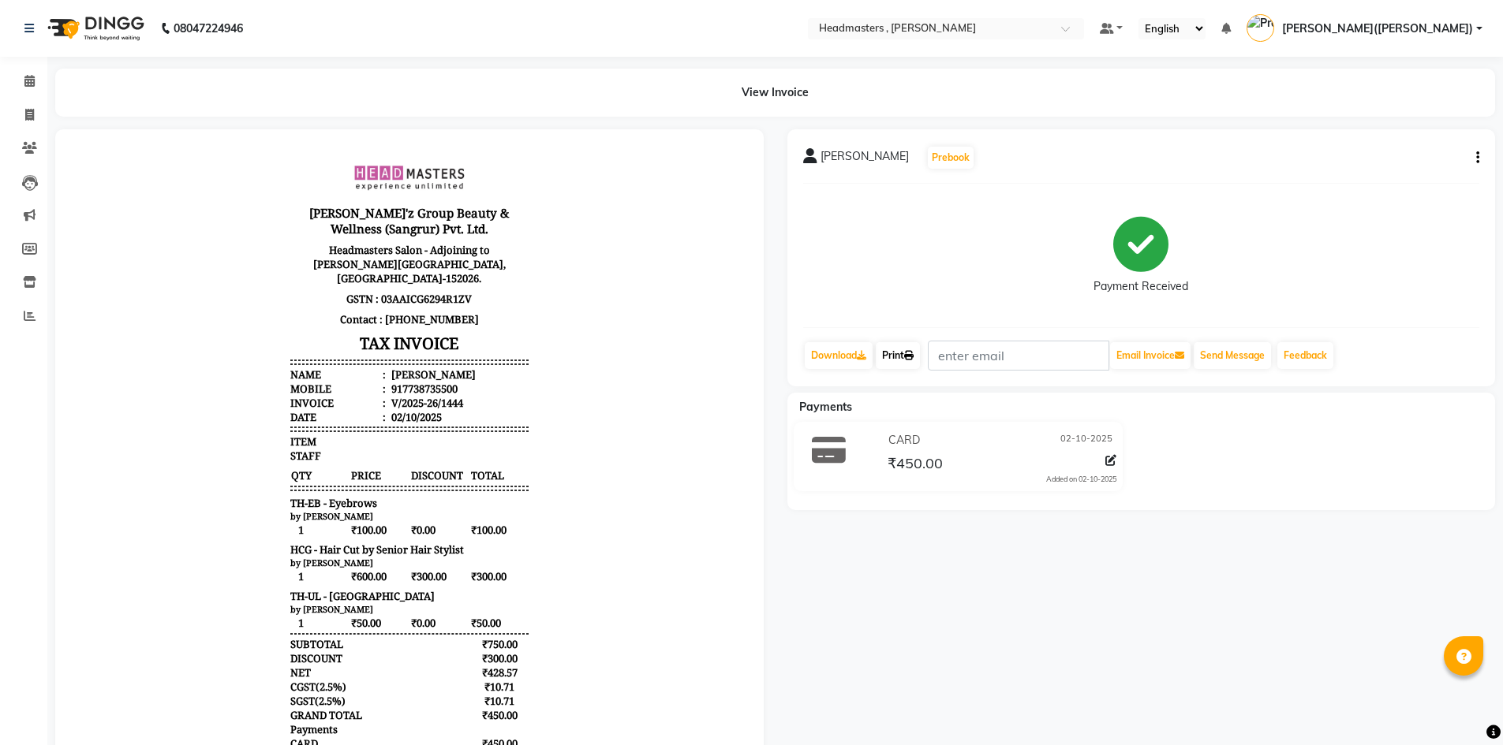
click at [913, 359] on icon at bounding box center [908, 355] width 9 height 9
click at [20, 80] on span at bounding box center [30, 82] width 28 height 18
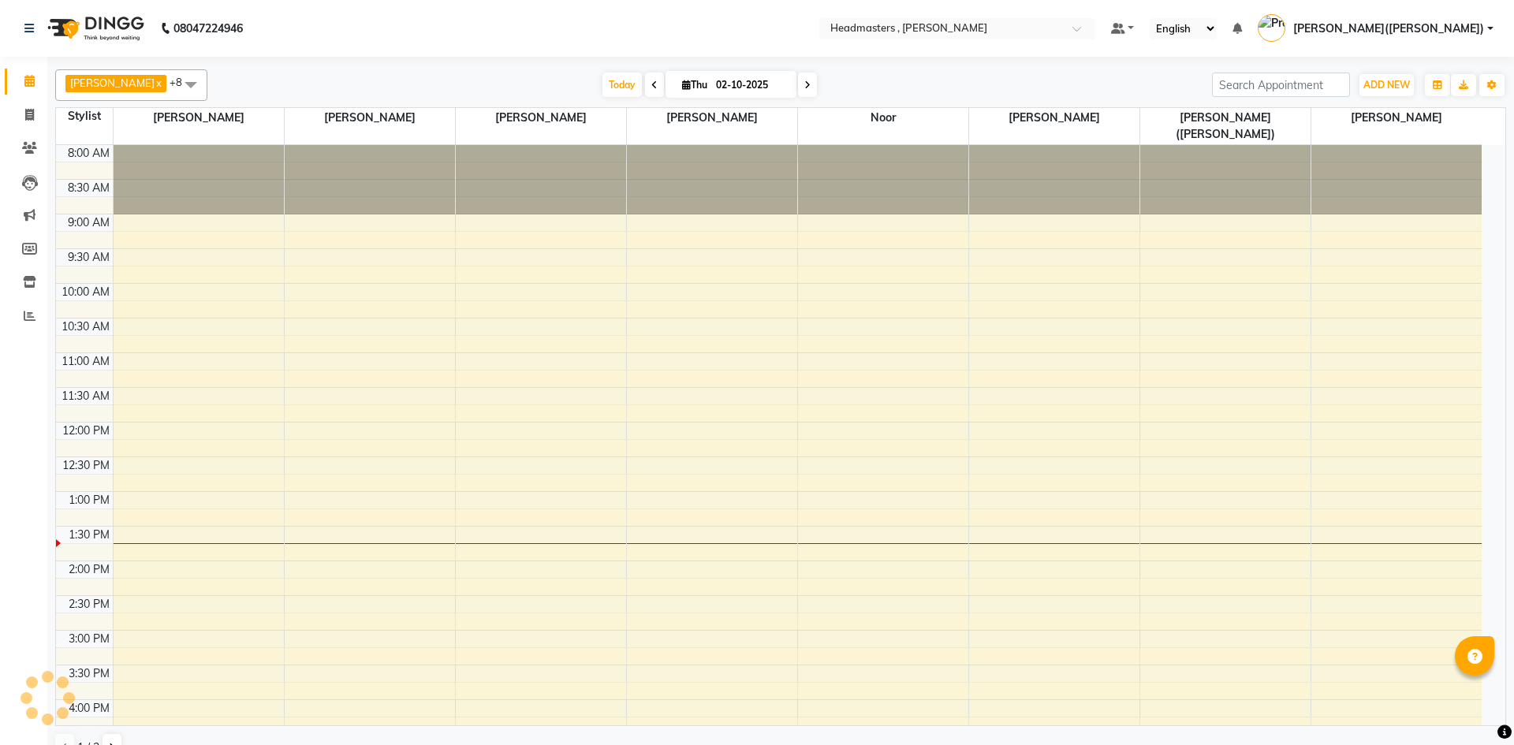
scroll to position [227, 0]
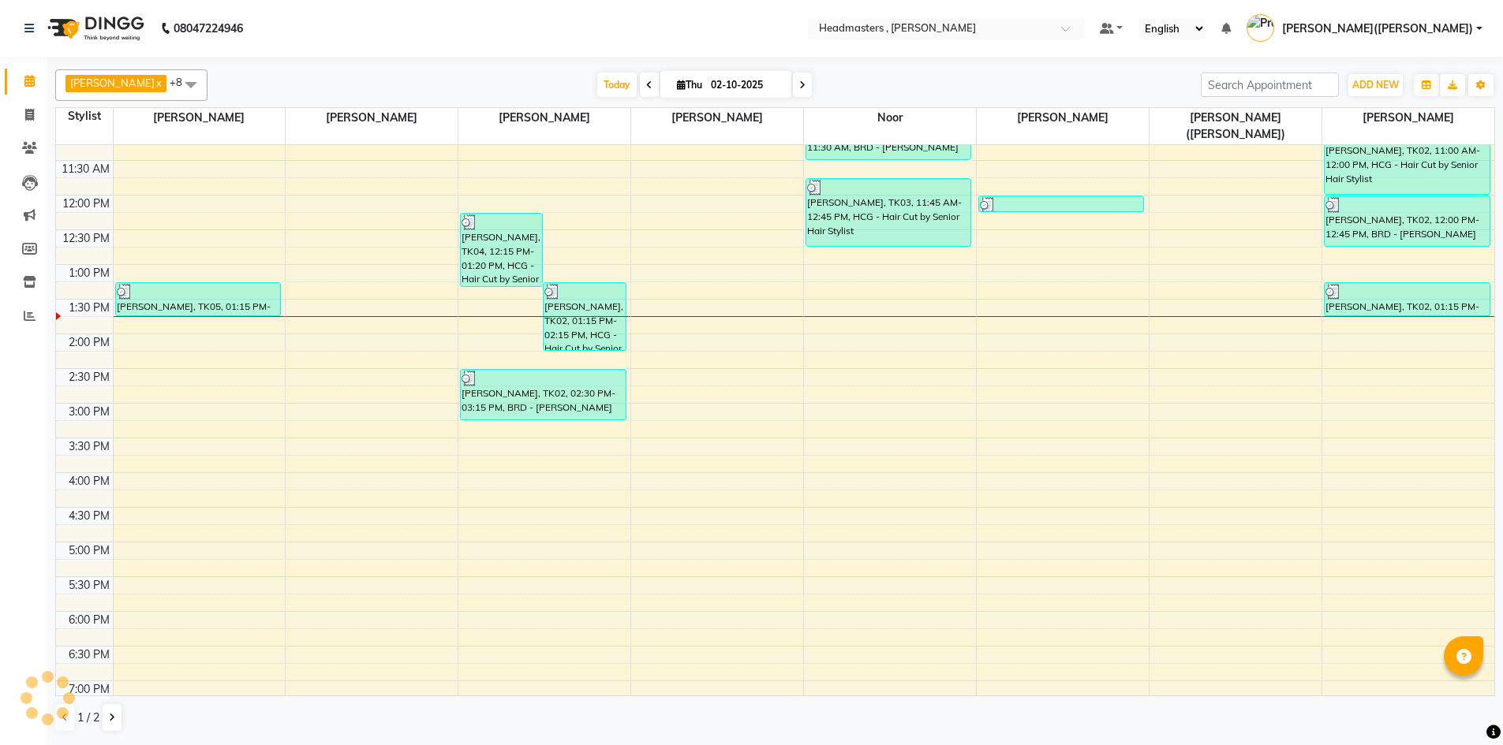
click at [717, 700] on div "[PERSON_NAME] x [PERSON_NAME] x [PERSON_NAME] x [PERSON_NAME] x Noor x [PERSON_…" at bounding box center [775, 401] width 1440 height 676
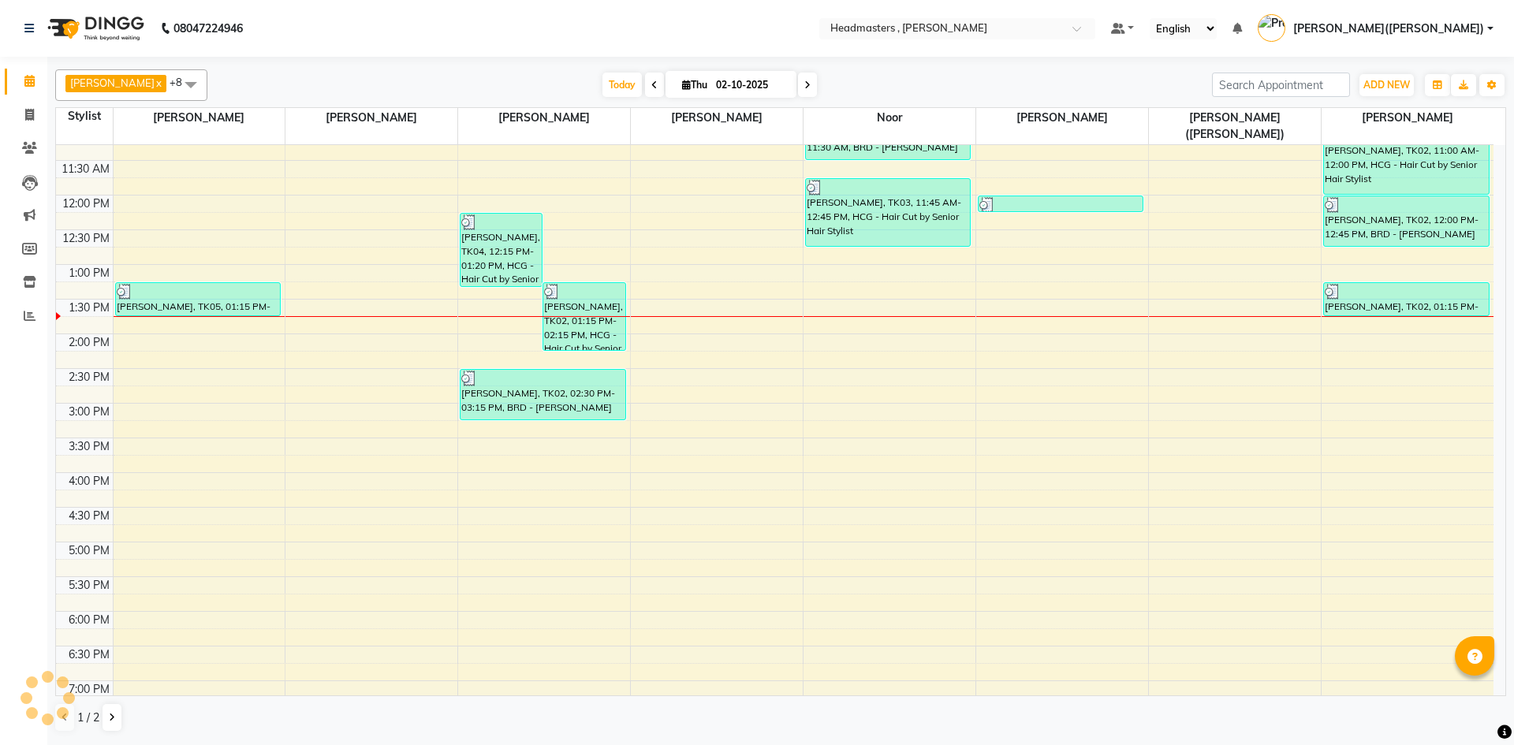
scroll to position [0, 0]
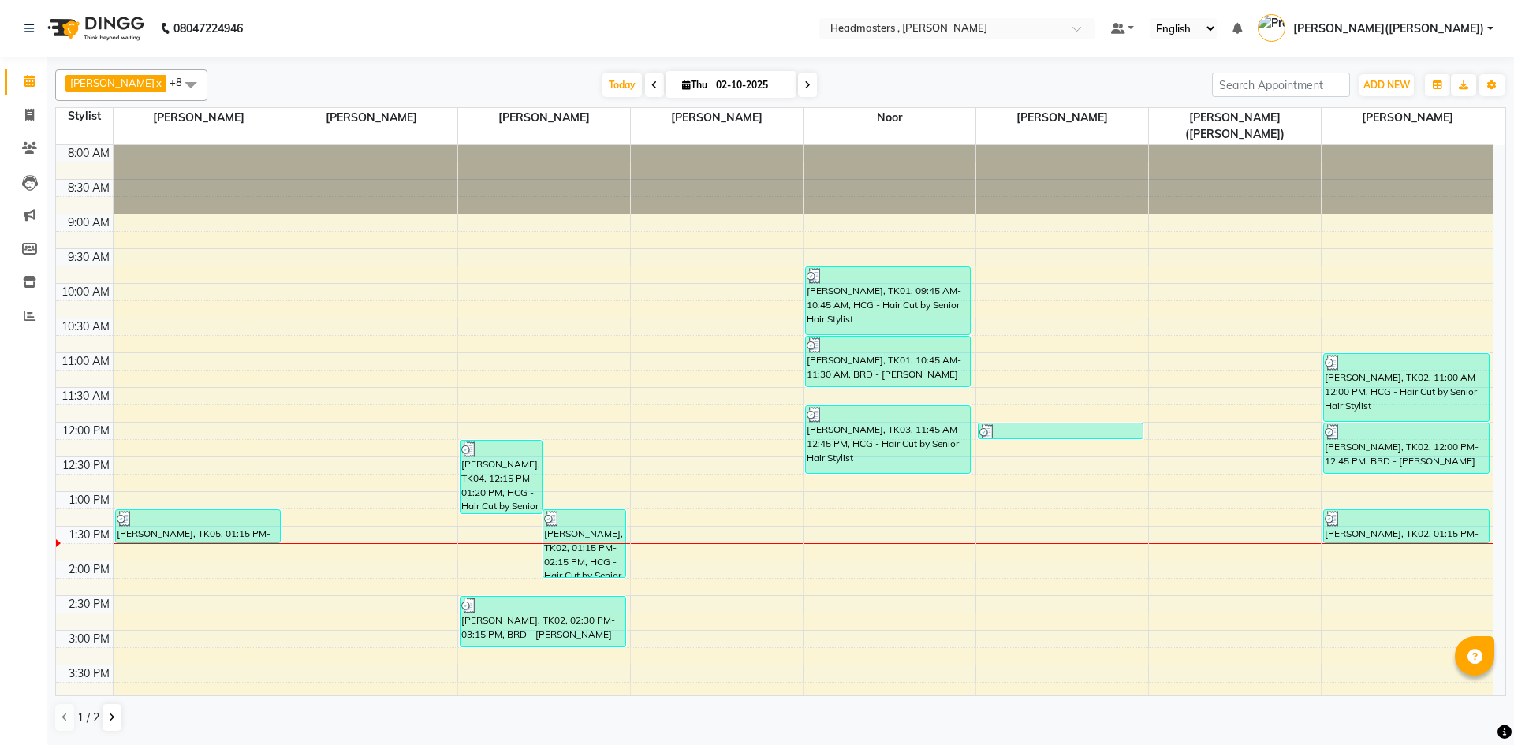
click at [325, 512] on div "8:00 AM 8:30 AM 9:00 AM 9:30 AM 10:00 AM 10:30 AM 11:00 AM 11:30 AM 12:00 PM 12…" at bounding box center [775, 596] width 1438 height 902
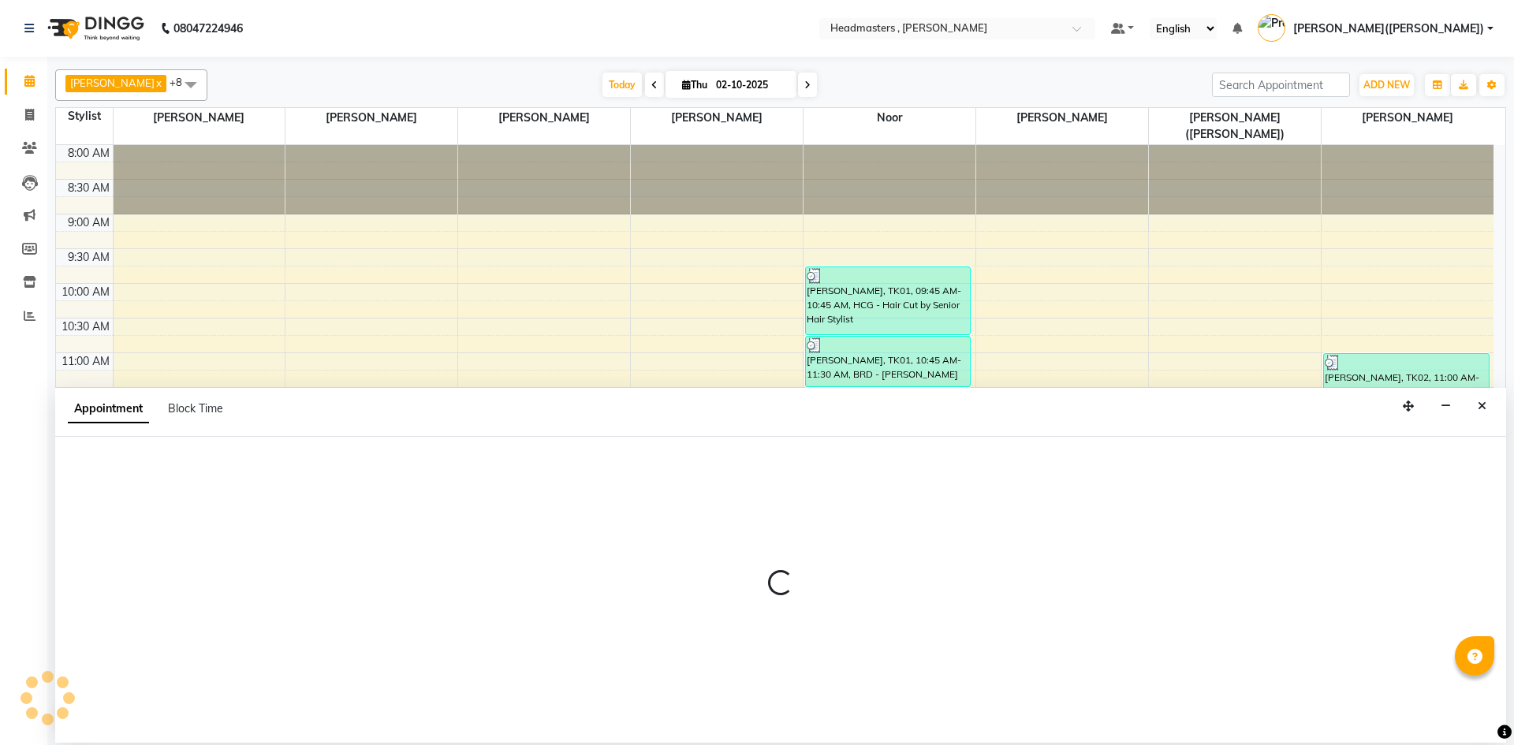
select select "86642"
select select "tentative"
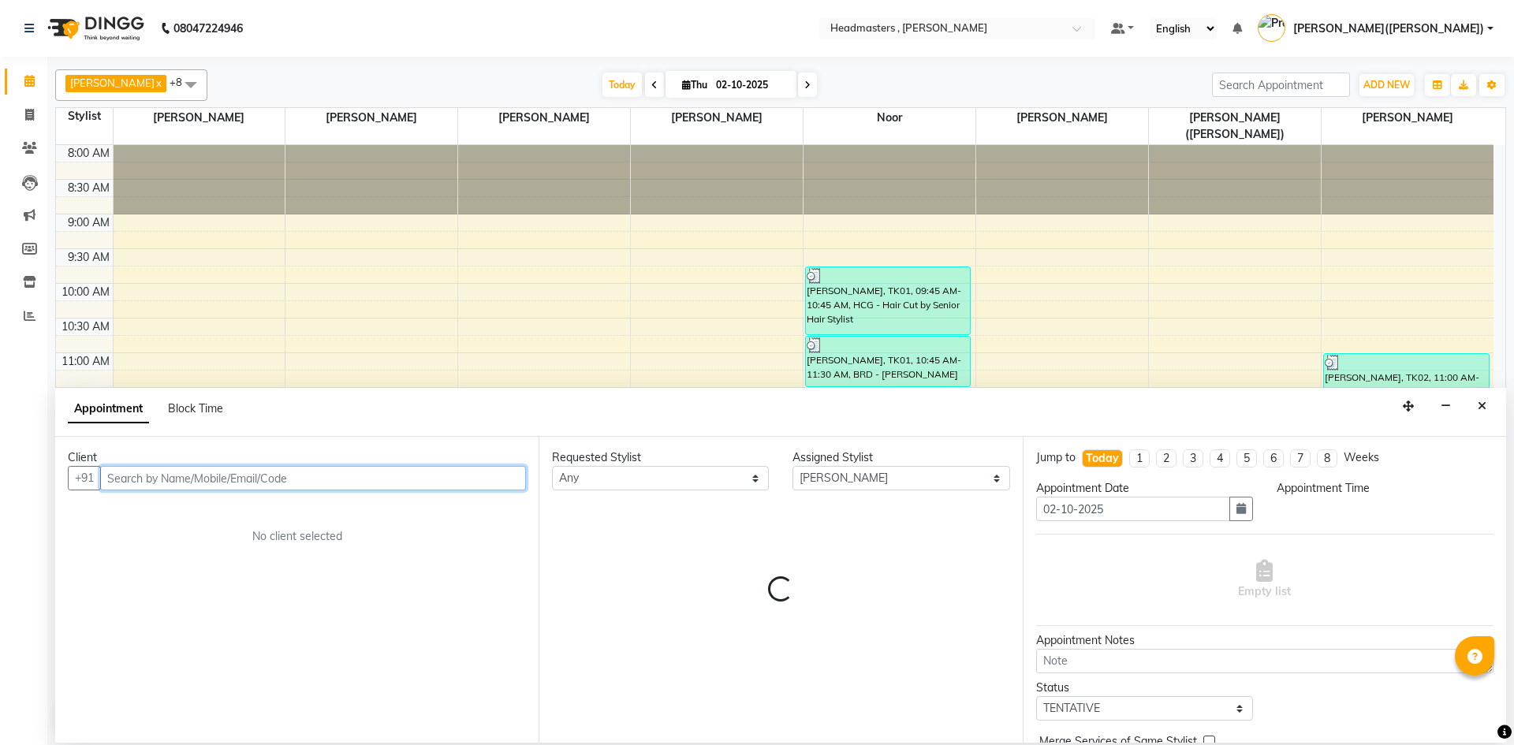
select select "810"
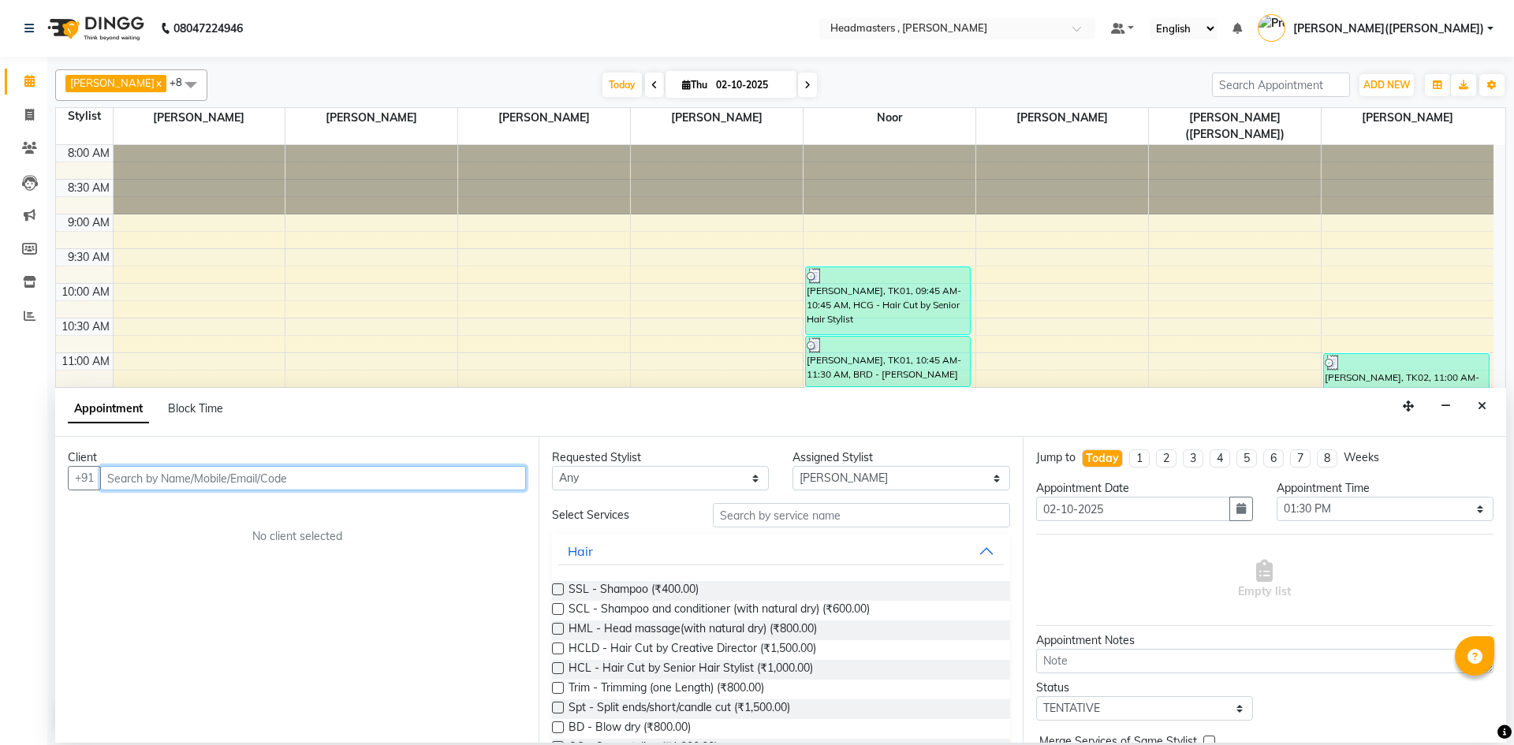
paste input "6280820291"
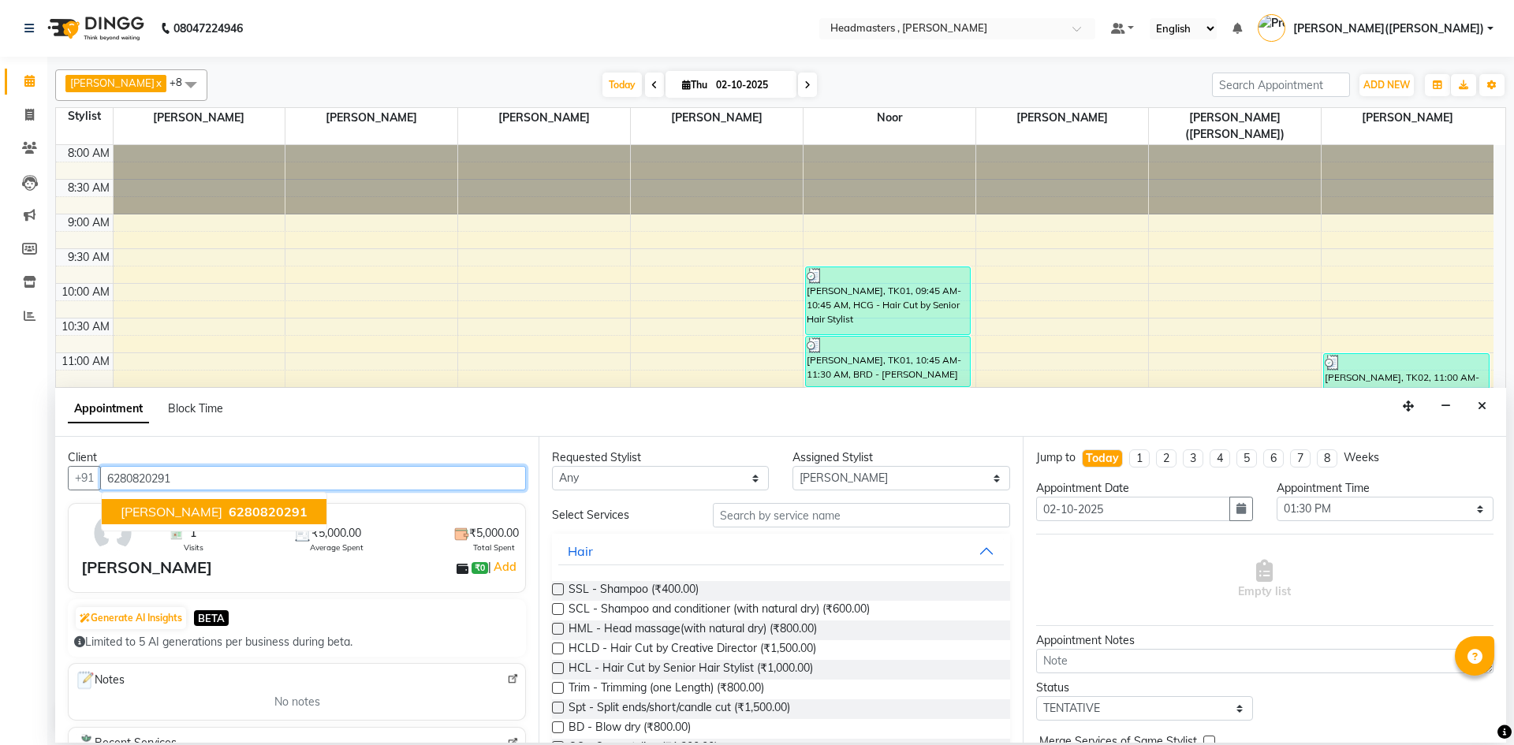
type input "6280820291"
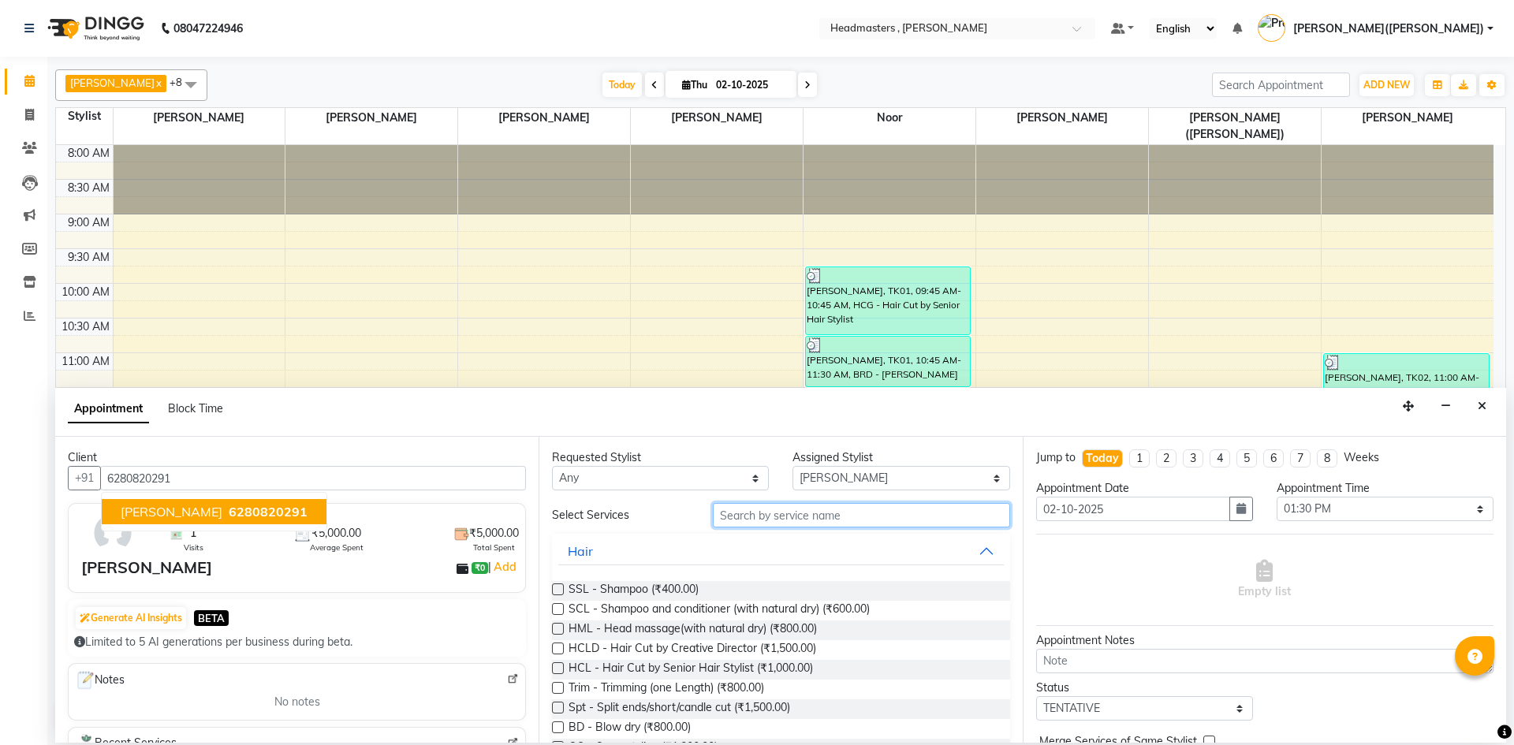
click at [750, 519] on input "text" at bounding box center [861, 515] width 297 height 24
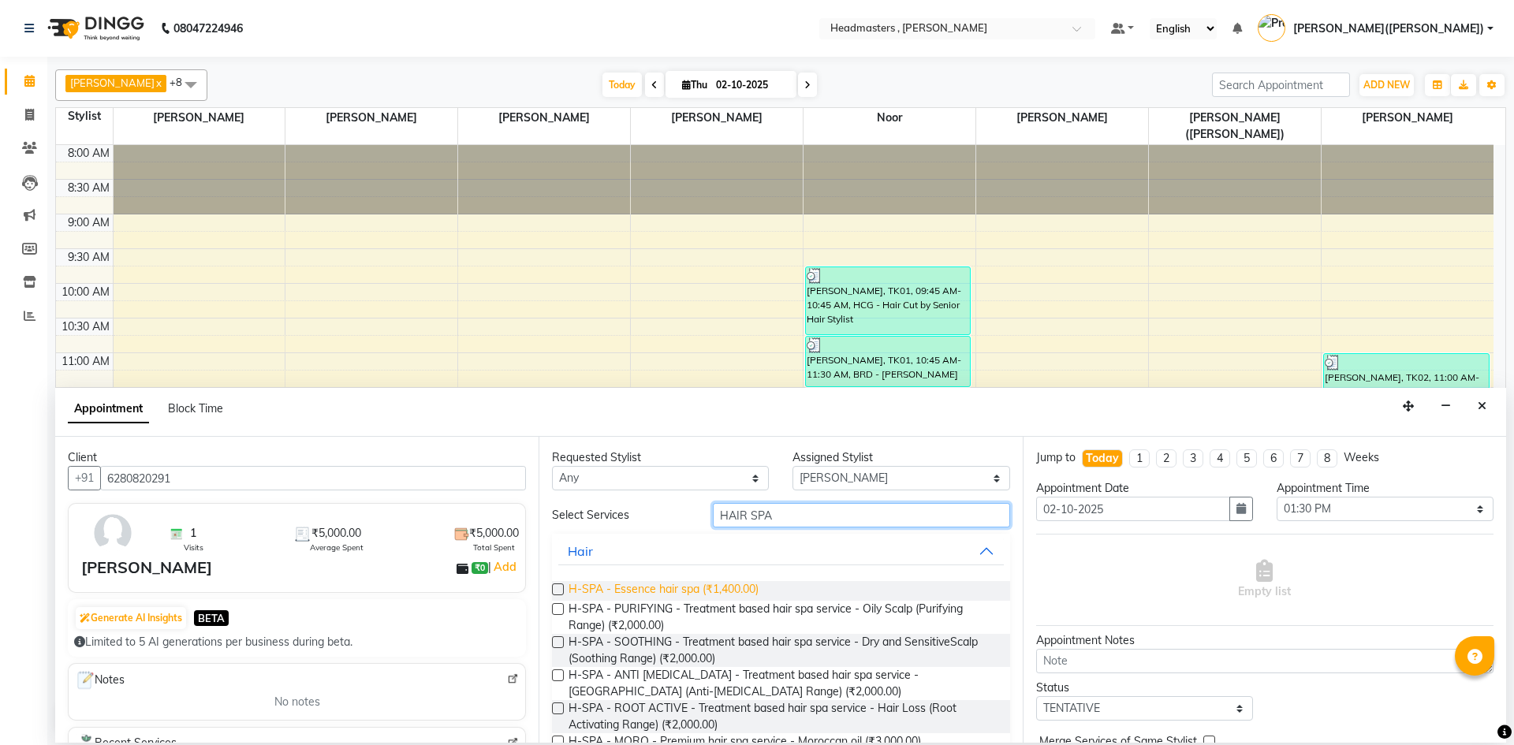
type input "HAIR SPA"
click at [688, 589] on span "H-SPA - Essence hair spa (₹1,400.00)" at bounding box center [664, 591] width 190 height 20
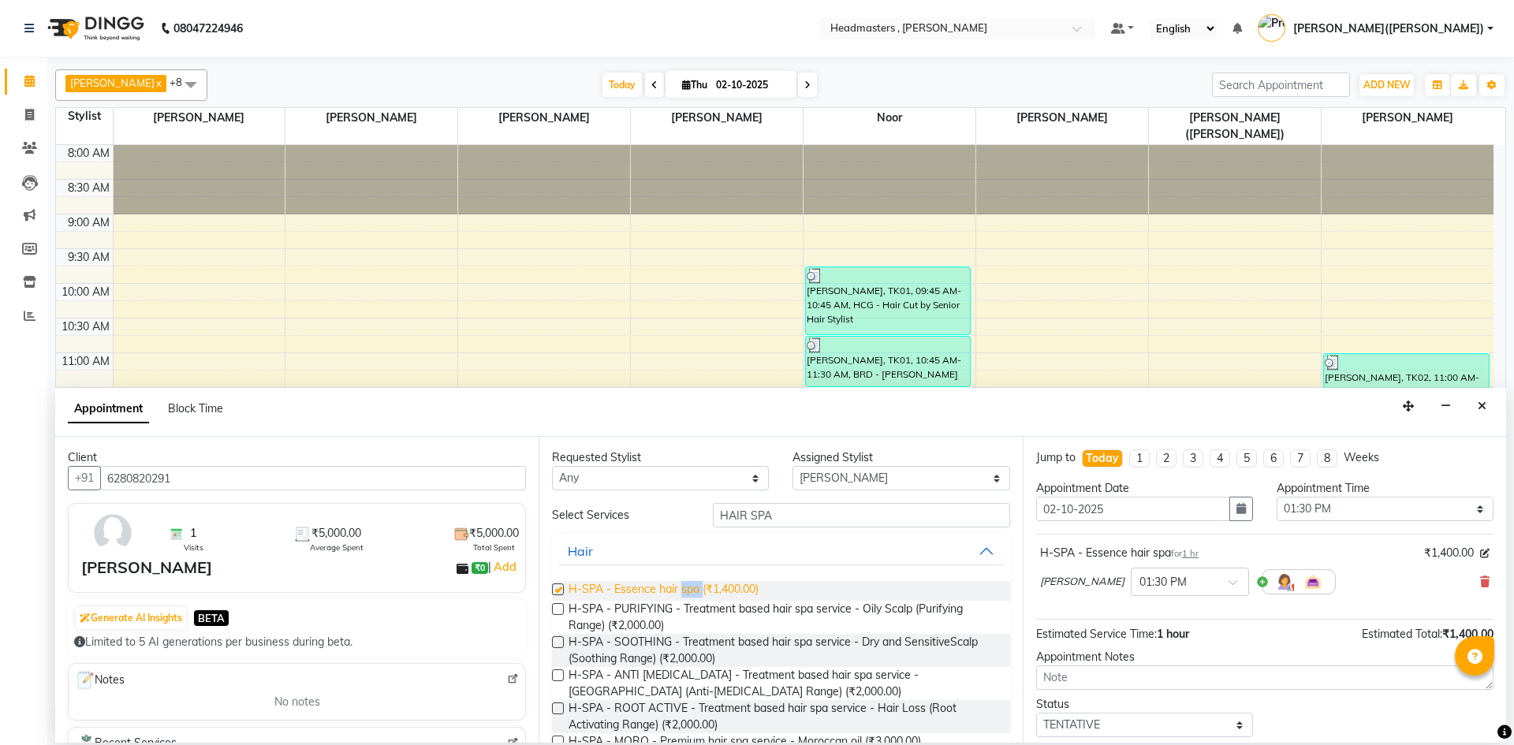
click at [688, 589] on span "H-SPA - Essence hair spa (₹1,400.00)" at bounding box center [664, 591] width 190 height 20
checkbox input "false"
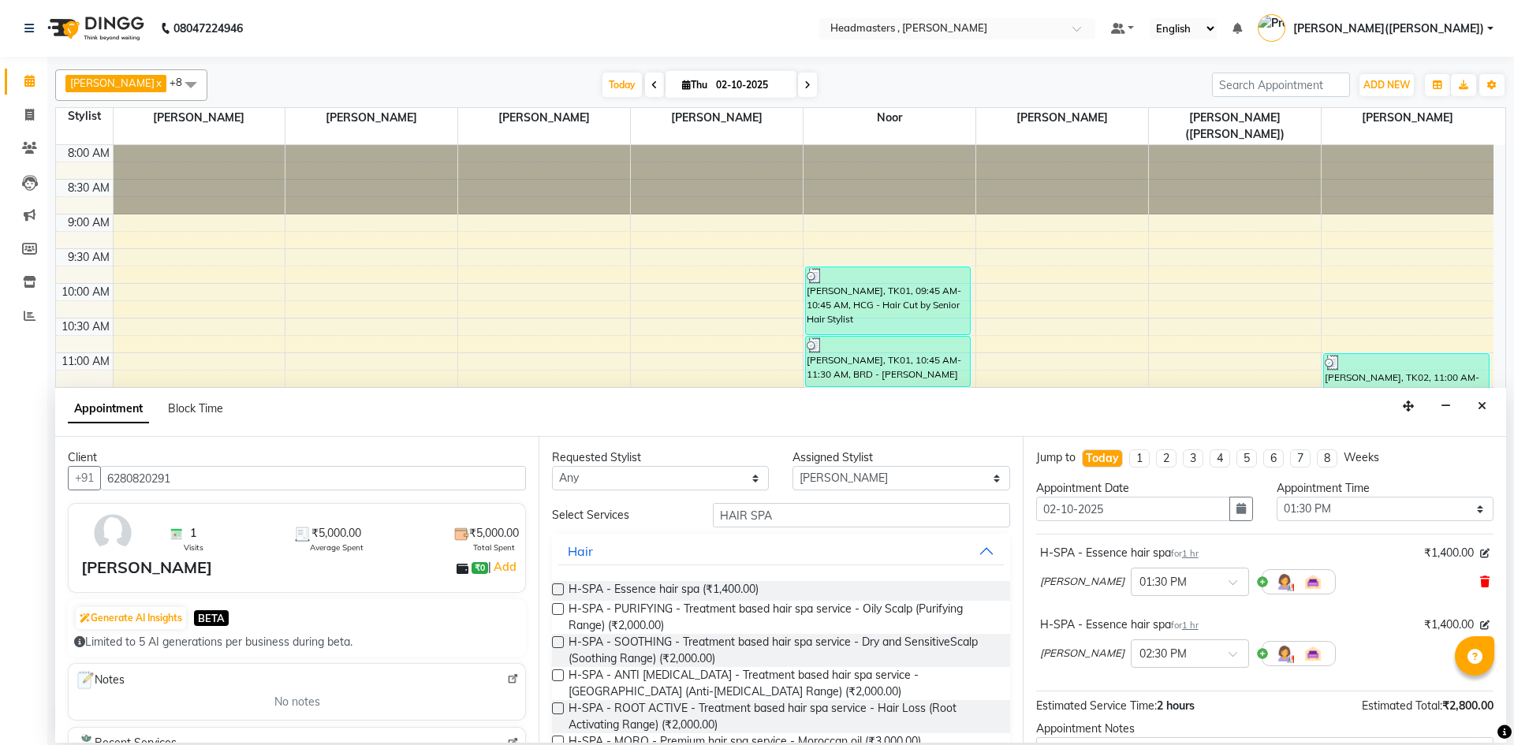
click at [1481, 575] on span at bounding box center [1485, 582] width 9 height 17
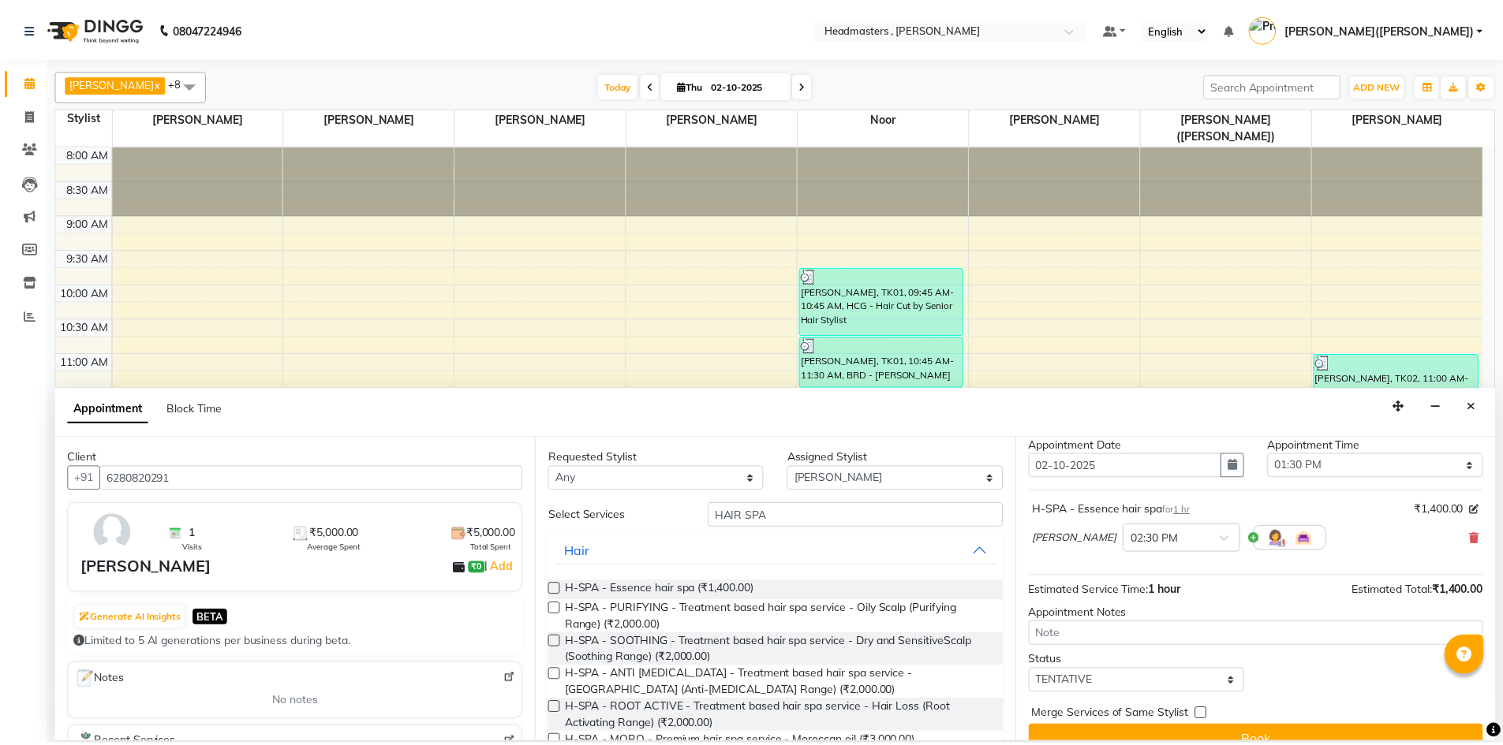
scroll to position [68, 0]
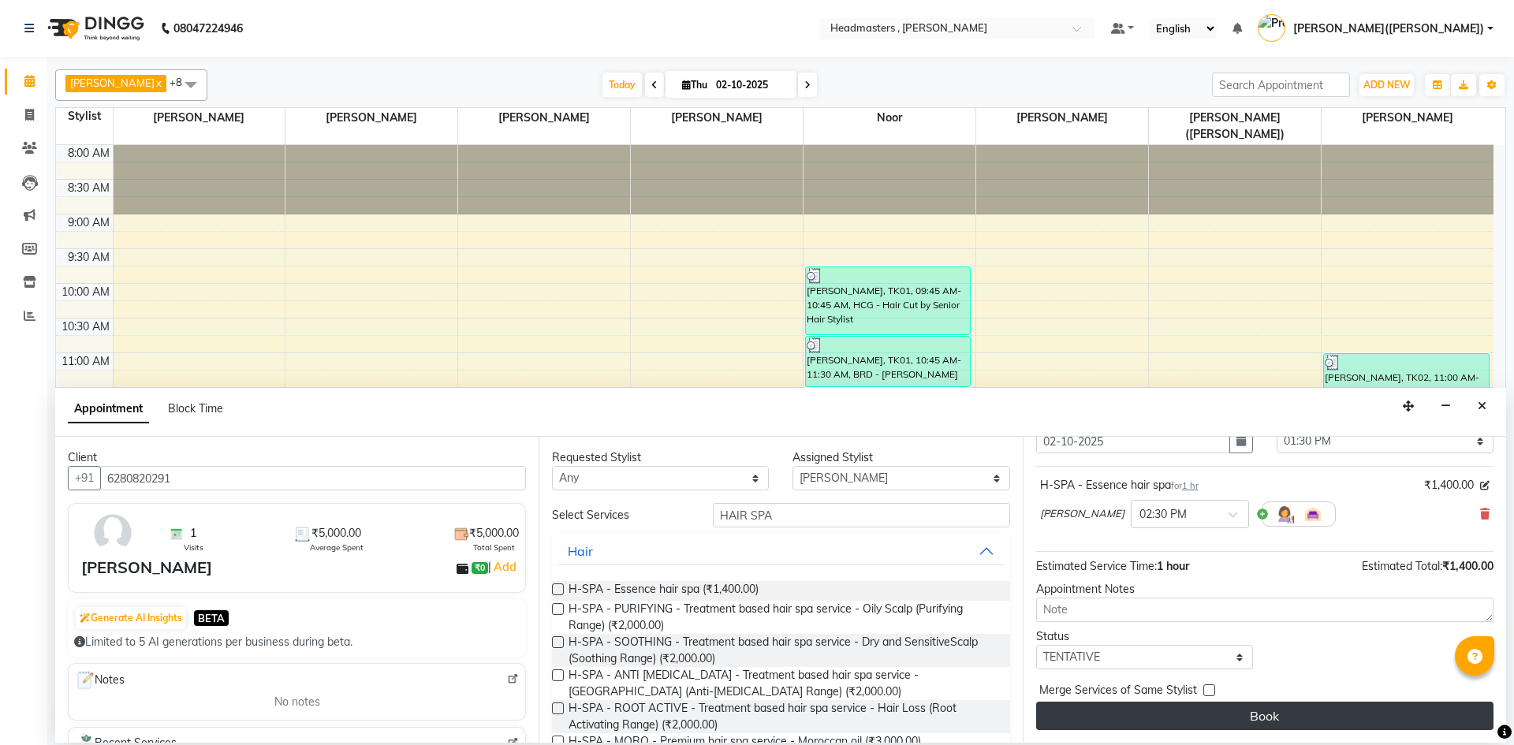
click at [1311, 719] on button "Book" at bounding box center [1265, 716] width 458 height 28
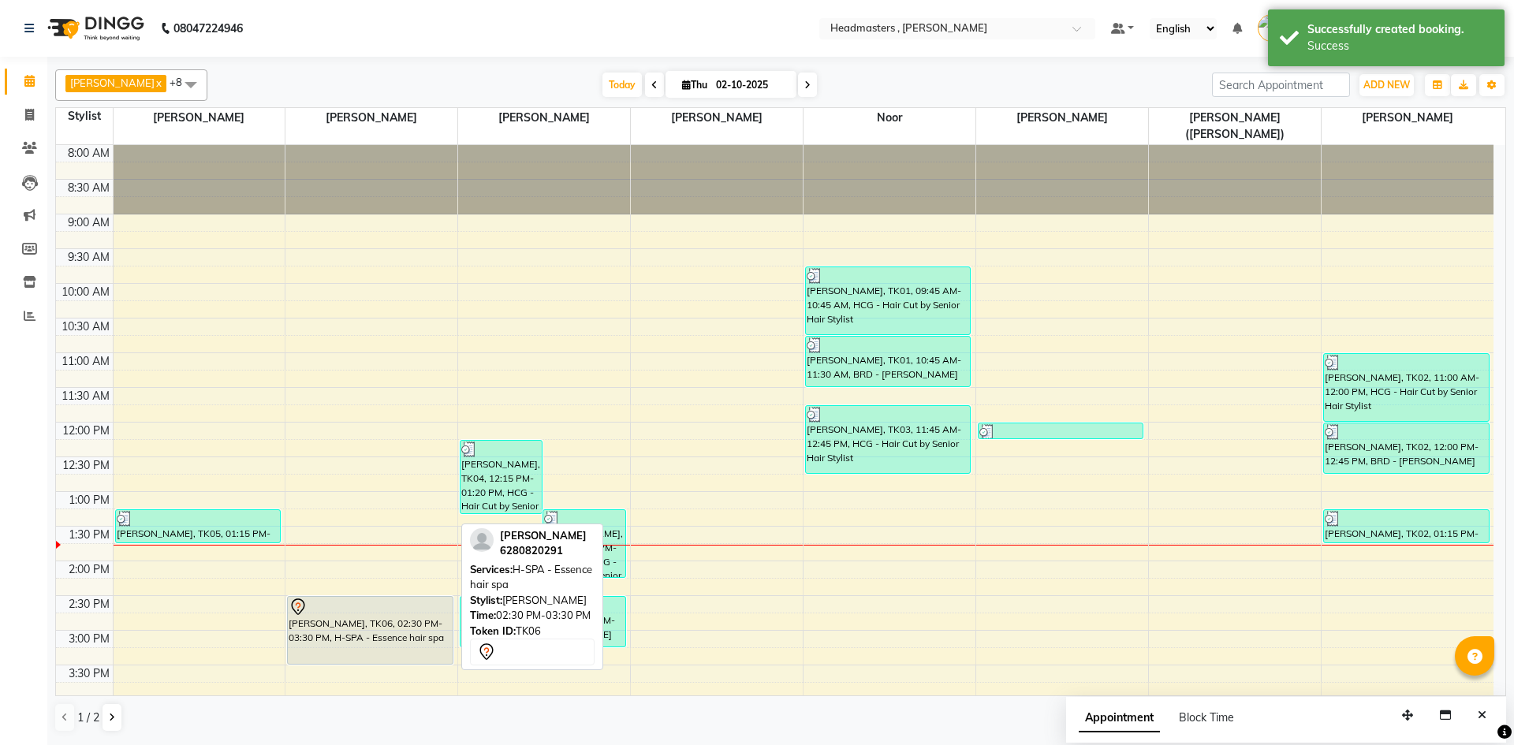
click at [319, 614] on div "[PERSON_NAME], TK06, 02:30 PM-03:30 PM, H-SPA - Essence hair spa" at bounding box center [370, 630] width 164 height 67
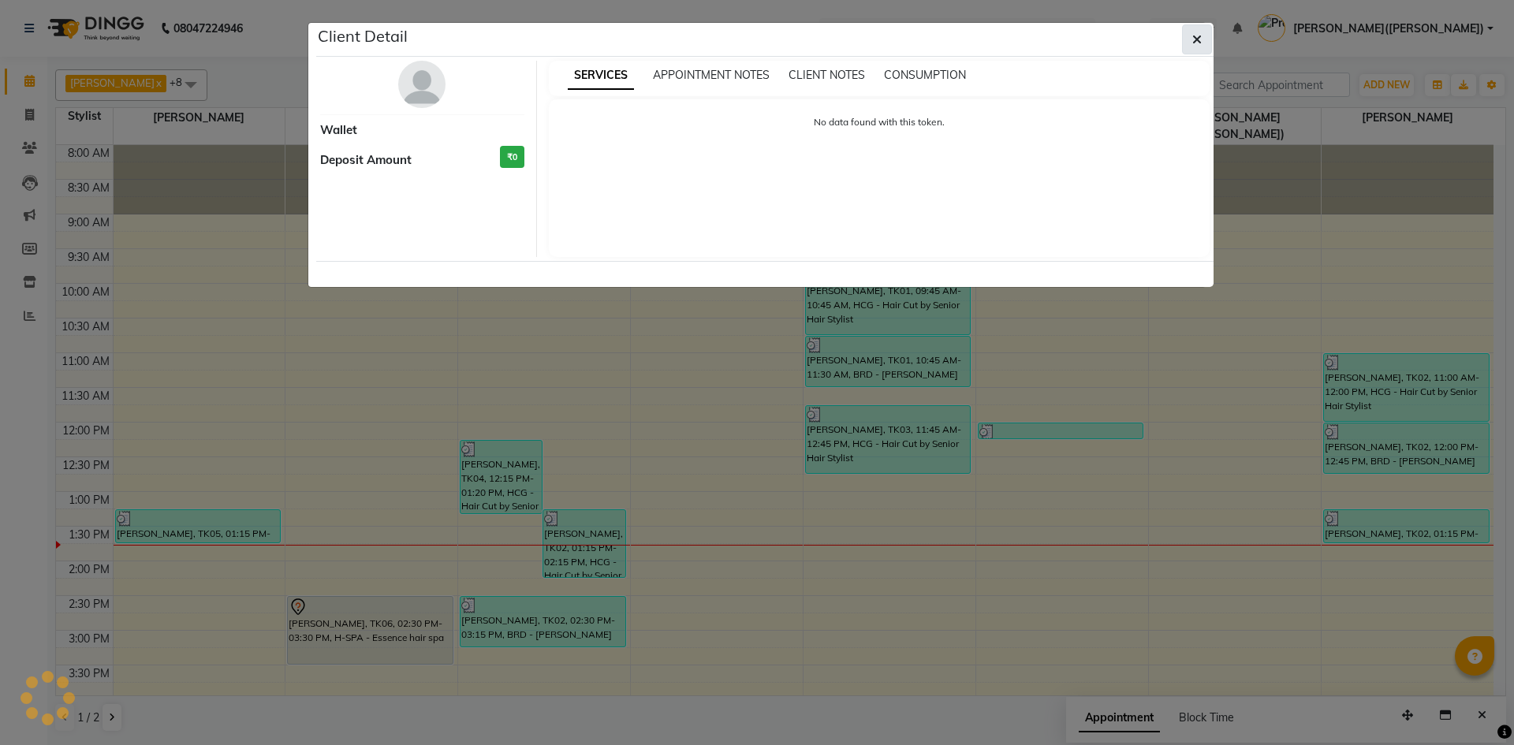
click at [1200, 39] on icon "button" at bounding box center [1197, 39] width 9 height 13
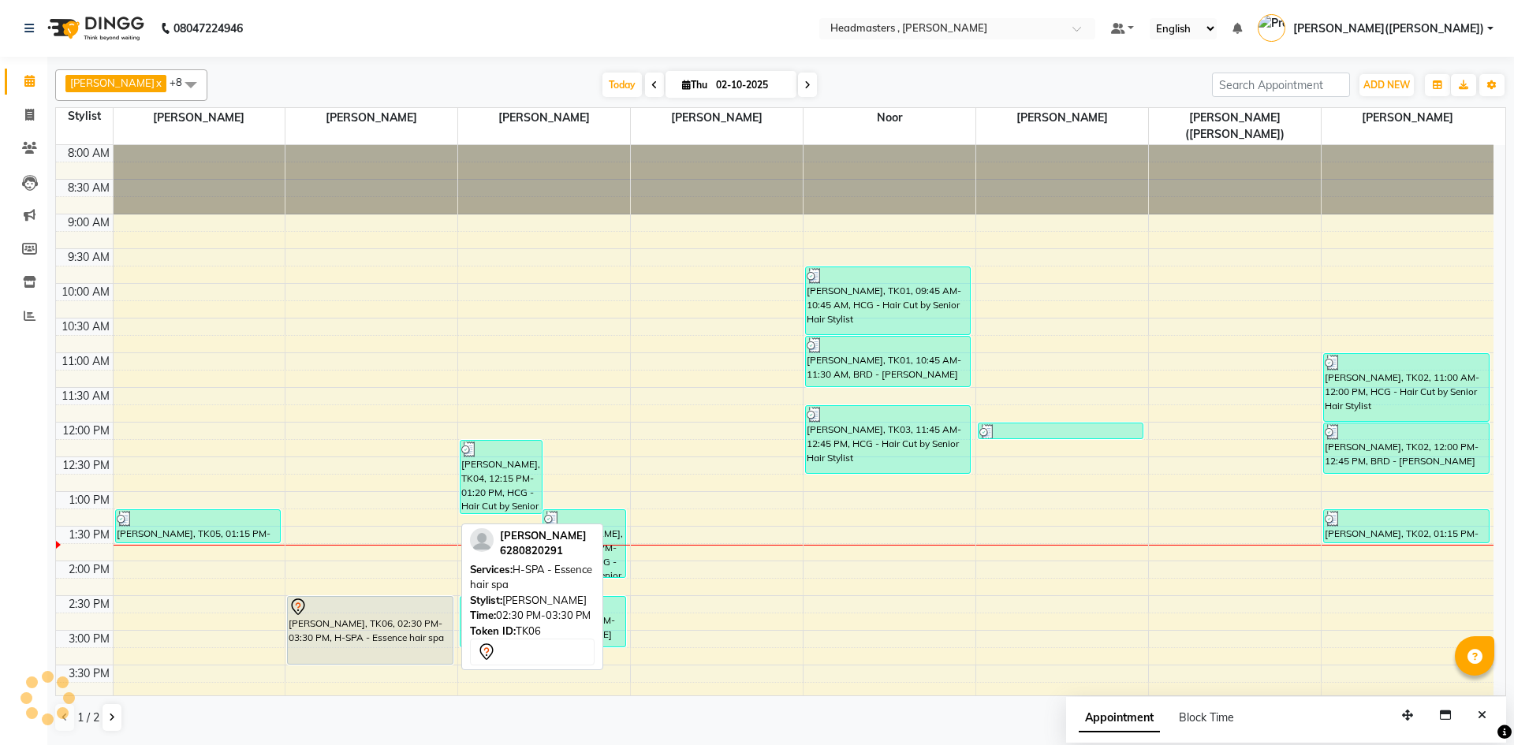
click at [305, 626] on div "[PERSON_NAME], TK06, 02:30 PM-03:30 PM, H-SPA - Essence hair spa" at bounding box center [370, 630] width 164 height 67
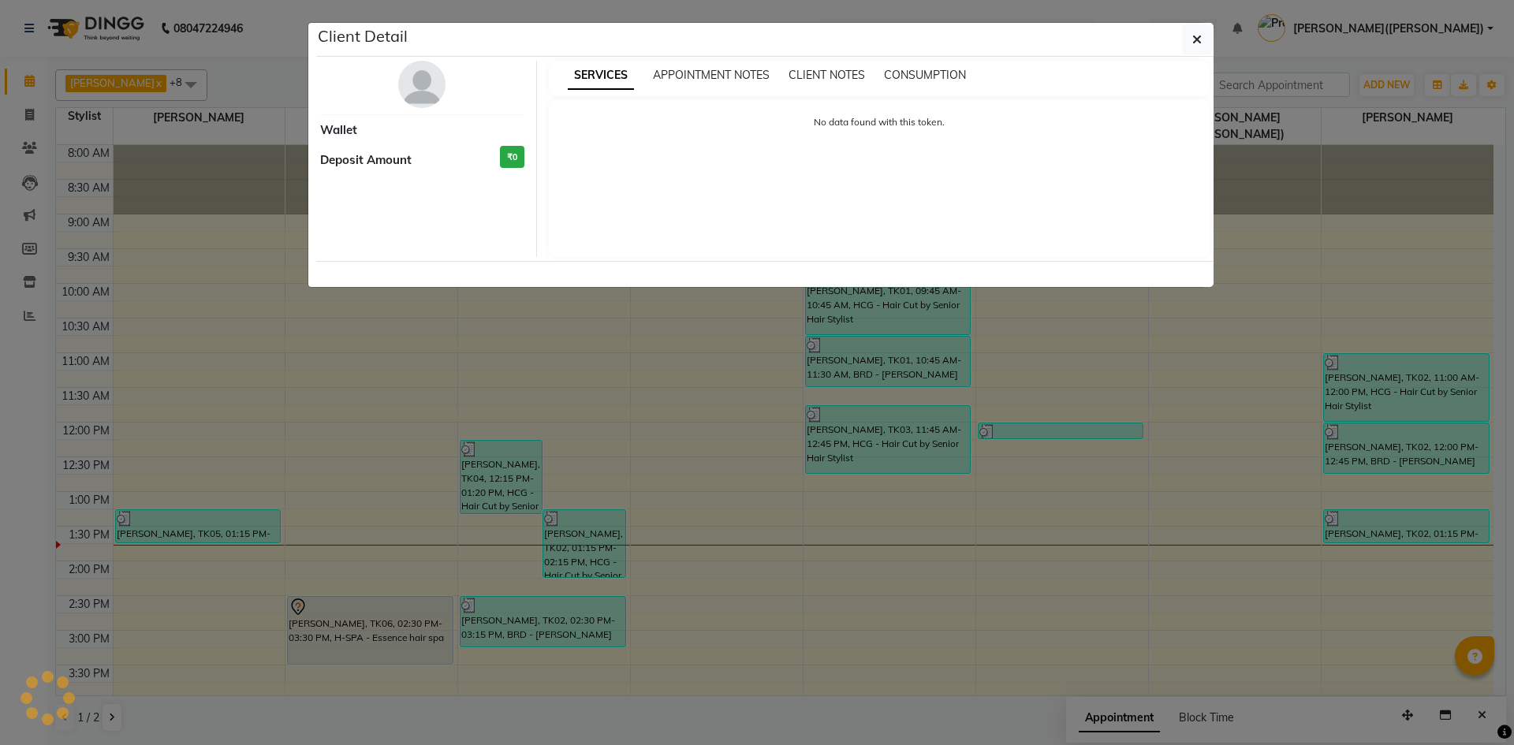
select select "7"
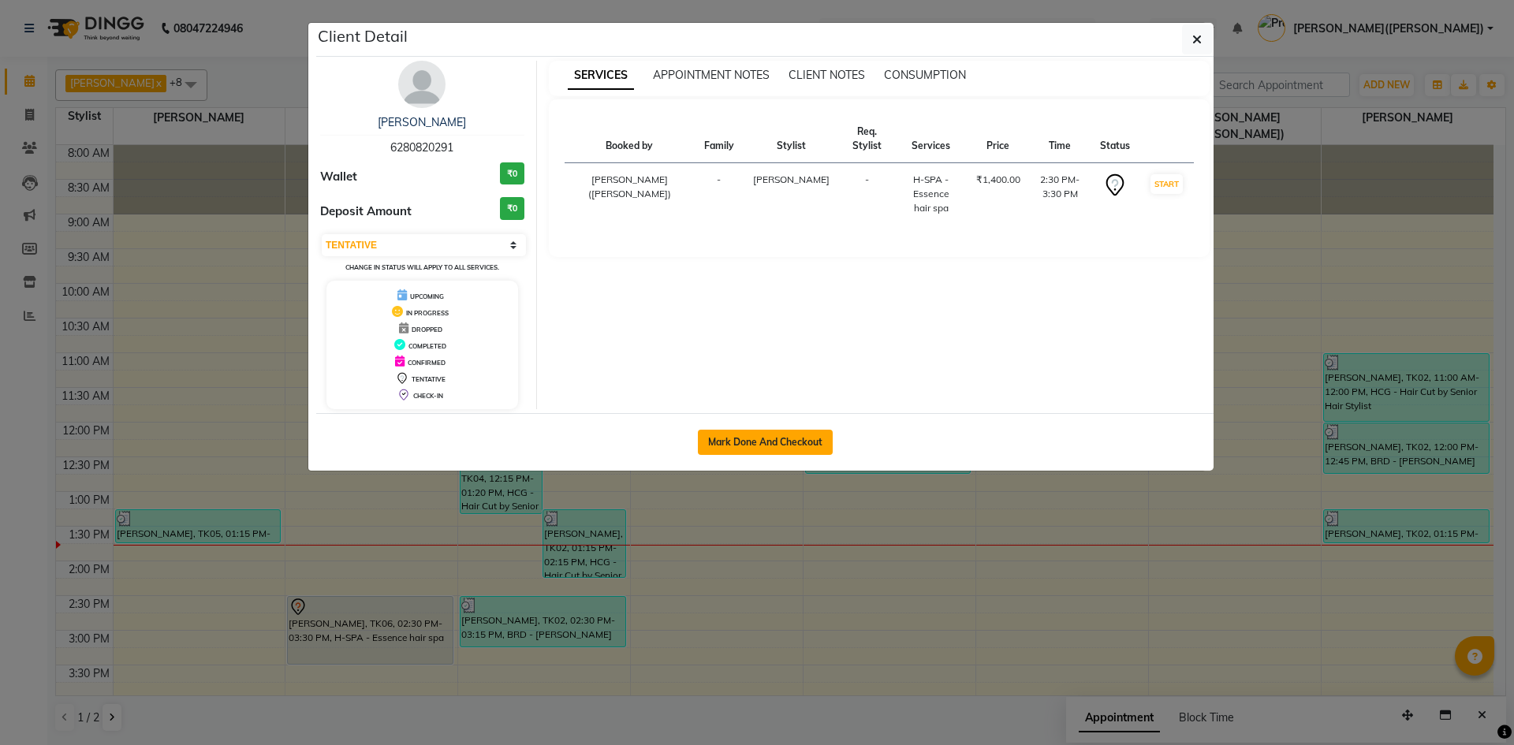
click at [741, 435] on button "Mark Done And Checkout" at bounding box center [765, 442] width 135 height 25
select select "service"
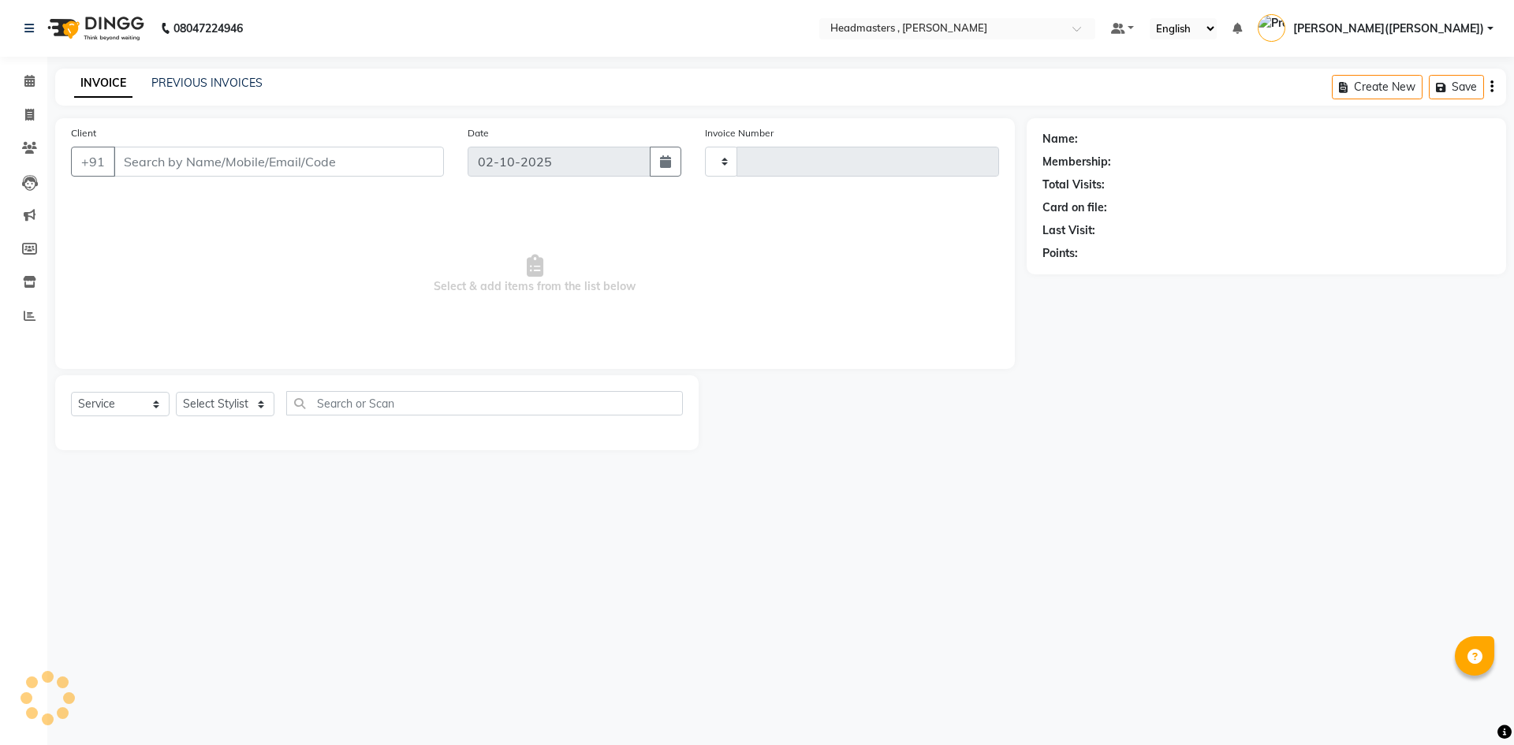
type input "1445"
select select "8566"
type input "6280820291"
select select "86642"
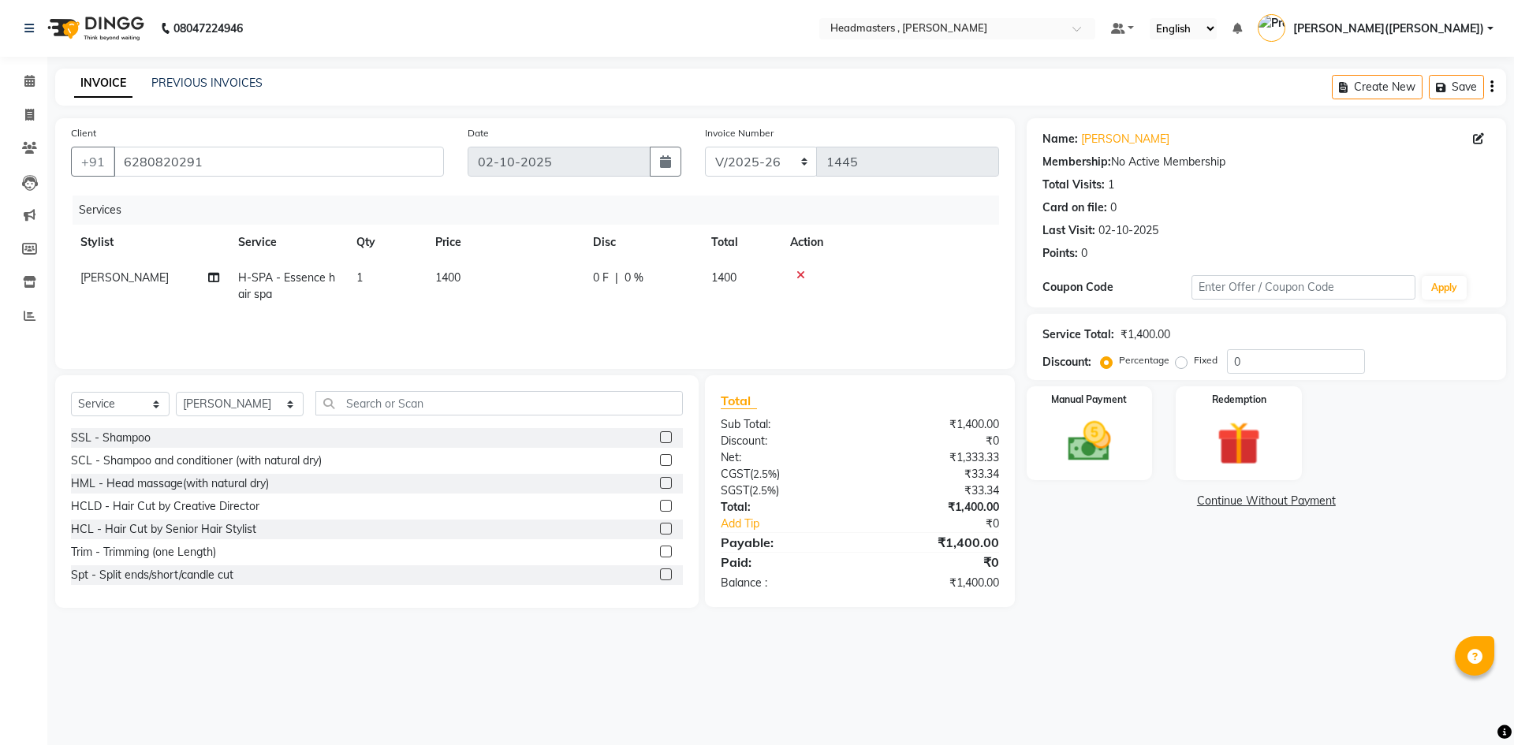
click at [603, 273] on span "0 F" at bounding box center [601, 278] width 16 height 17
select select "86642"
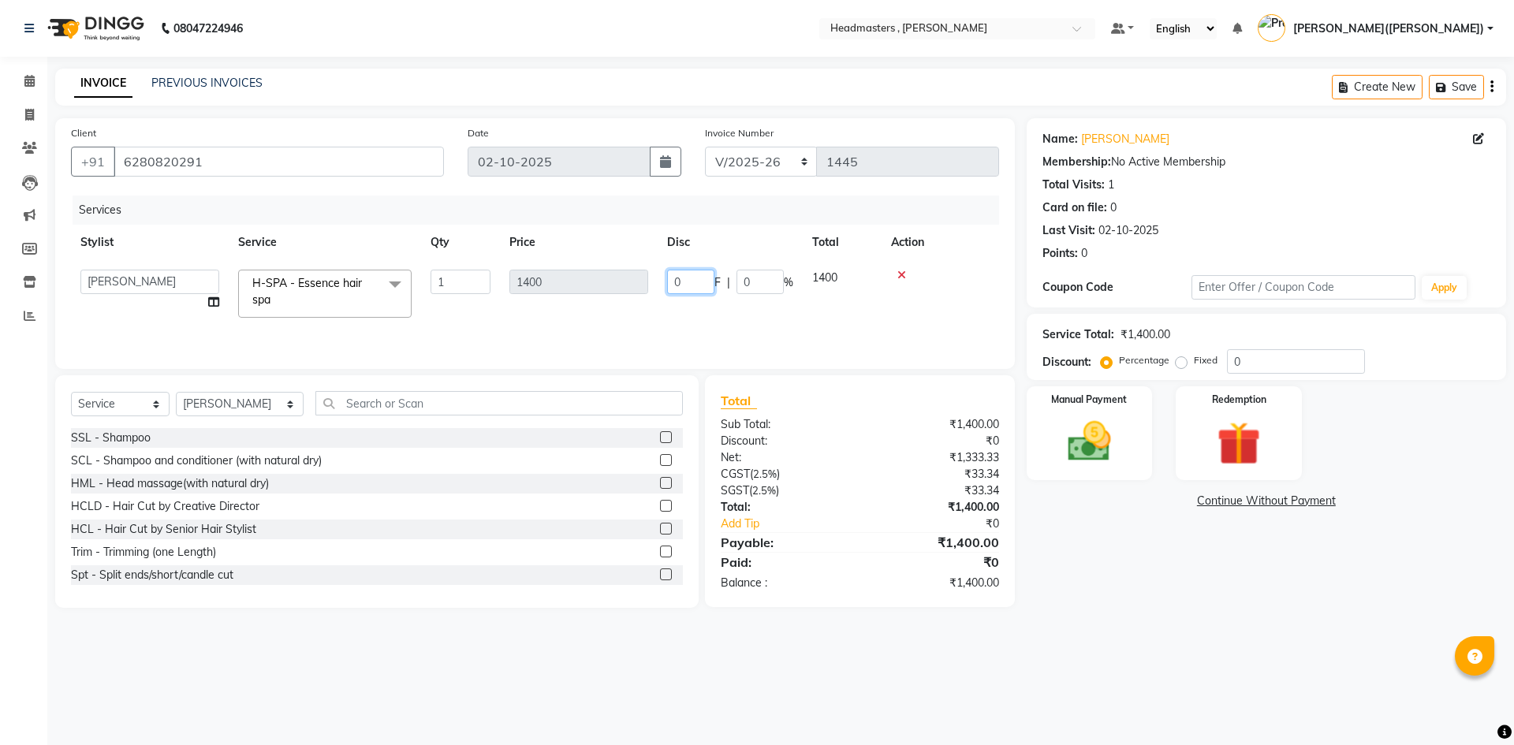
click at [685, 275] on input "0" at bounding box center [690, 282] width 47 height 24
type input "0400"
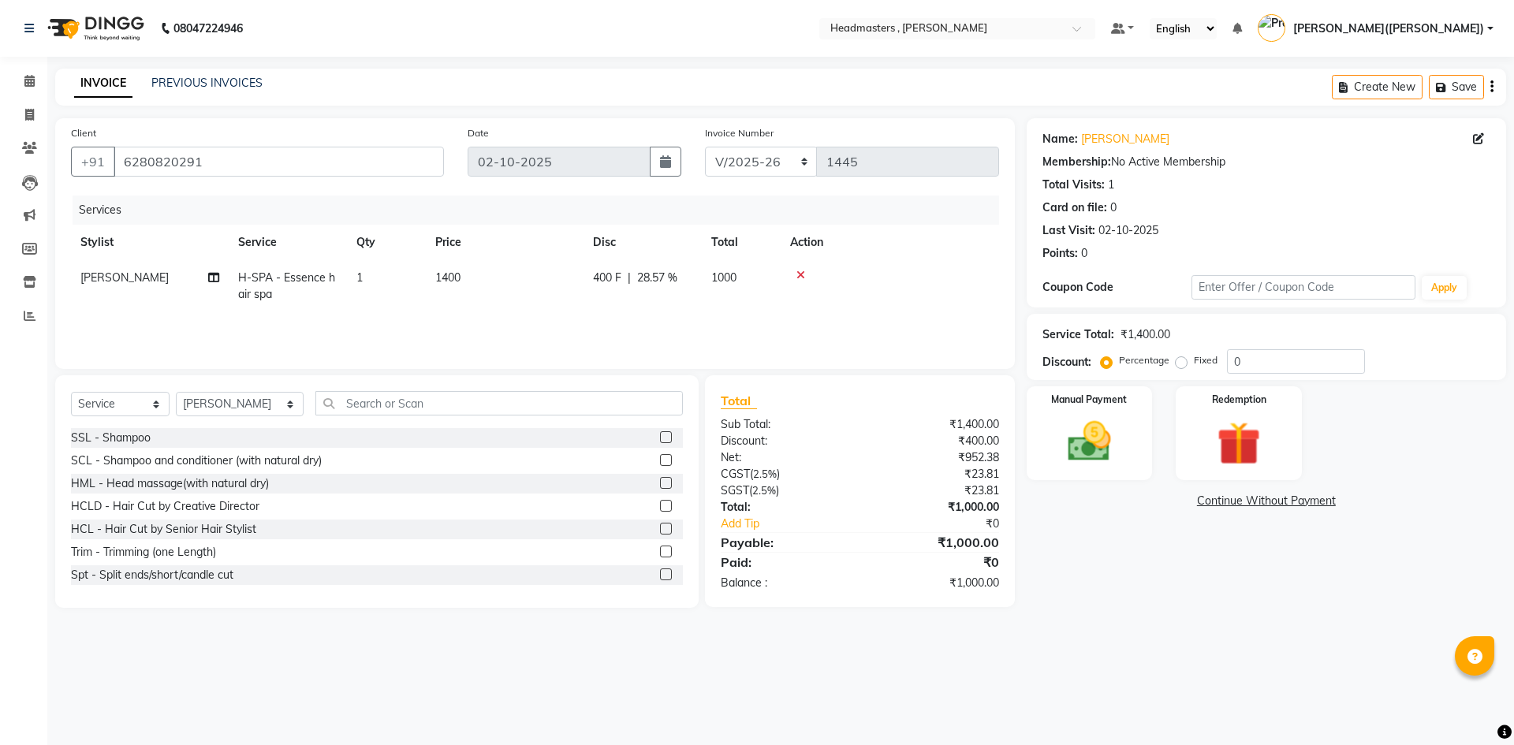
click at [1168, 540] on div "Name: [PERSON_NAME] Membership: No Active Membership Total Visits: 1 Card on fi…" at bounding box center [1272, 363] width 491 height 490
click at [1099, 423] on img at bounding box center [1089, 442] width 73 height 52
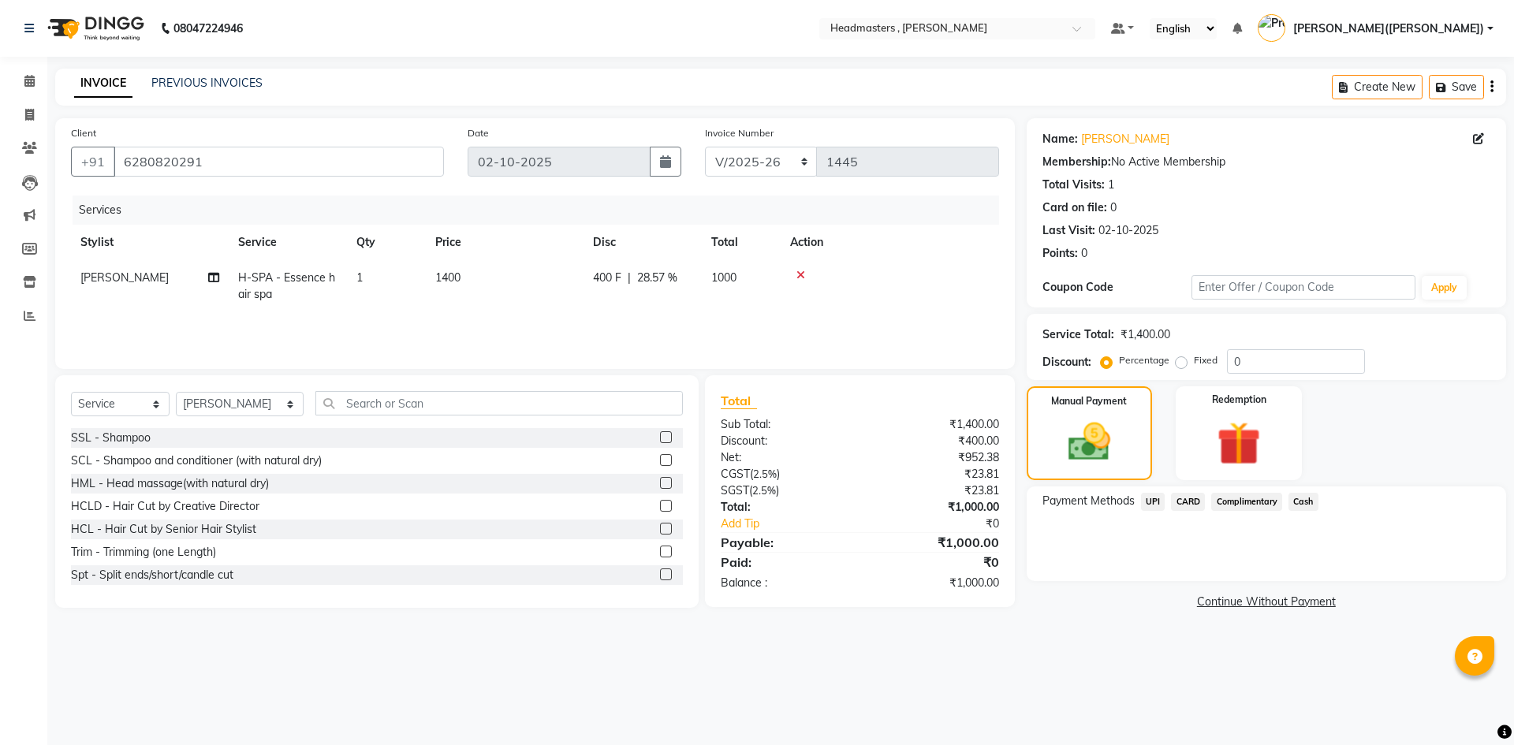
click at [1300, 495] on span "Cash" at bounding box center [1304, 502] width 30 height 18
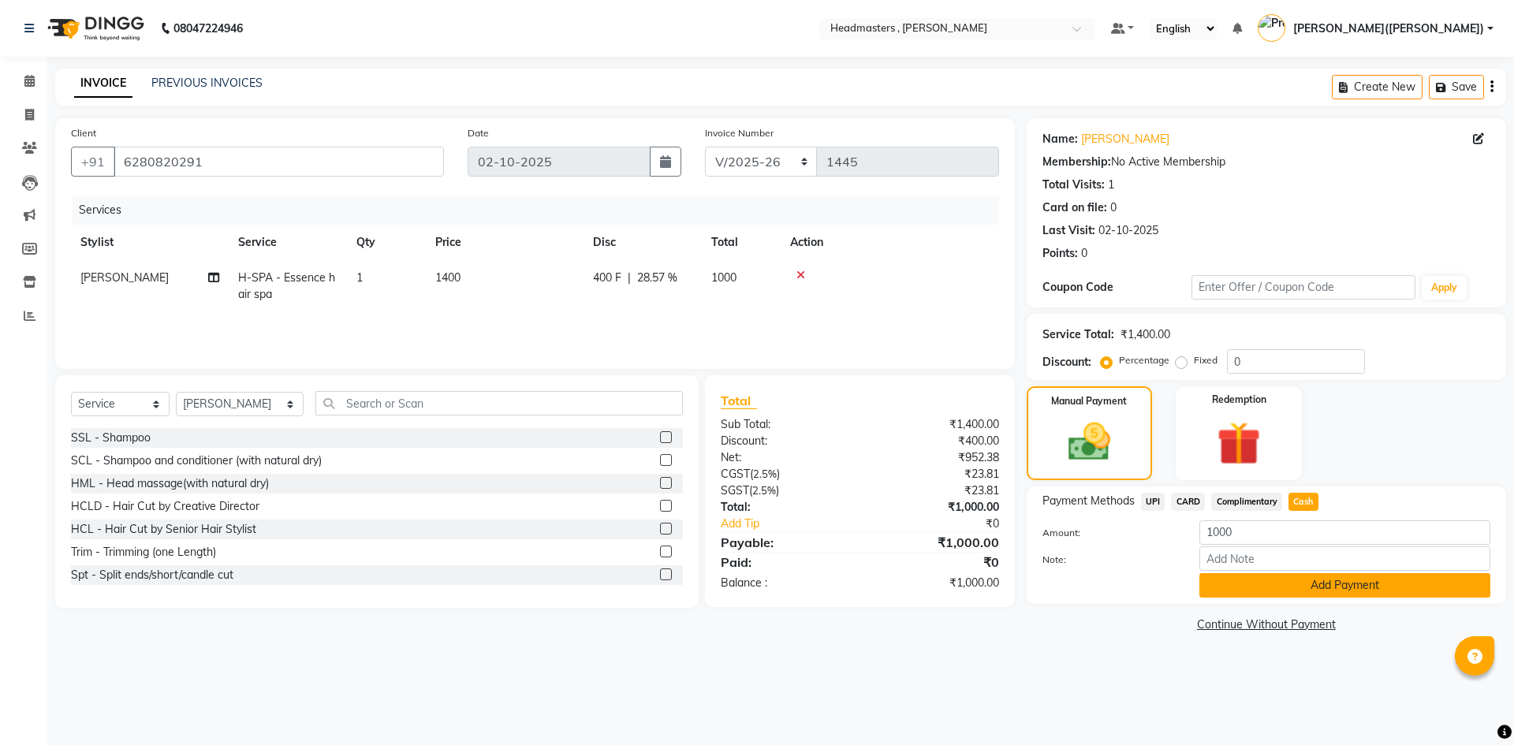
click at [1294, 583] on button "Add Payment" at bounding box center [1345, 585] width 291 height 24
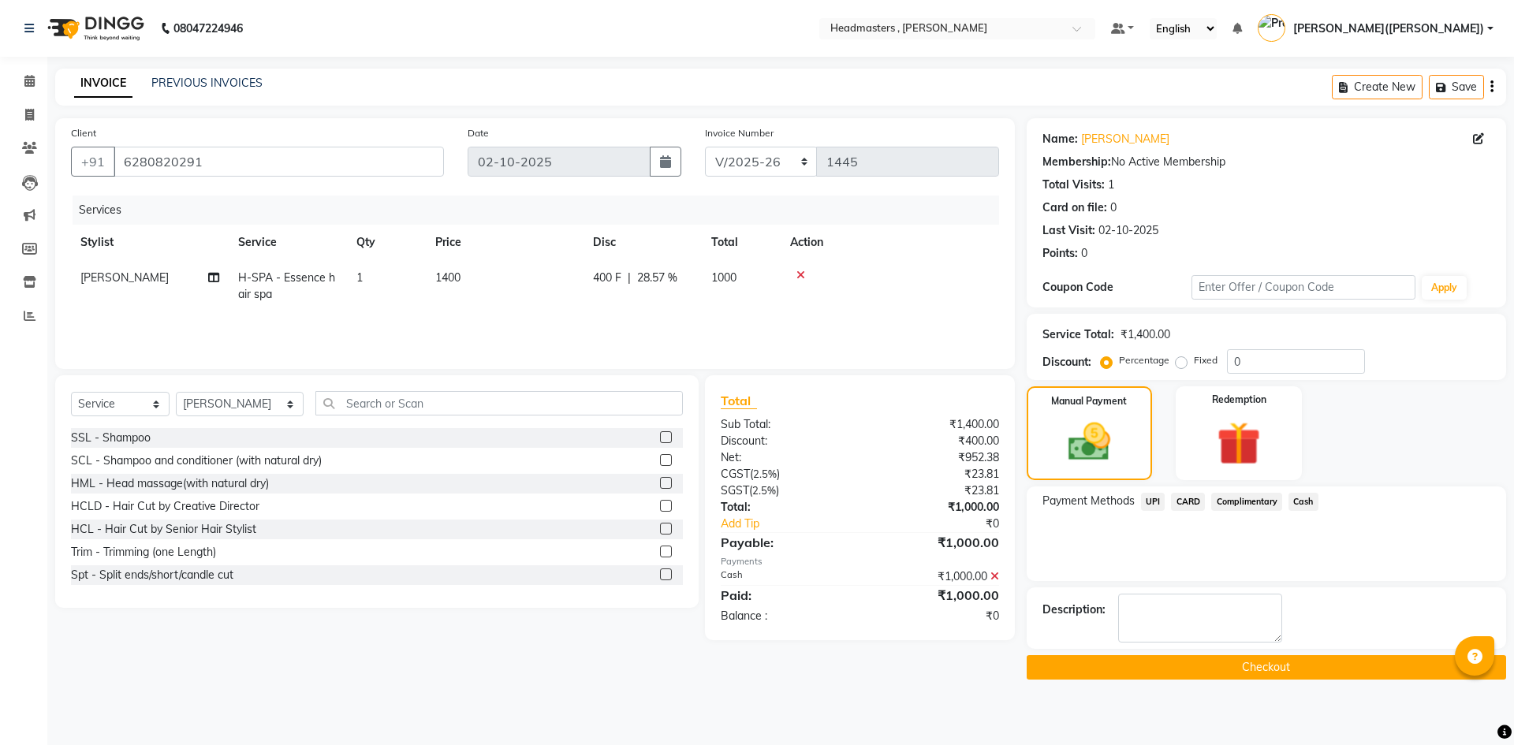
click at [1287, 665] on button "Checkout" at bounding box center [1267, 667] width 480 height 24
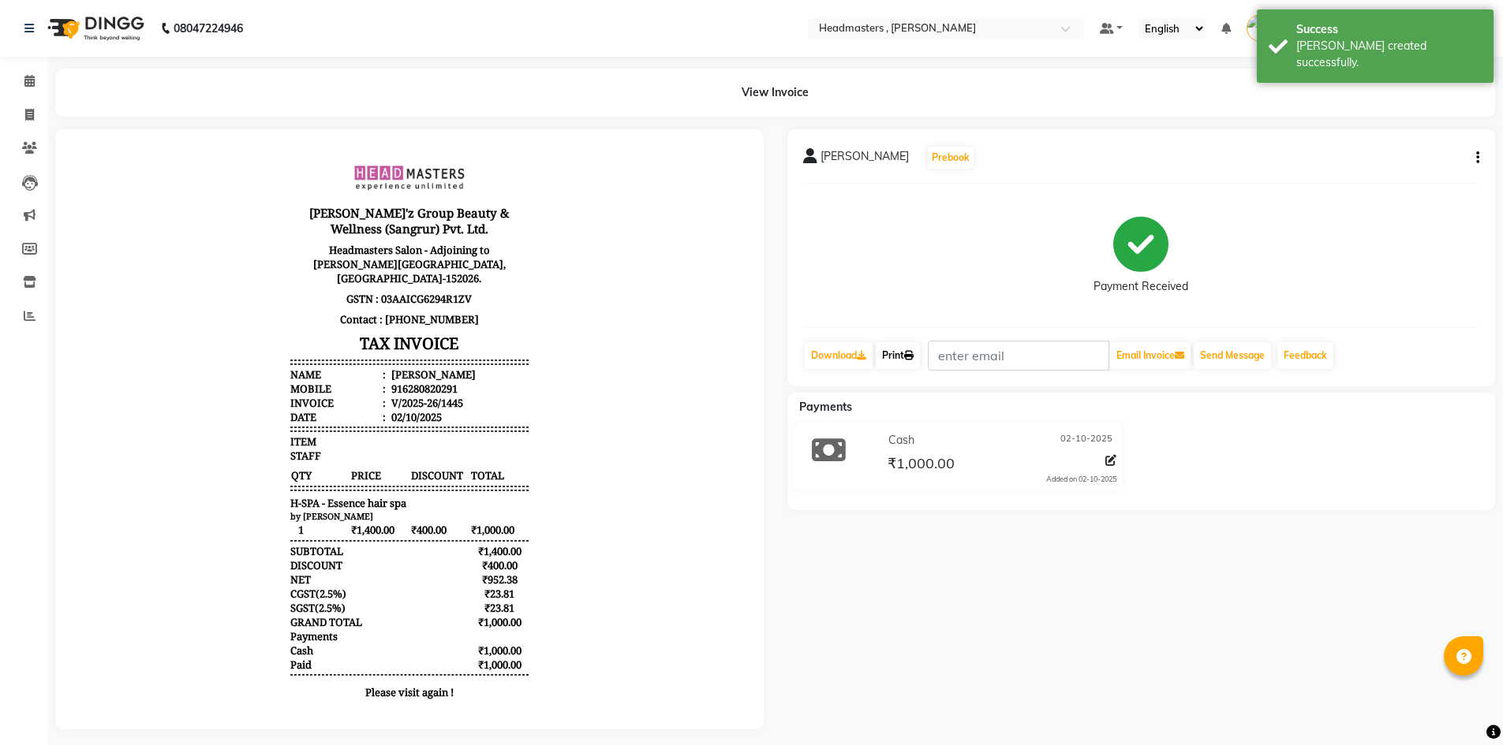
click at [902, 350] on link "Print" at bounding box center [898, 355] width 44 height 27
click at [1403, 2] on nav "08047224946 Select Location × Headmasters , Sri Muktsar Sahib Default Panel My …" at bounding box center [751, 28] width 1503 height 57
click at [907, 365] on link "Print" at bounding box center [898, 355] width 44 height 27
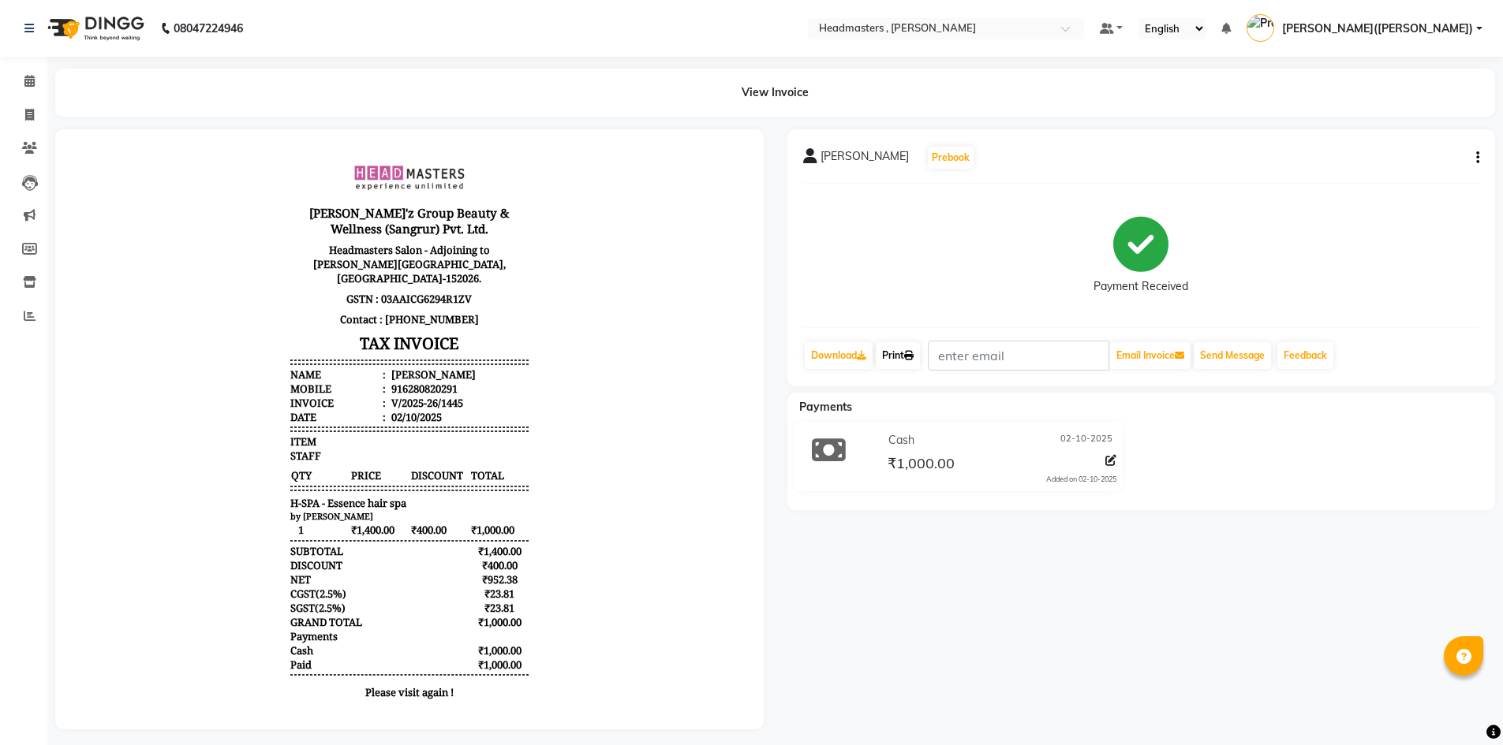
click at [910, 353] on icon at bounding box center [908, 355] width 9 height 9
click at [24, 77] on icon at bounding box center [29, 81] width 10 height 12
